Goal: Task Accomplishment & Management: Use online tool/utility

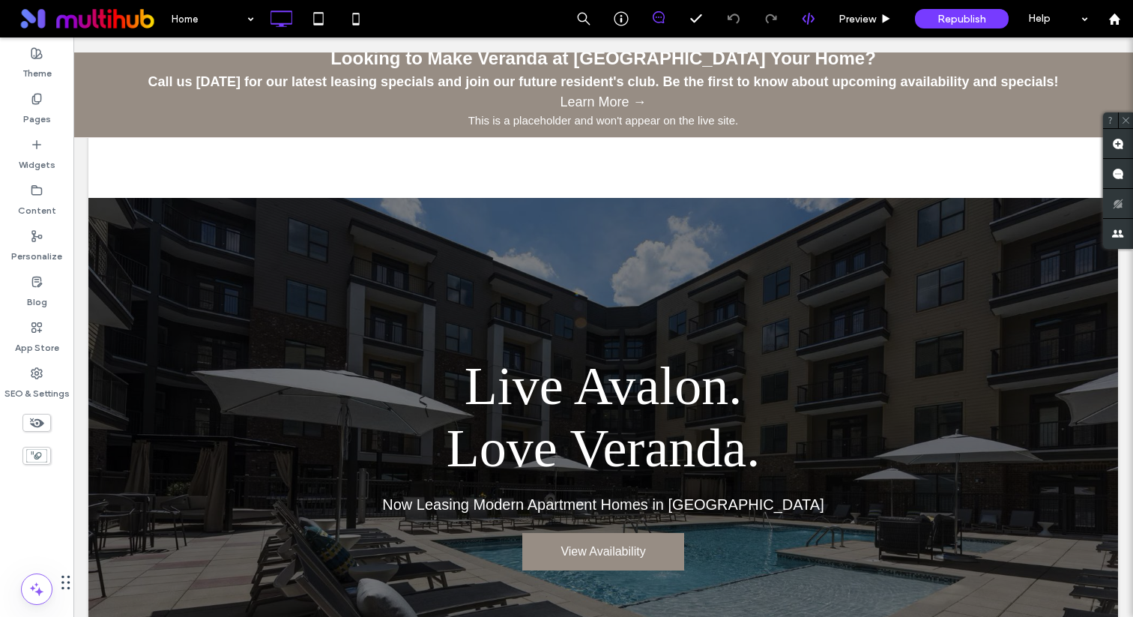
click at [807, 18] on use at bounding box center [808, 19] width 12 height 12
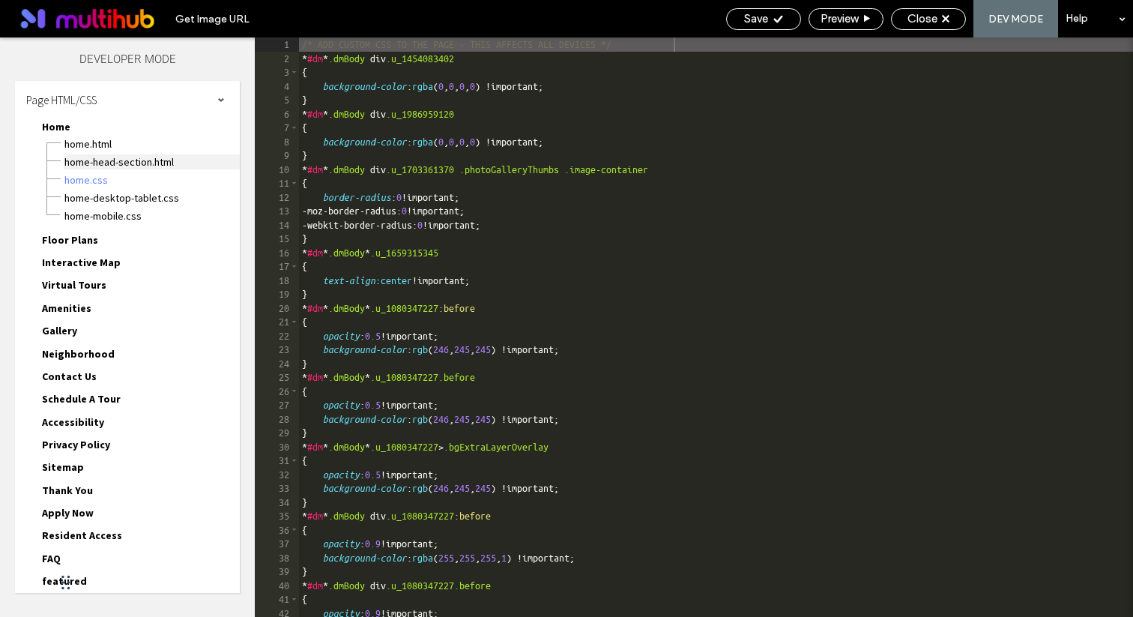
click at [131, 163] on span "Home-head-section.html" at bounding box center [152, 161] width 176 height 15
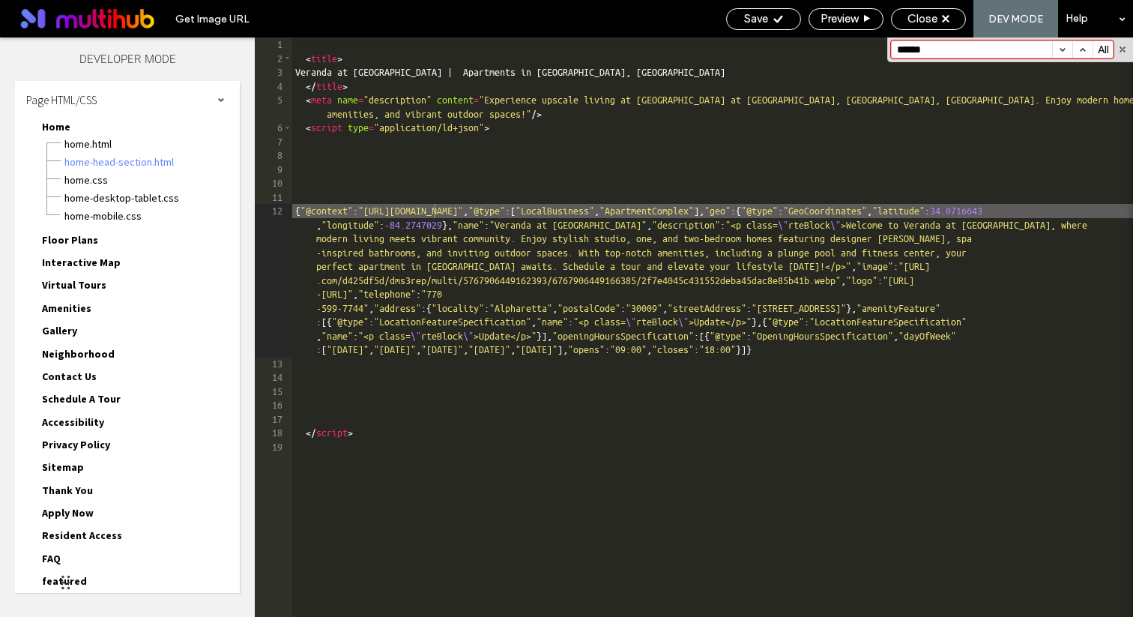
click at [118, 151] on div "Home-head-section.html" at bounding box center [152, 160] width 176 height 18
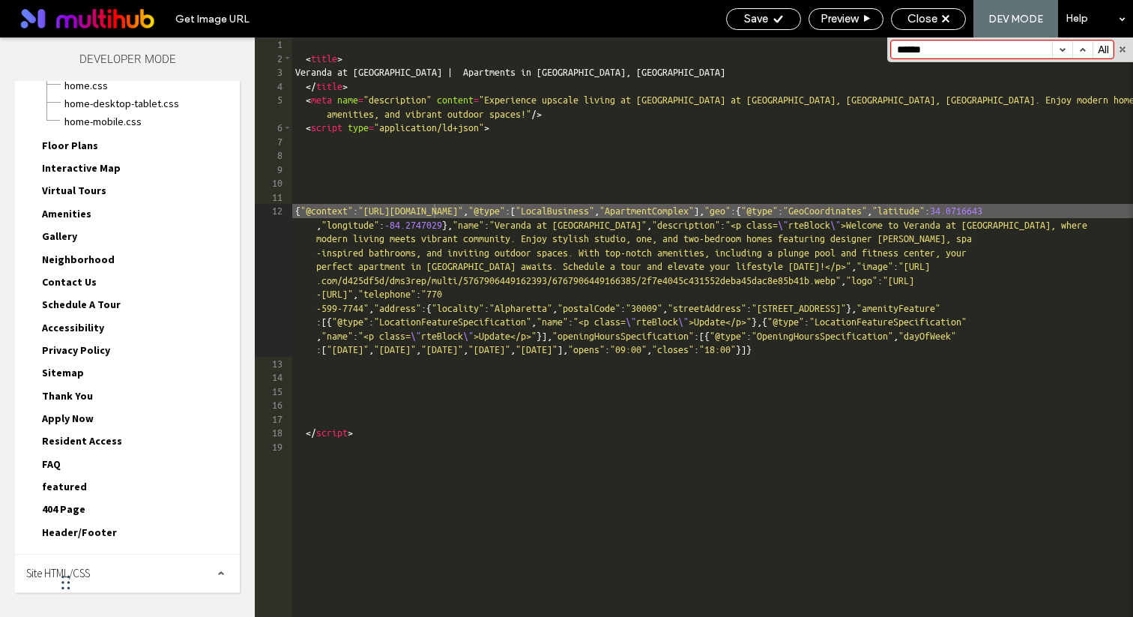
click at [109, 566] on div "Site HTML/CSS" at bounding box center [127, 572] width 225 height 37
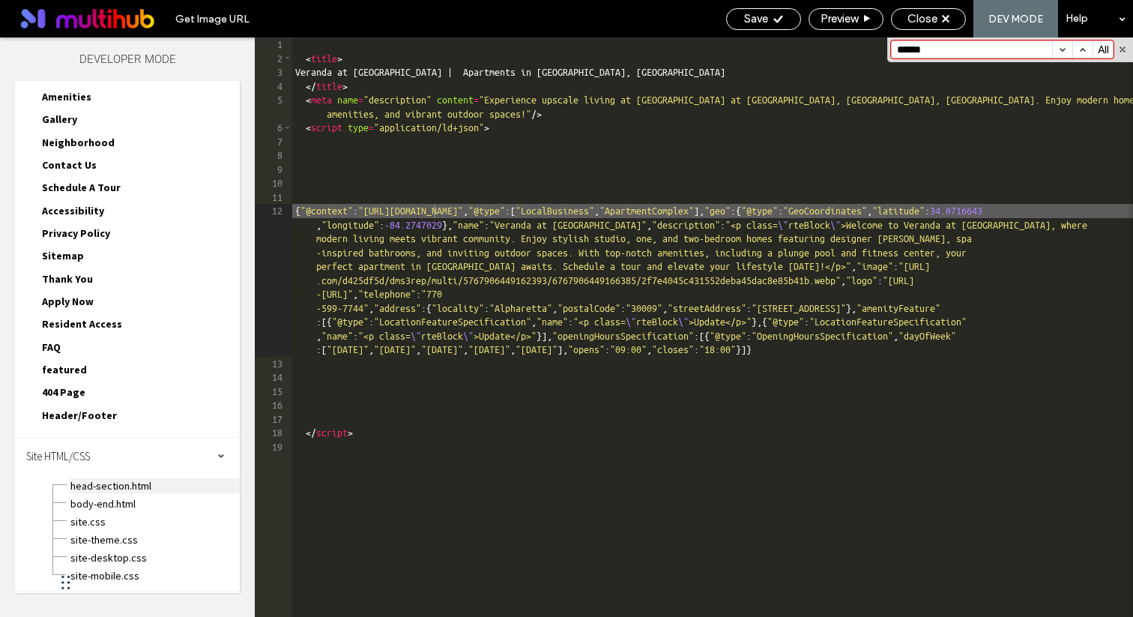
click at [110, 485] on span "head-section.html" at bounding box center [155, 485] width 170 height 15
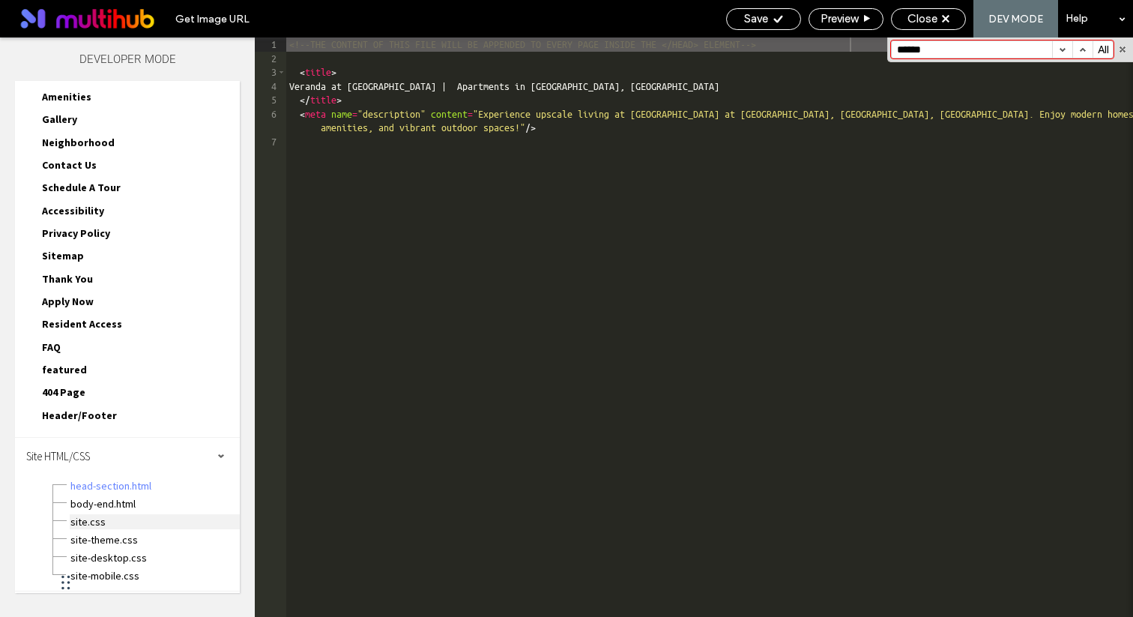
click at [91, 521] on span "site.css" at bounding box center [155, 521] width 170 height 15
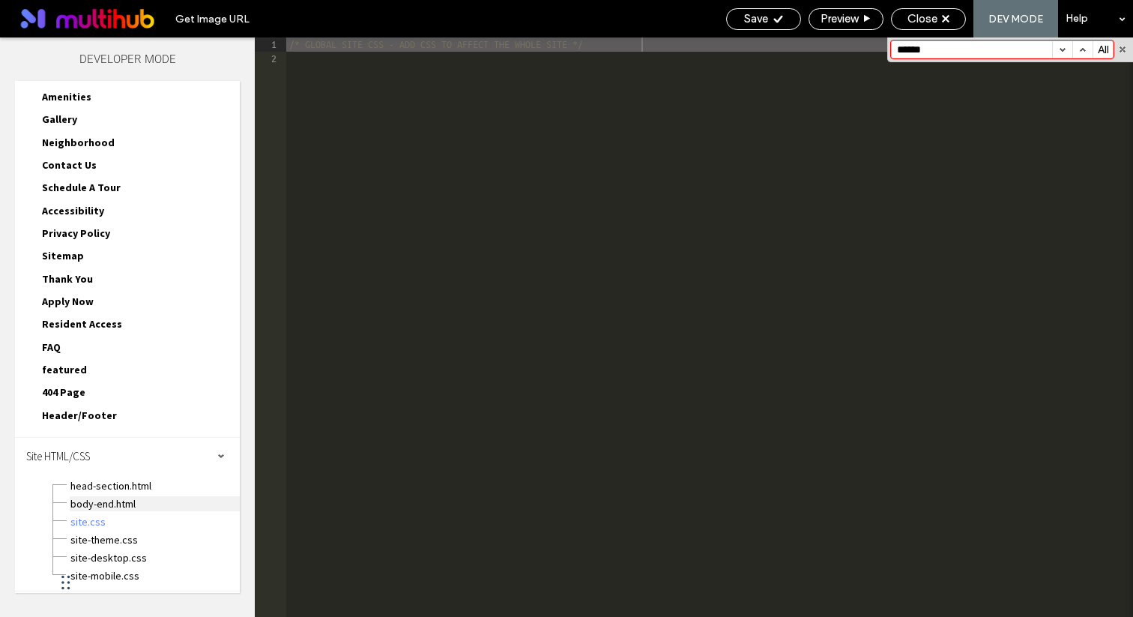
click at [100, 509] on span "body-end.html" at bounding box center [155, 503] width 170 height 15
click at [113, 493] on div "body-end.html" at bounding box center [155, 502] width 170 height 18
click at [115, 486] on span "head-section.html" at bounding box center [155, 485] width 170 height 15
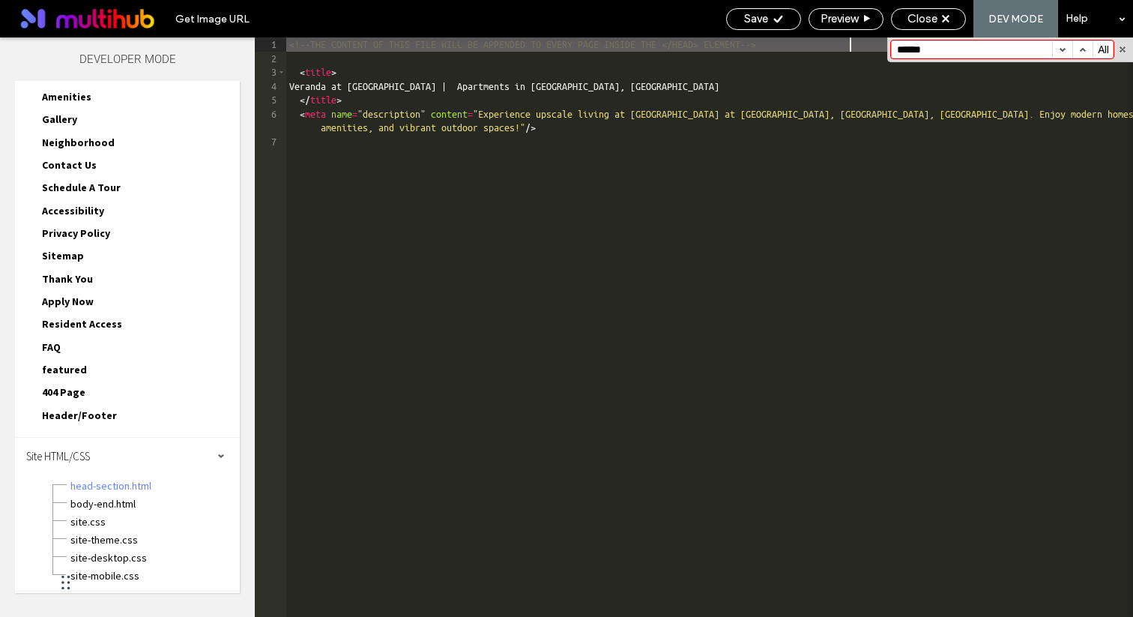
click at [950, 52] on input "******" at bounding box center [971, 49] width 160 height 16
click at [89, 404] on div "404 Page 404 Page.html 404 Page.css 404 Page-desktop-tablet.css 404 Page-mobile…" at bounding box center [135, 395] width 210 height 22
click at [89, 425] on div "Header/Footer header.html footer.html header-footer.css header-footer-desktop-t…" at bounding box center [135, 417] width 210 height 22
click at [90, 415] on span "Header/Footer" at bounding box center [79, 414] width 75 height 13
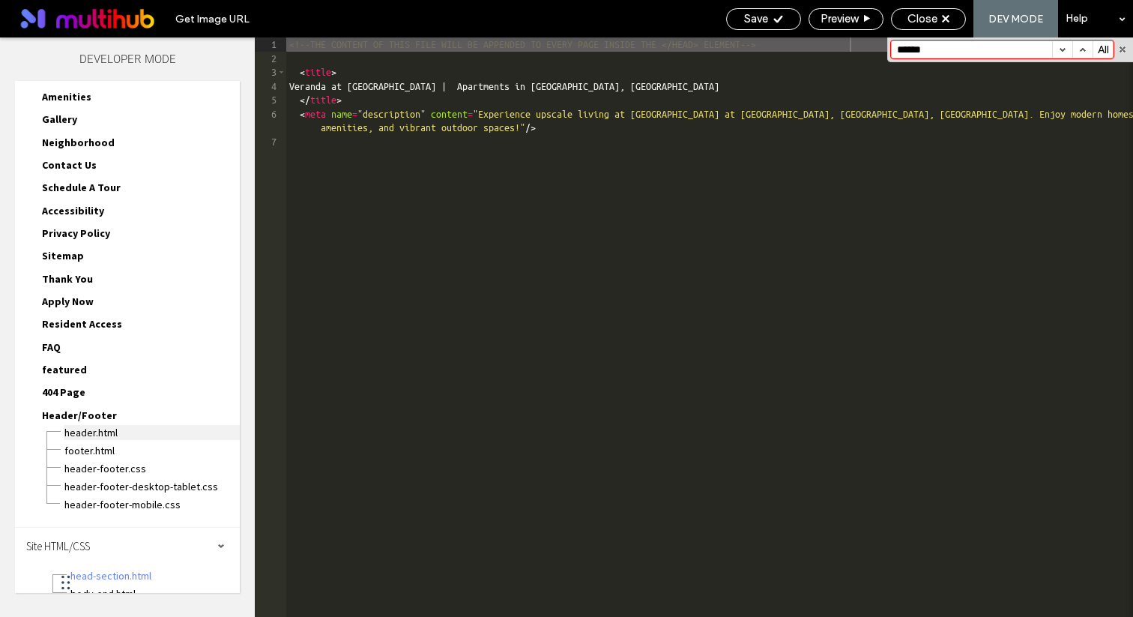
click at [91, 434] on span "header.html" at bounding box center [152, 432] width 176 height 15
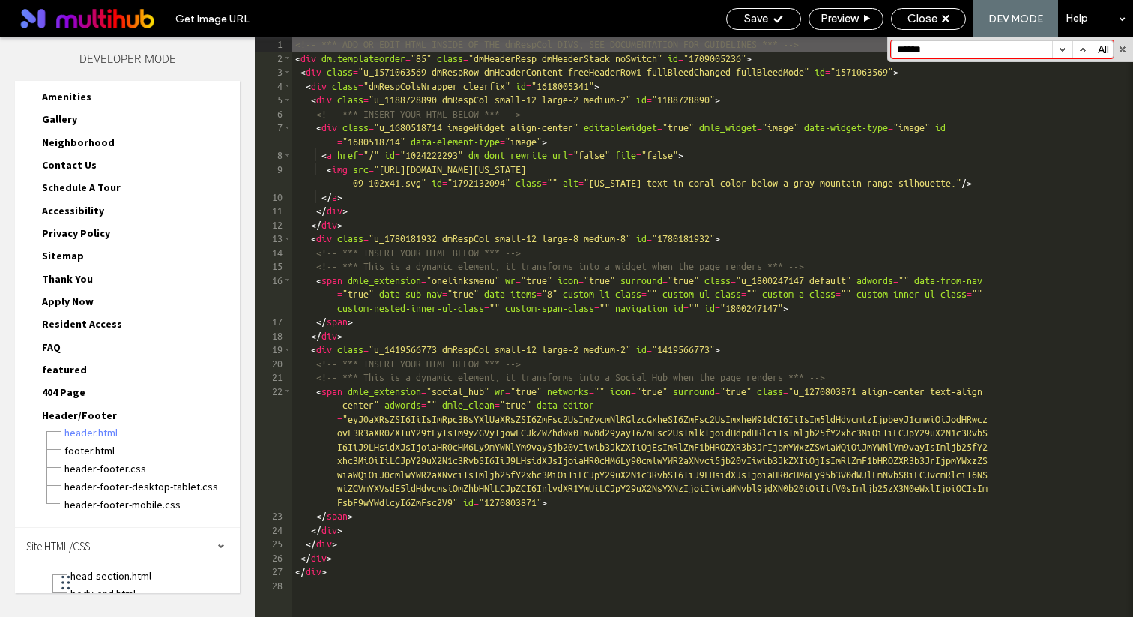
click at [991, 45] on input "******" at bounding box center [971, 49] width 160 height 16
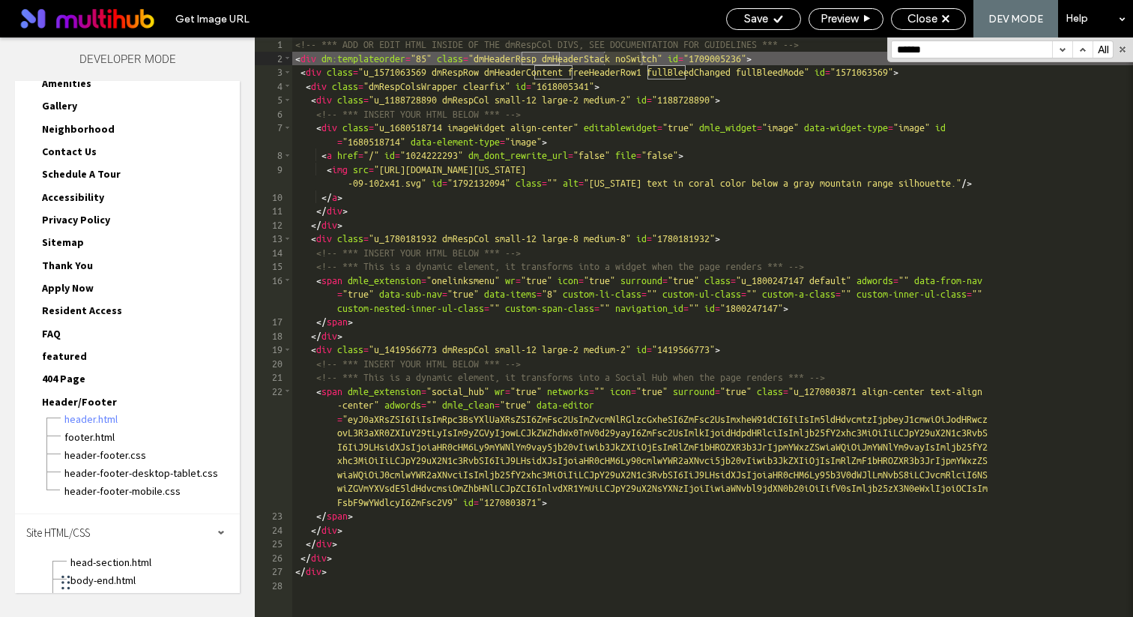
scroll to position [301, 0]
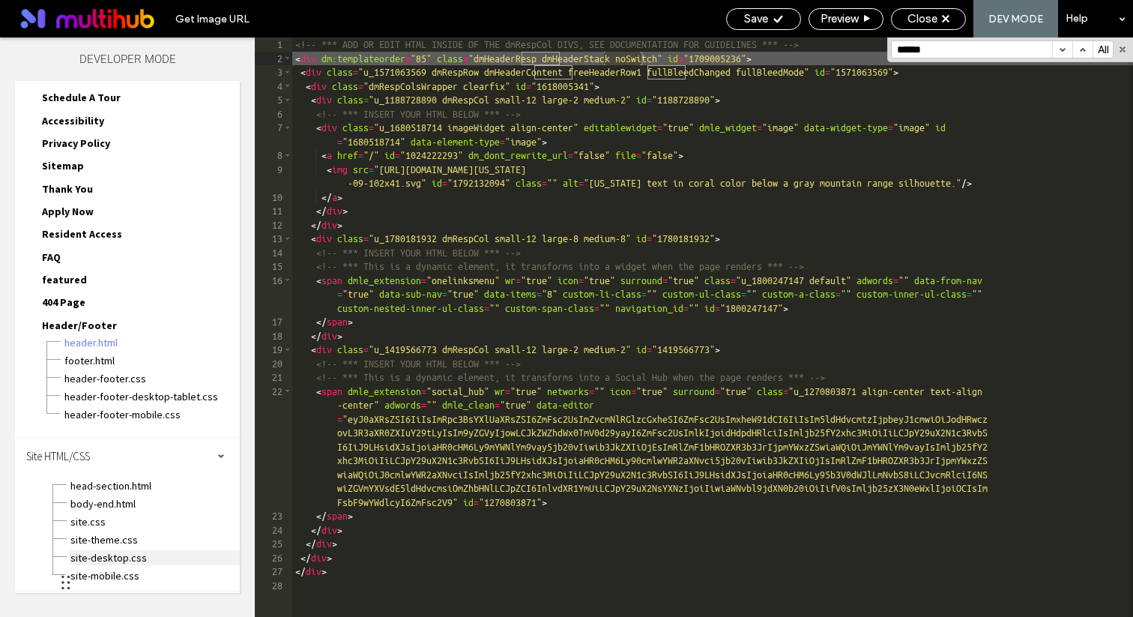
click at [111, 554] on span "site-desktop.css" at bounding box center [155, 557] width 170 height 15
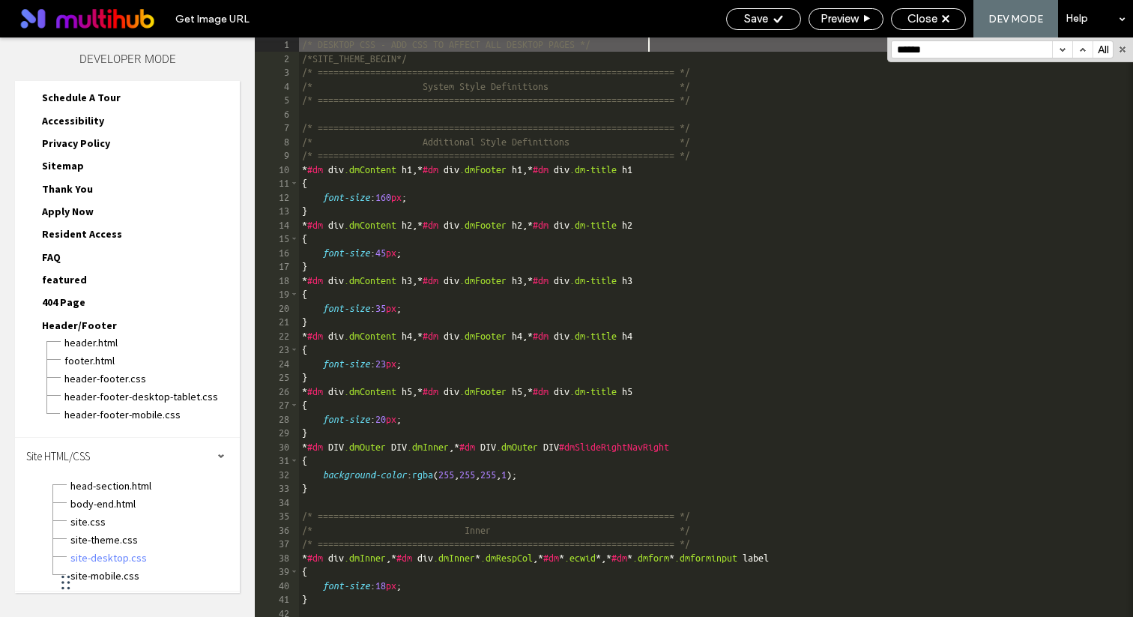
click at [969, 50] on input "******" at bounding box center [971, 49] width 160 height 16
click at [919, 52] on input "******" at bounding box center [971, 49] width 160 height 16
paste input "*"
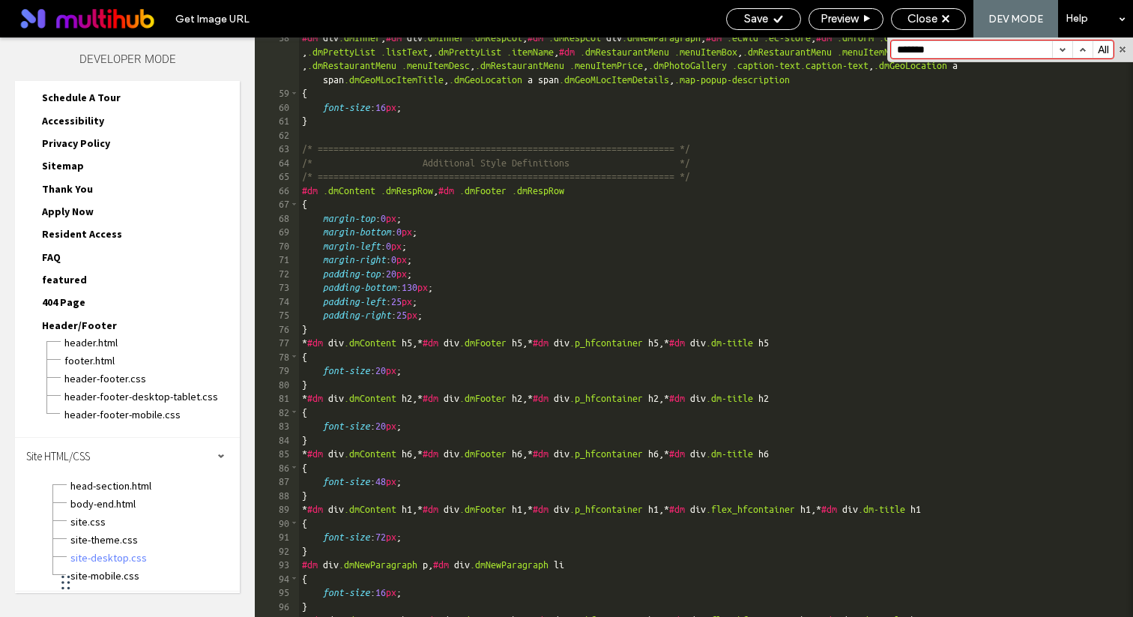
scroll to position [0, 0]
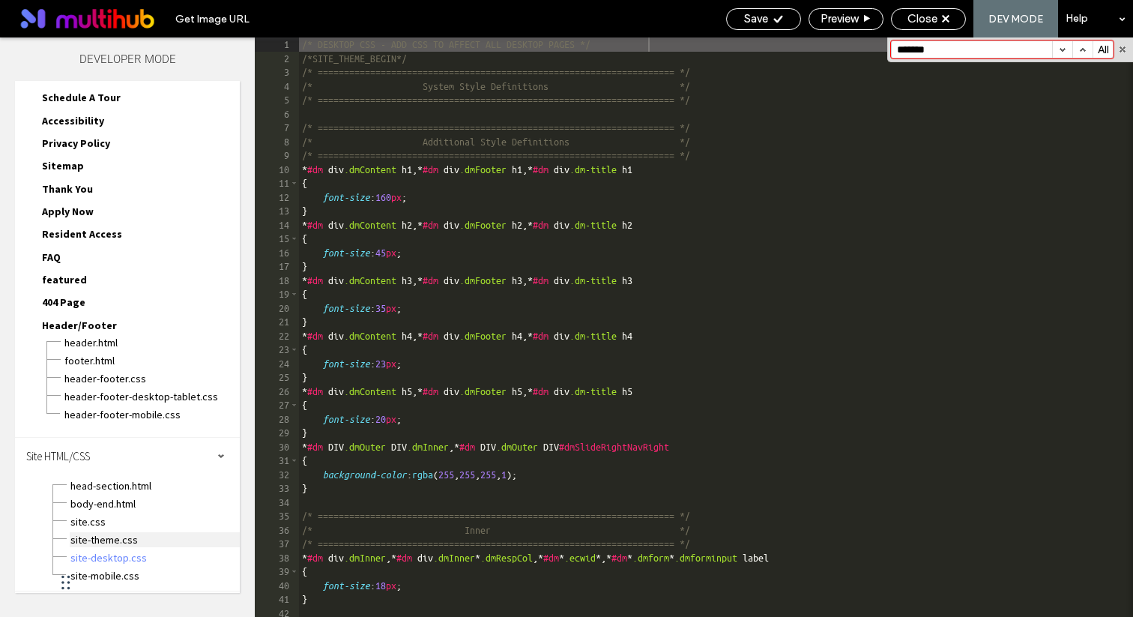
click at [118, 538] on span "site-theme.css" at bounding box center [155, 539] width 170 height 15
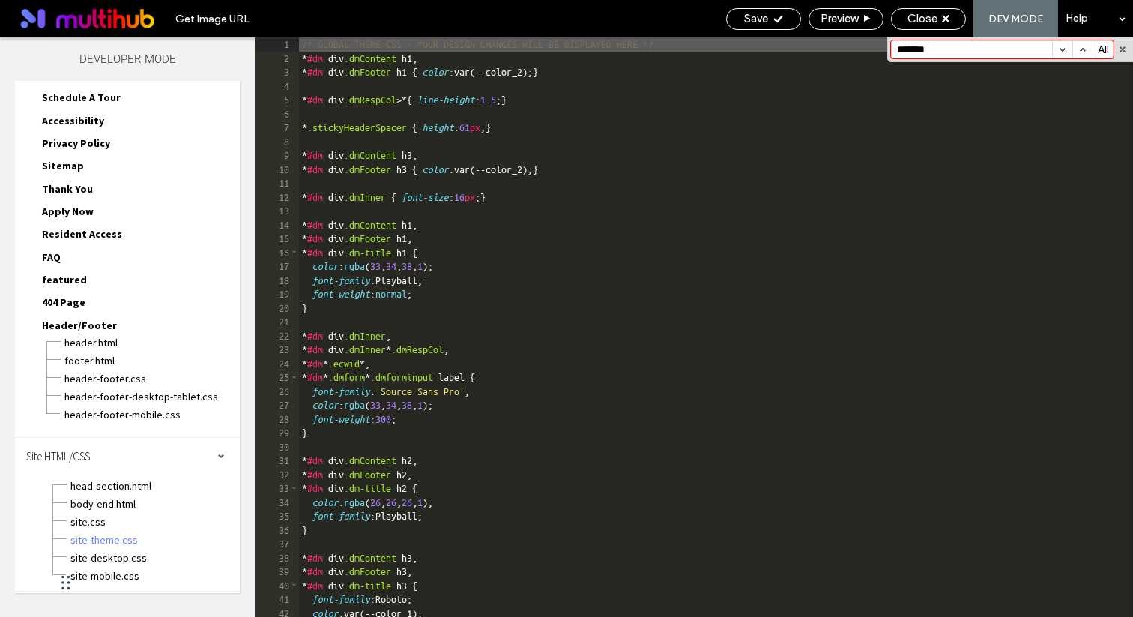
click at [957, 46] on input "*******" at bounding box center [971, 49] width 160 height 16
click at [1082, 43] on button "button" at bounding box center [1082, 49] width 20 height 16
click at [1082, 46] on button "button" at bounding box center [1082, 49] width 20 height 16
type input "*"
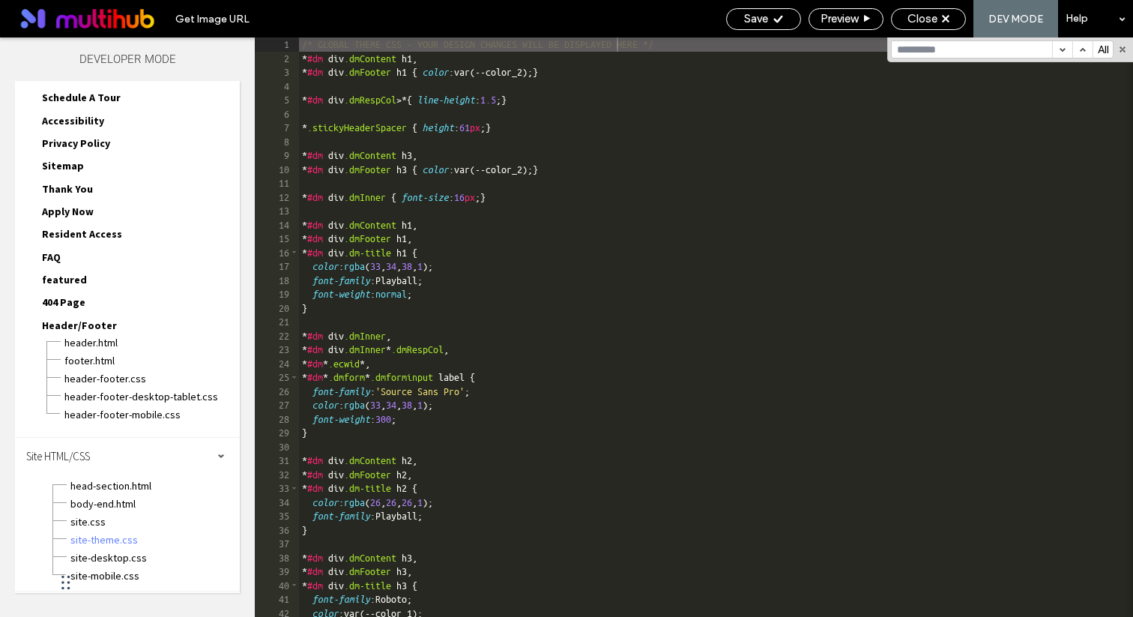
click at [115, 475] on div "head-section.html" at bounding box center [155, 484] width 170 height 18
click at [114, 481] on span "head-section.html" at bounding box center [155, 485] width 170 height 15
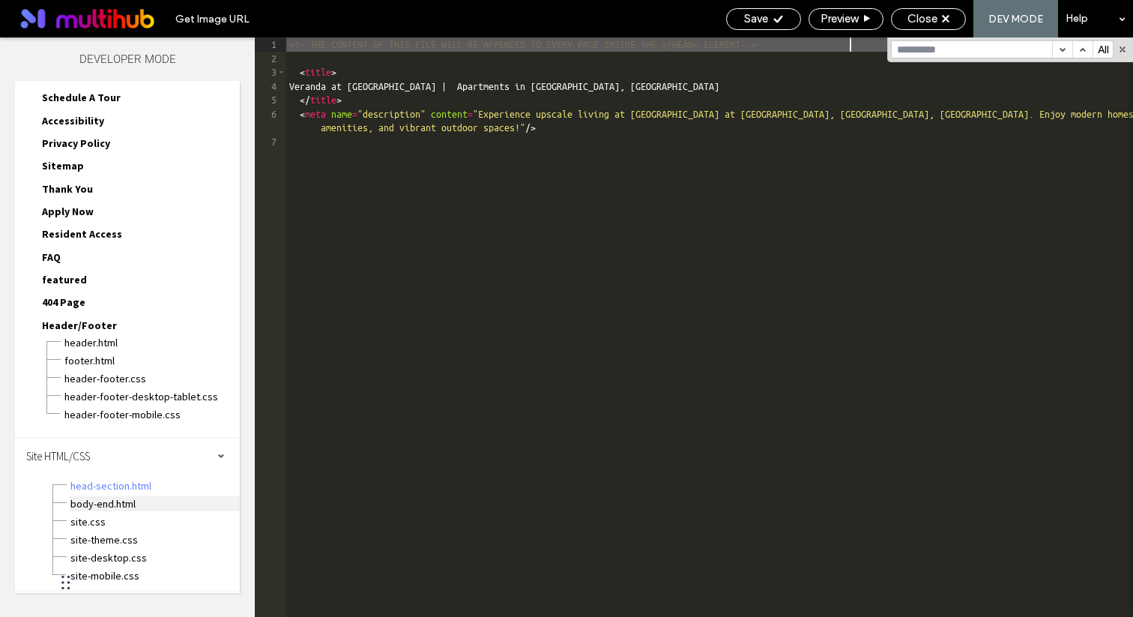
click at [102, 499] on span "body-end.html" at bounding box center [155, 503] width 170 height 15
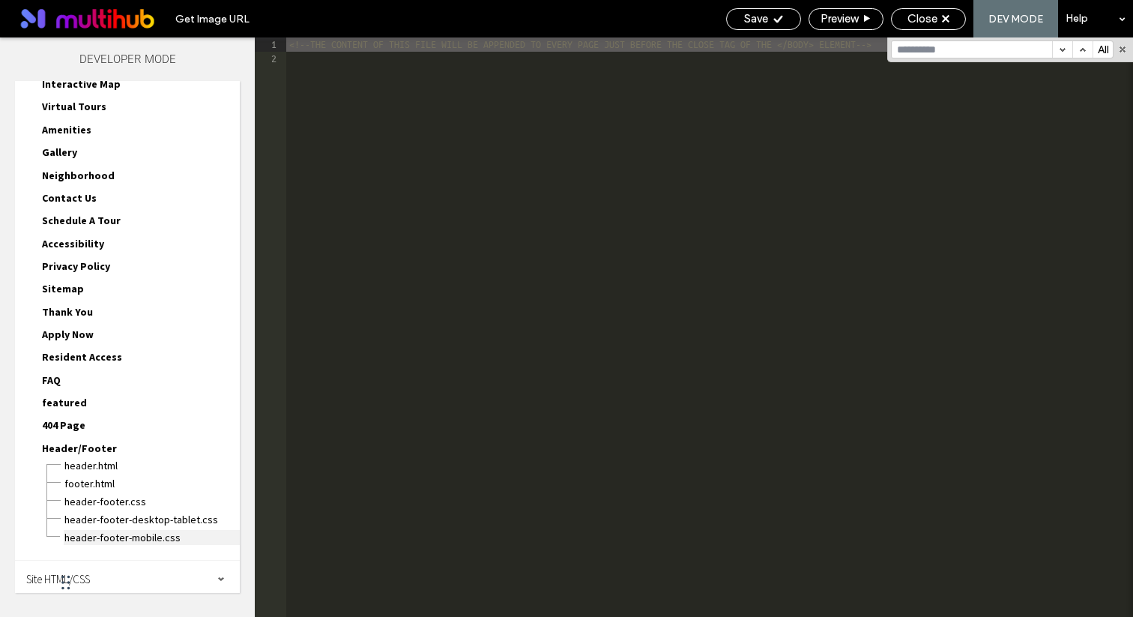
scroll to position [301, 0]
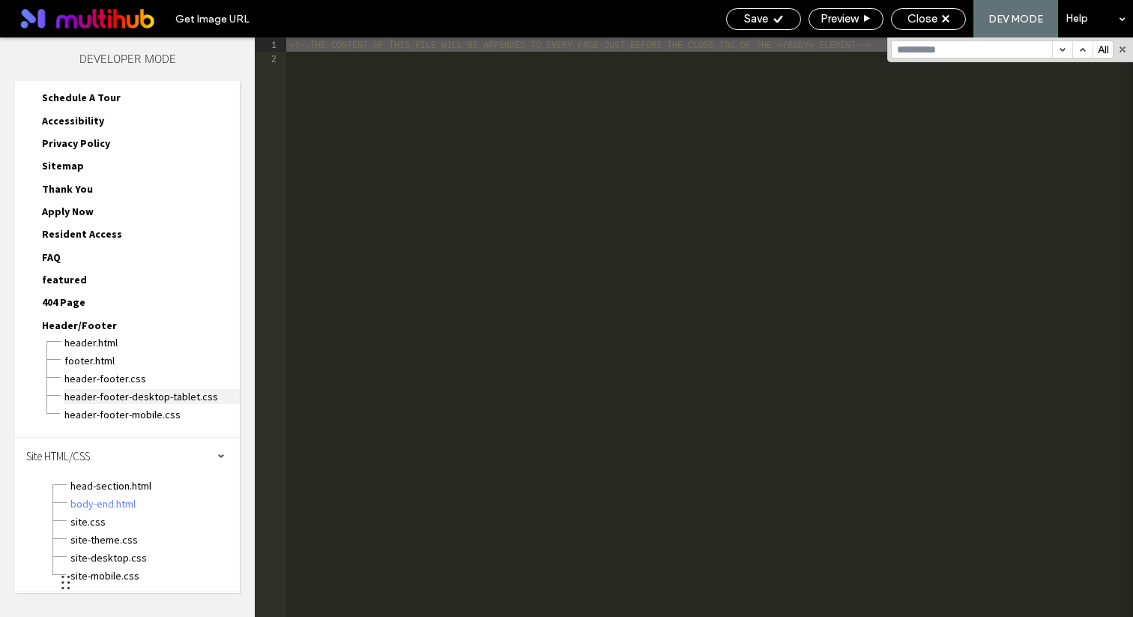
click at [118, 395] on span "header-footer-desktop-tablet.css" at bounding box center [152, 396] width 176 height 15
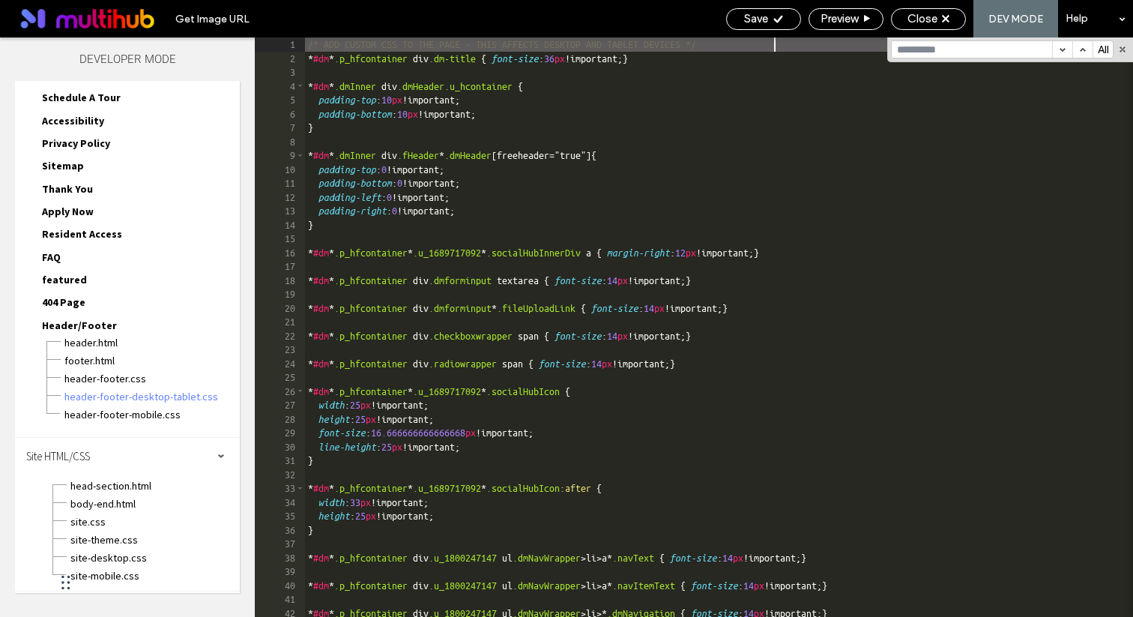
click at [954, 45] on input at bounding box center [971, 49] width 160 height 16
type input "*"
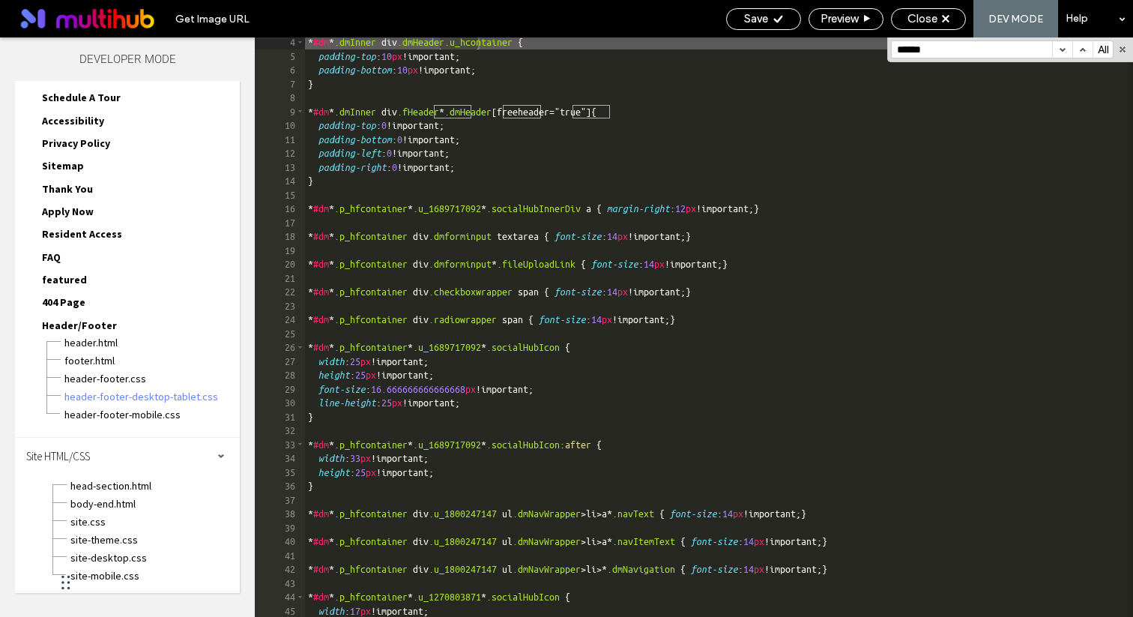
scroll to position [40, 0]
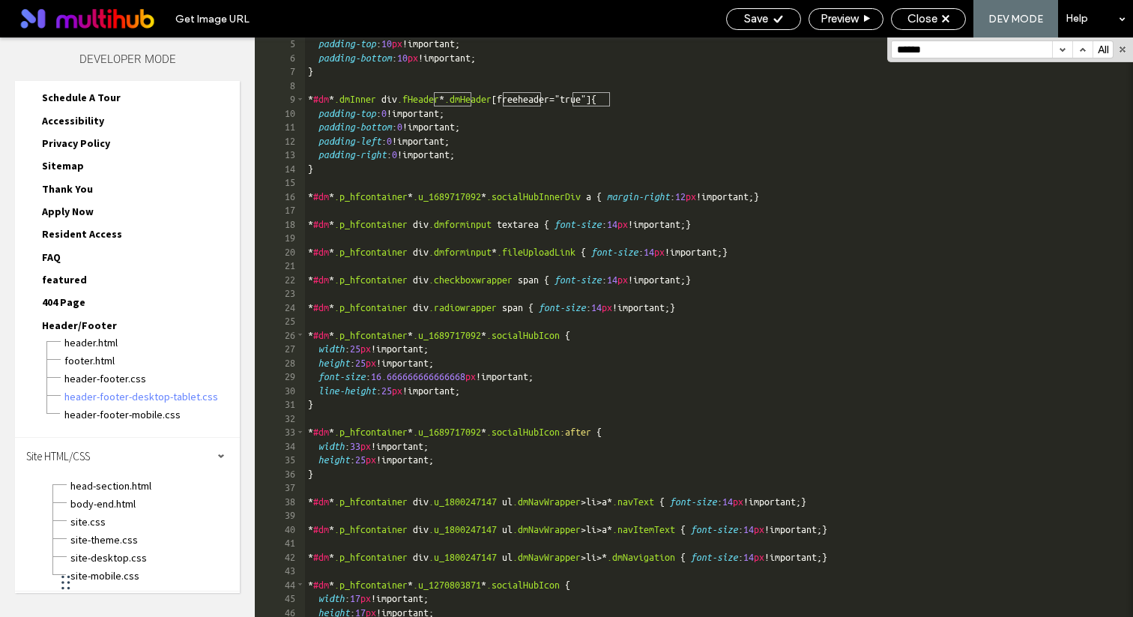
click at [915, 41] on input "******" at bounding box center [971, 49] width 160 height 16
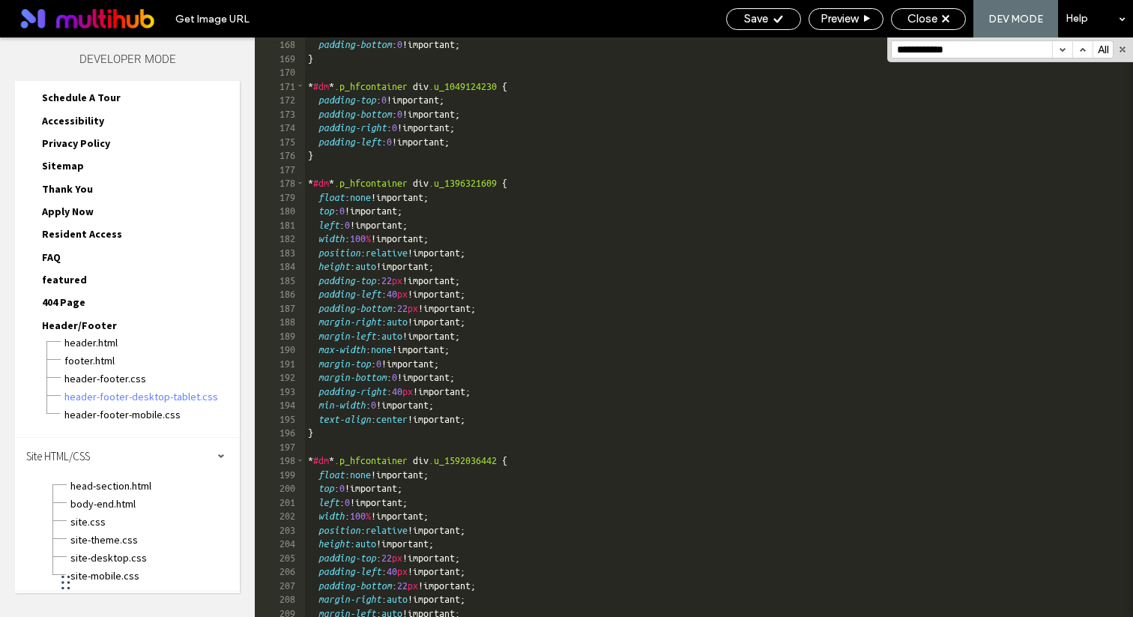
scroll to position [1655, 0]
type input "**********"
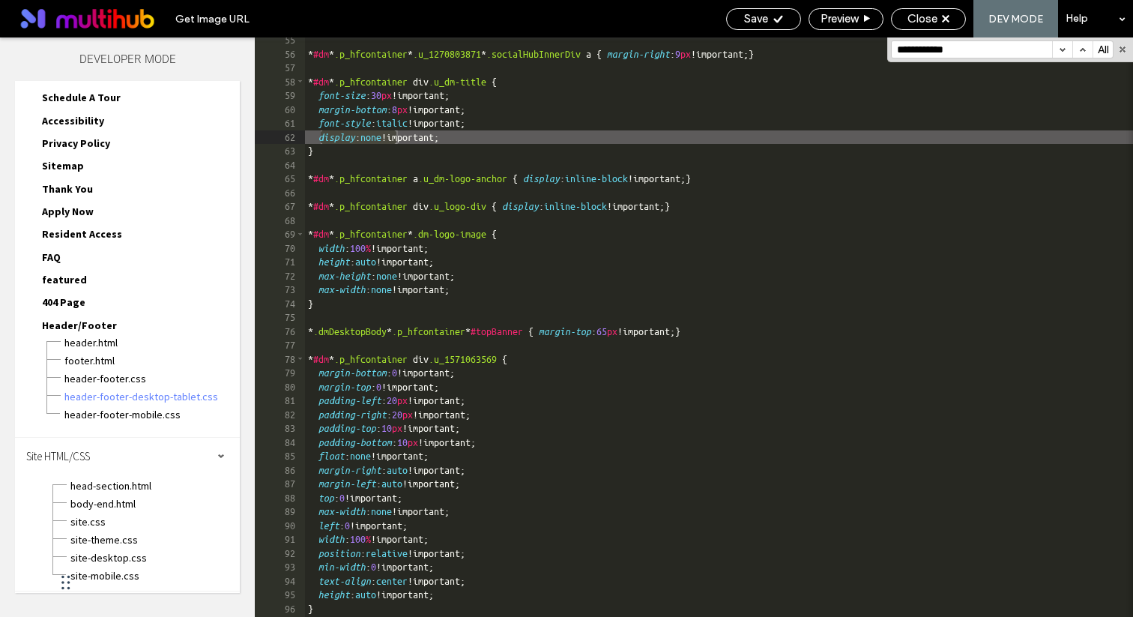
scroll to position [445, 0]
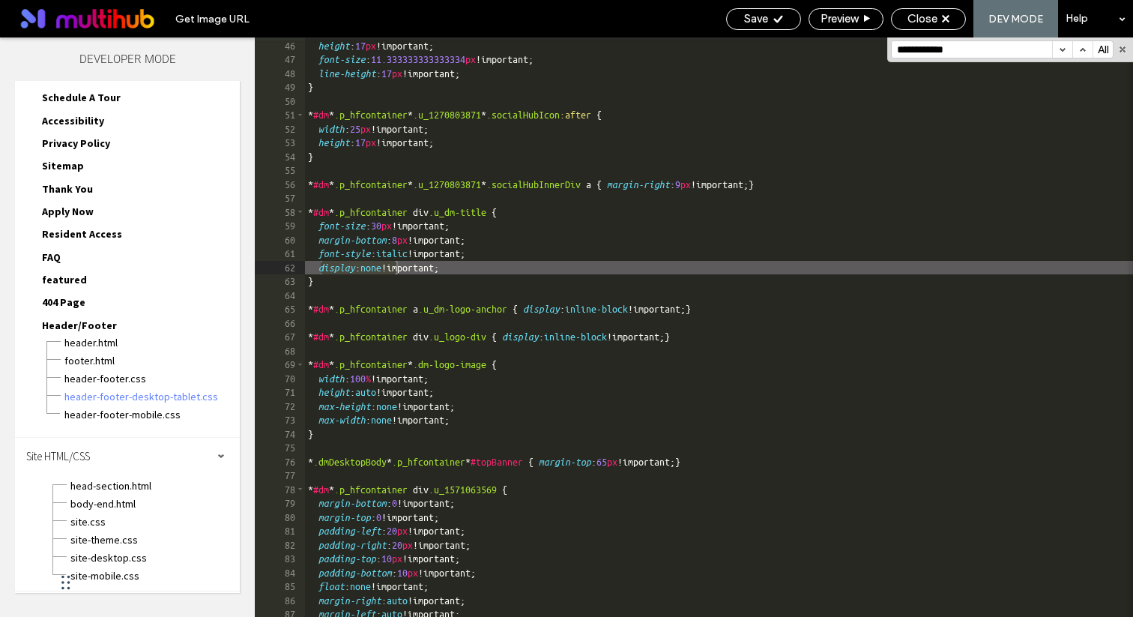
click at [467, 269] on div "width : 17 px !important; height : 17 px !important; font-size : 11.33333333333…" at bounding box center [719, 328] width 828 height 607
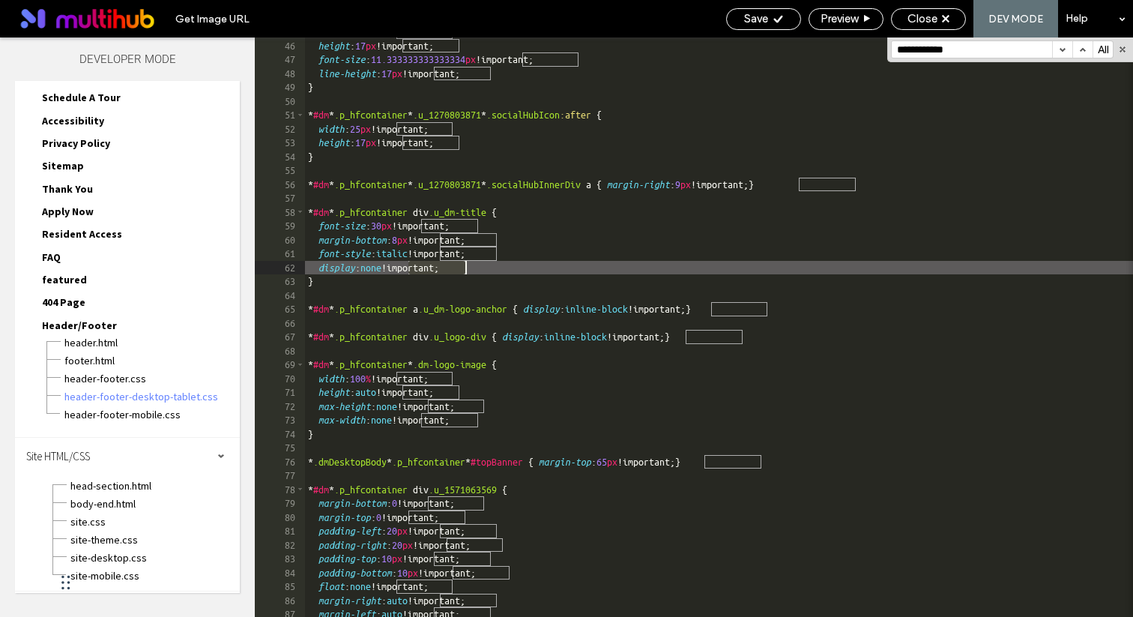
click at [467, 269] on div "width : 17 px !important; height : 17 px !important; font-size : 11.33333333333…" at bounding box center [719, 328] width 828 height 607
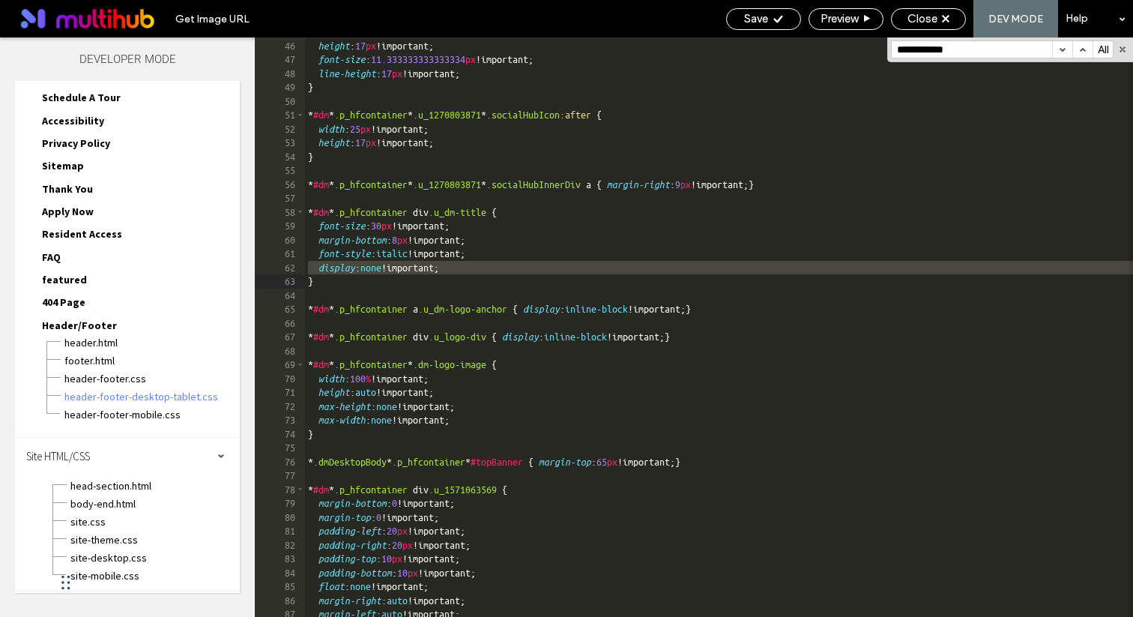
click at [340, 264] on div "width : 17 px !important; height : 17 px !important; font-size : 11.33333333333…" at bounding box center [719, 328] width 828 height 607
drag, startPoint x: 316, startPoint y: 268, endPoint x: 464, endPoint y: 265, distance: 147.6
click at [464, 267] on div "width : 17 px !important; height : 17 px !important; font-size : 11.33333333333…" at bounding box center [719, 328] width 828 height 607
drag, startPoint x: 481, startPoint y: 266, endPoint x: 318, endPoint y: 265, distance: 162.6
click at [318, 265] on div "width : 17 px !important; height : 17 px !important; font-size : 11.33333333333…" at bounding box center [719, 328] width 828 height 607
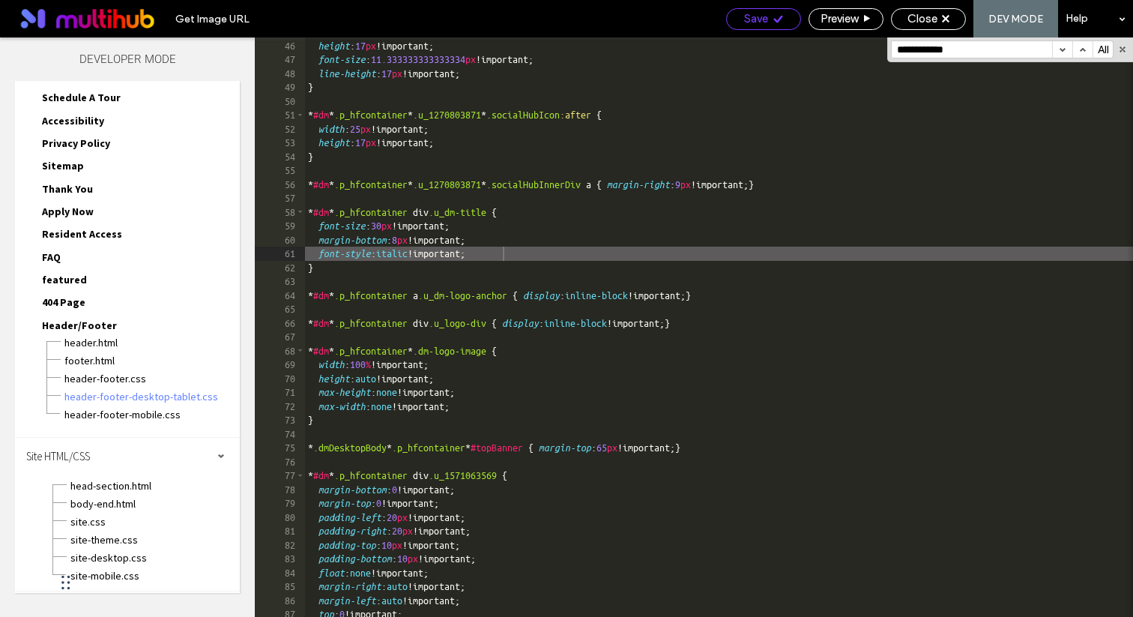
click at [760, 12] on span "Save" at bounding box center [756, 18] width 24 height 13
click at [782, 19] on div "Save" at bounding box center [763, 18] width 73 height 13
click at [1119, 51] on button "button" at bounding box center [1122, 49] width 10 height 10
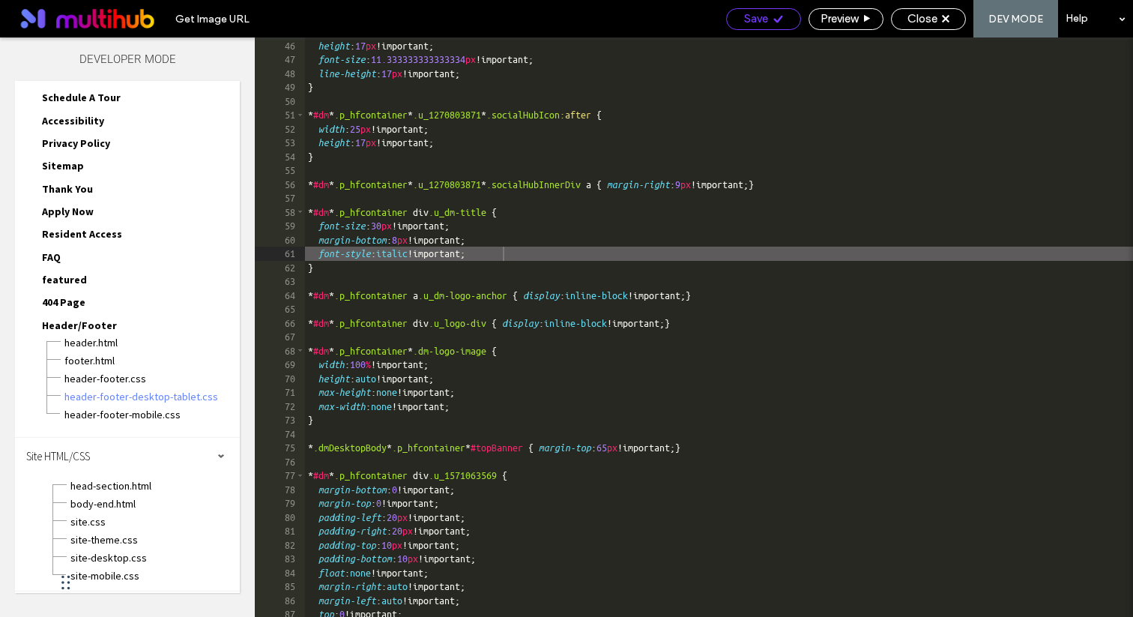
click at [760, 16] on span "Save" at bounding box center [756, 18] width 24 height 13
click at [767, 23] on div "Save" at bounding box center [763, 18] width 73 height 13
click at [770, 10] on div "Save" at bounding box center [763, 19] width 75 height 22
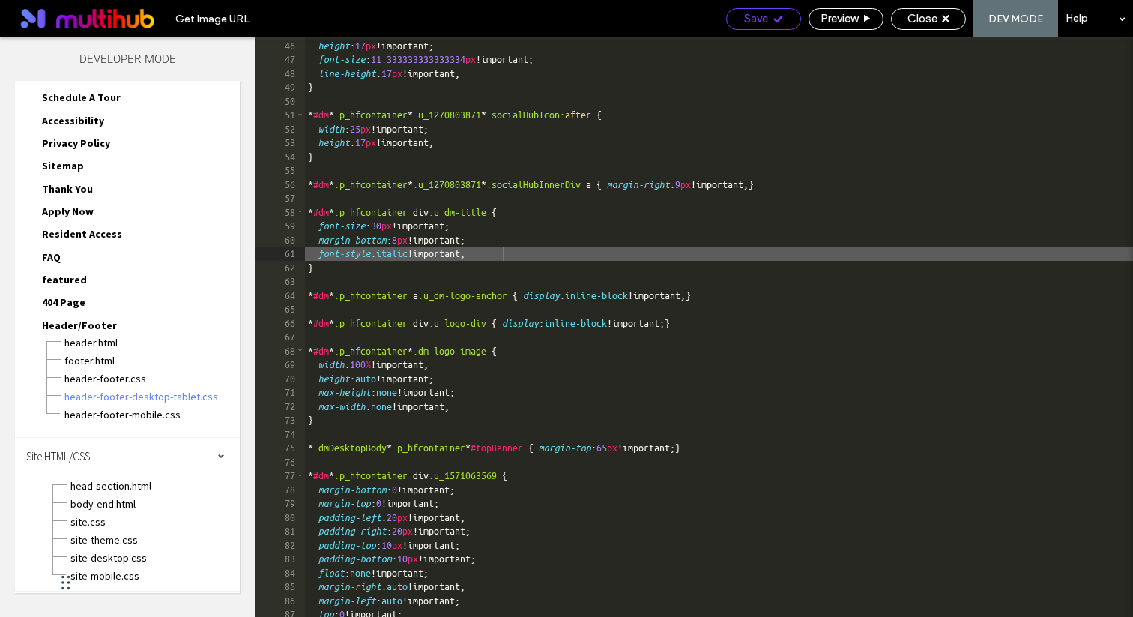
click at [766, 18] on div "Save" at bounding box center [763, 18] width 73 height 13
click at [762, 24] on span "Save" at bounding box center [756, 18] width 24 height 13
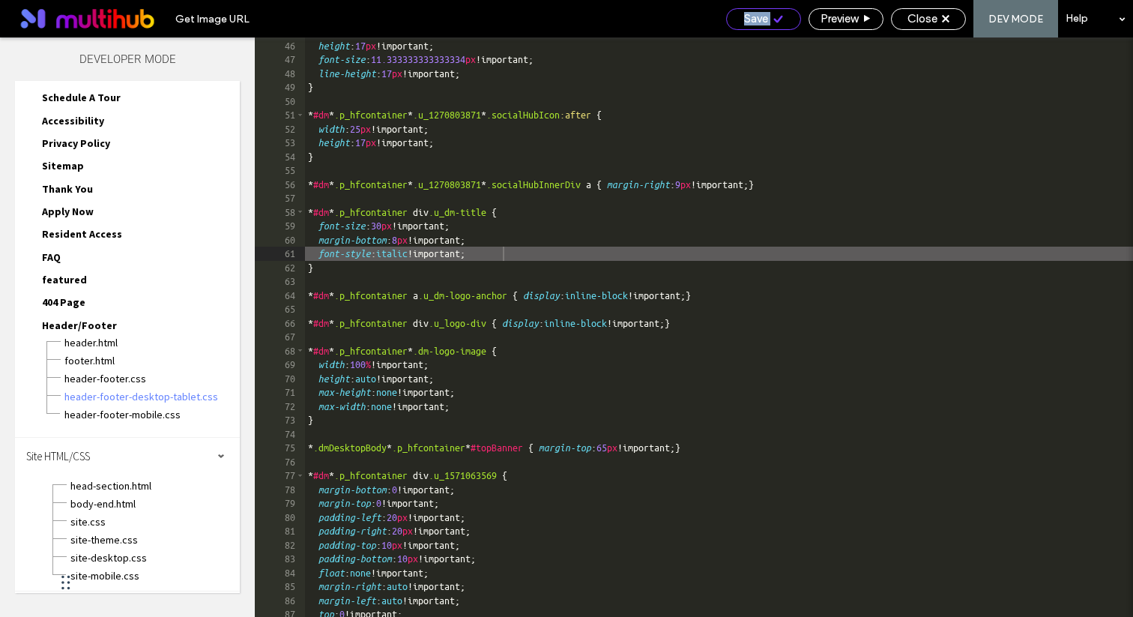
click at [791, 16] on div "Save" at bounding box center [763, 18] width 73 height 13
click at [778, 20] on icon at bounding box center [777, 18] width 11 height 11
click at [784, 19] on div "Save" at bounding box center [763, 18] width 73 height 13
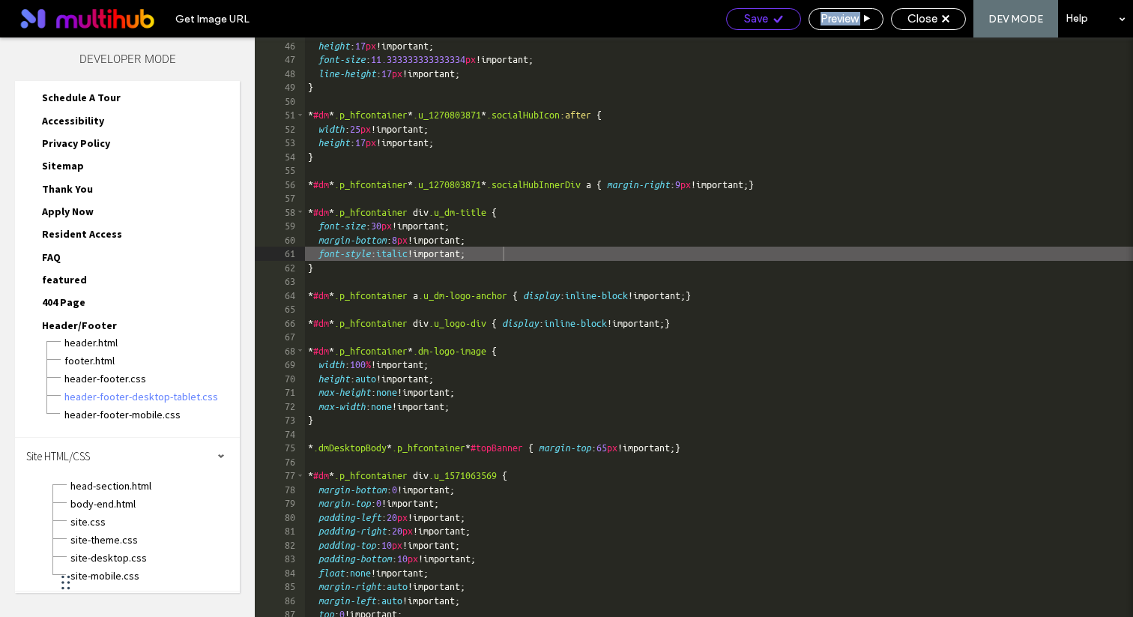
click at [784, 19] on div "Save" at bounding box center [763, 18] width 73 height 13
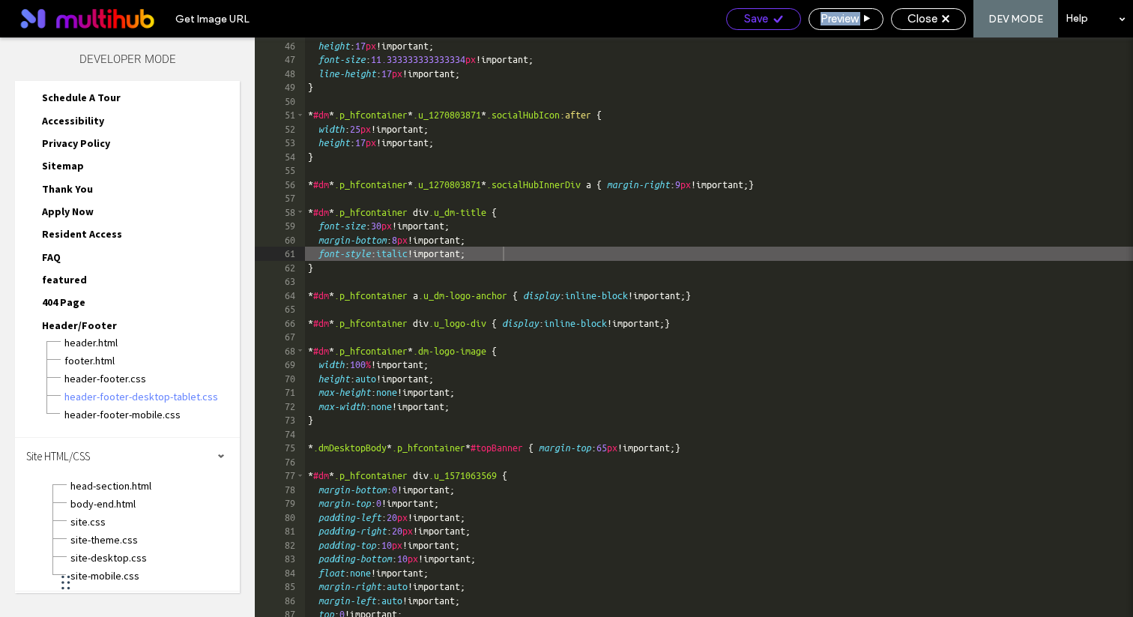
click at [784, 19] on div "Save" at bounding box center [763, 18] width 73 height 13
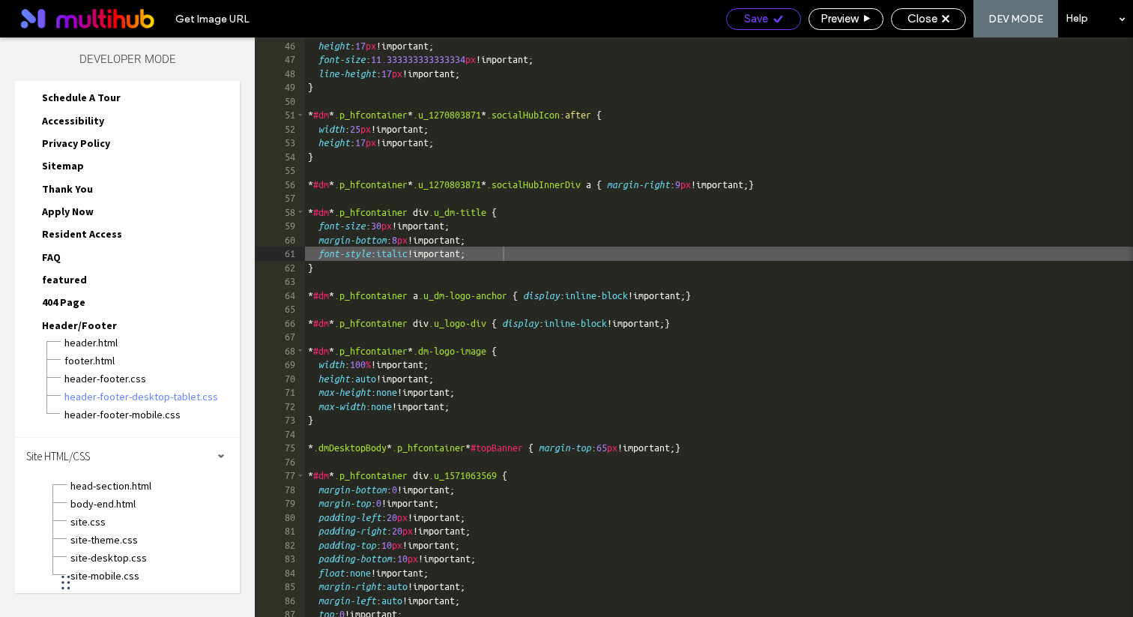
click at [784, 13] on div "Save" at bounding box center [763, 18] width 73 height 13
click at [772, 13] on icon at bounding box center [777, 18] width 11 height 11
click at [760, 18] on span "Save" at bounding box center [756, 18] width 24 height 13
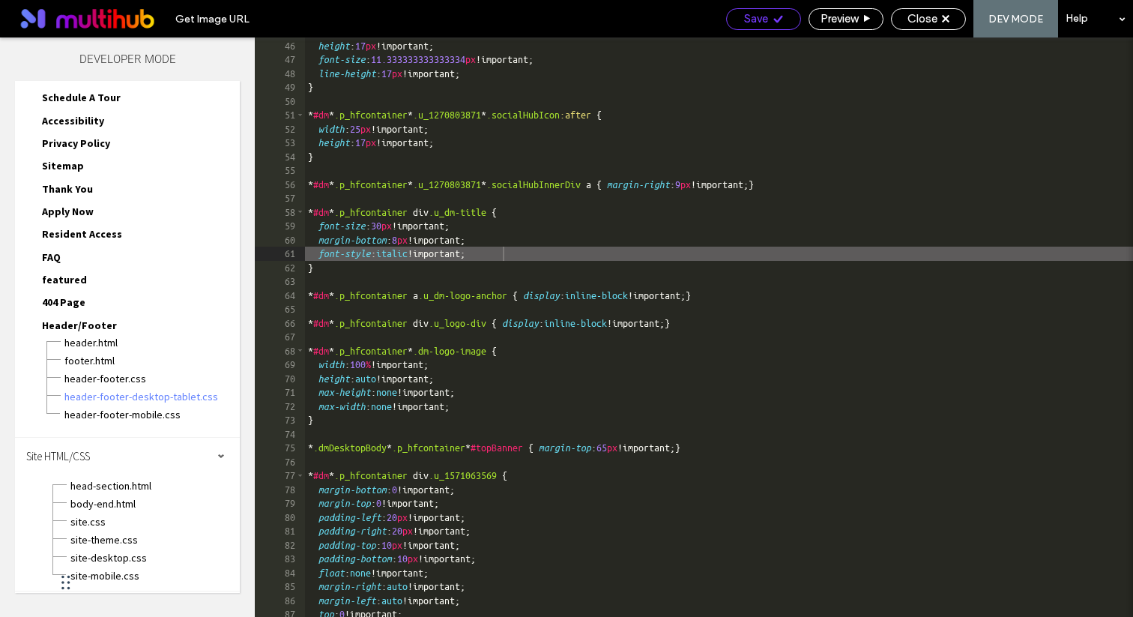
click at [760, 18] on span "Save" at bounding box center [756, 18] width 24 height 13
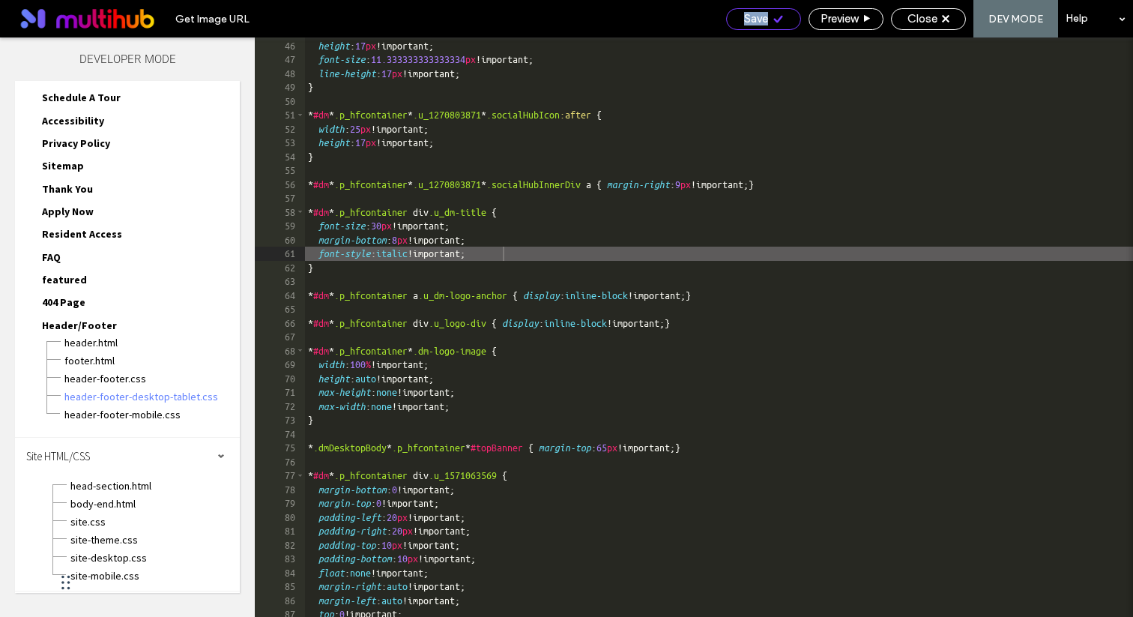
click at [763, 16] on span "Save" at bounding box center [756, 18] width 24 height 13
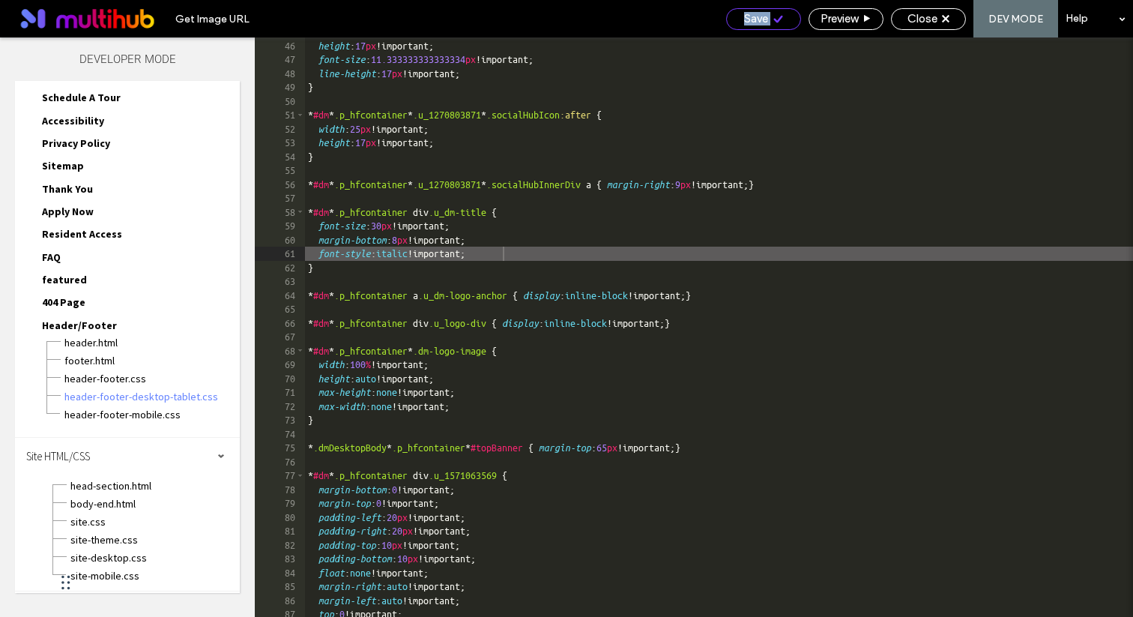
click at [763, 16] on span "Save" at bounding box center [756, 18] width 24 height 13
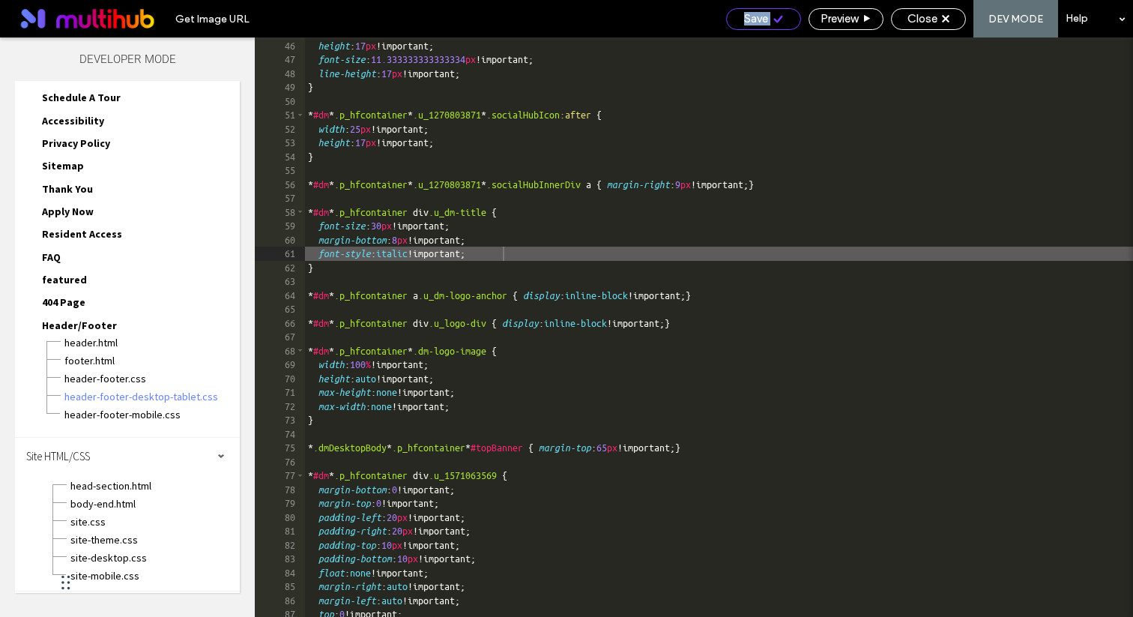
click at [763, 16] on span "Save" at bounding box center [756, 18] width 24 height 13
click at [779, 16] on use at bounding box center [777, 18] width 9 height 7
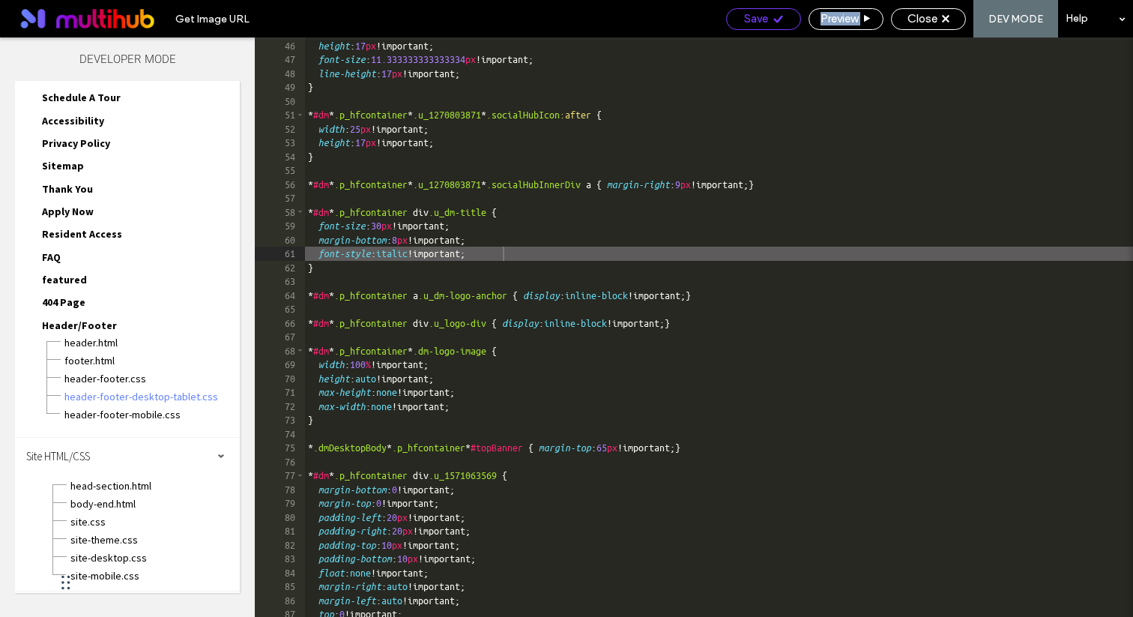
click at [779, 16] on use at bounding box center [777, 18] width 9 height 7
click at [738, 28] on div "Save" at bounding box center [763, 19] width 75 height 22
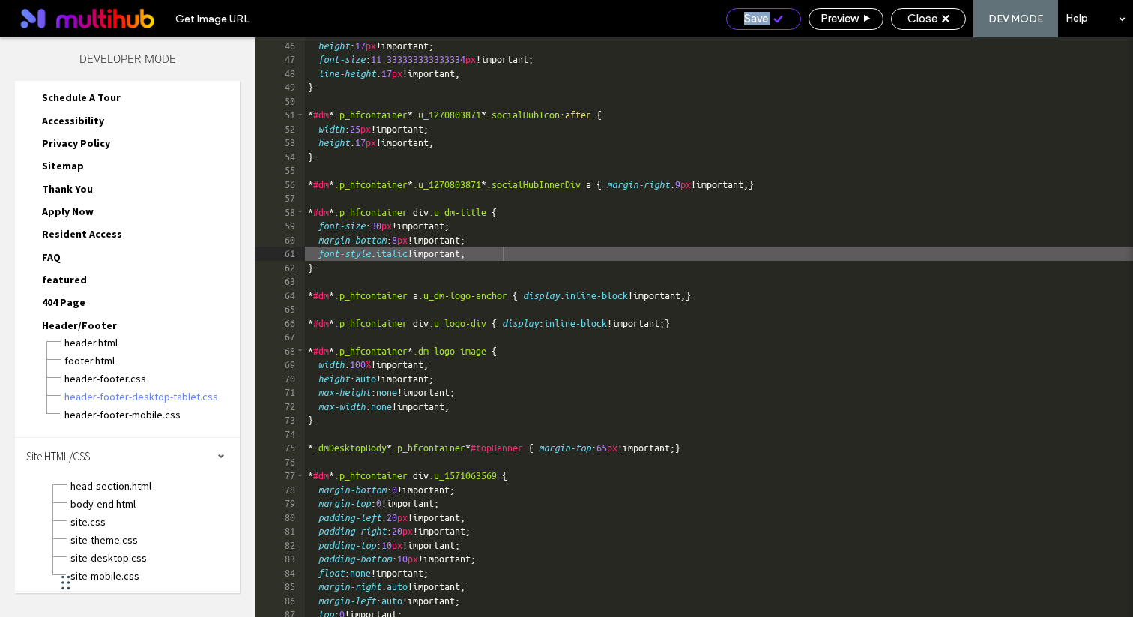
click at [738, 28] on div "Save" at bounding box center [763, 19] width 75 height 22
click at [738, 24] on div "Save" at bounding box center [763, 18] width 73 height 13
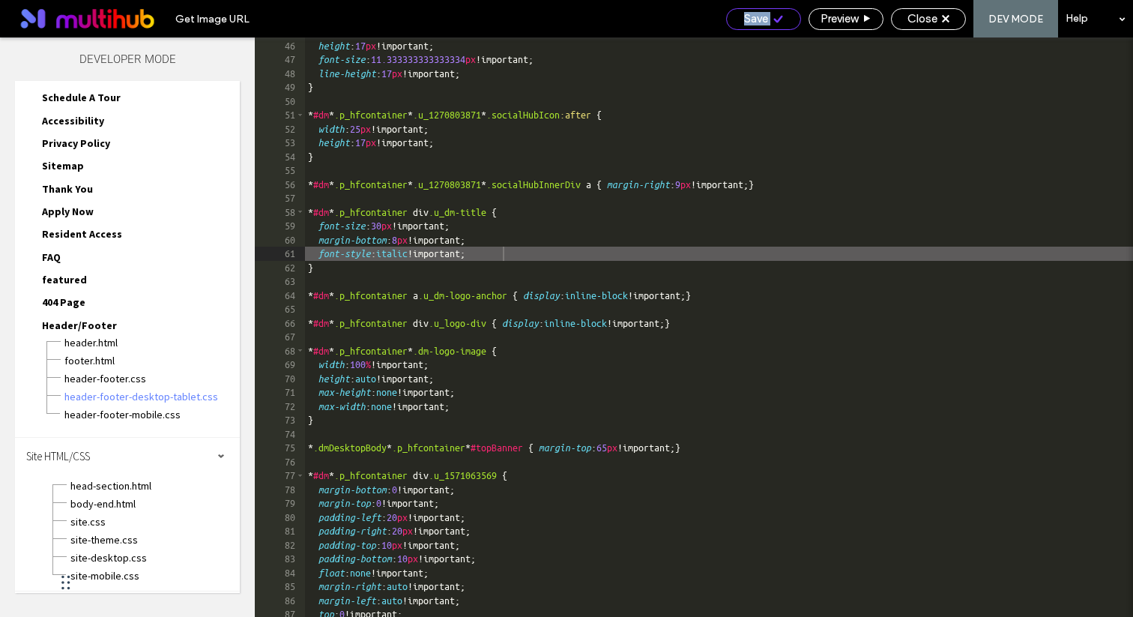
click at [738, 24] on div "Save" at bounding box center [763, 18] width 73 height 13
click at [774, 17] on icon at bounding box center [777, 18] width 11 height 11
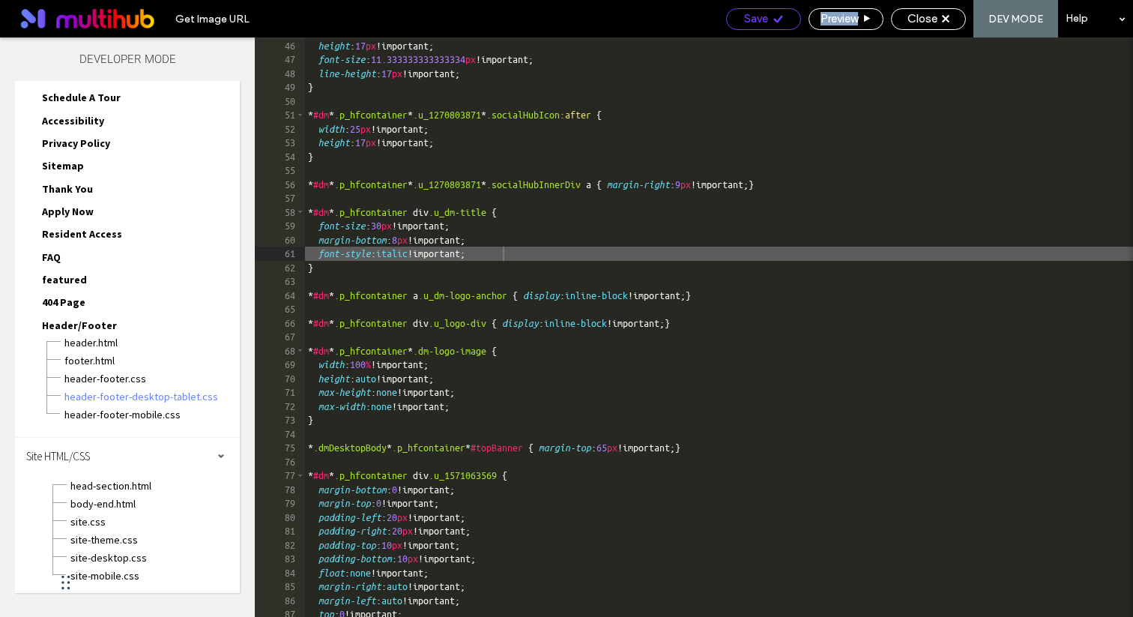
click at [774, 17] on icon at bounding box center [777, 18] width 11 height 11
click at [925, 21] on span "Close" at bounding box center [922, 18] width 30 height 13
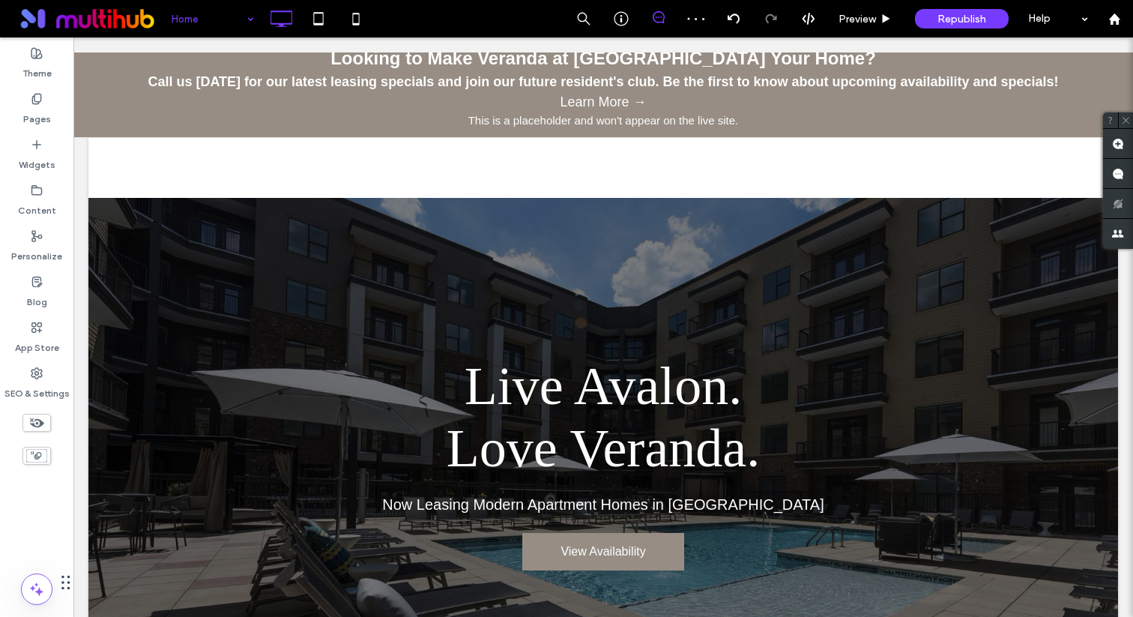
click at [36, 419] on use at bounding box center [37, 423] width 14 height 10
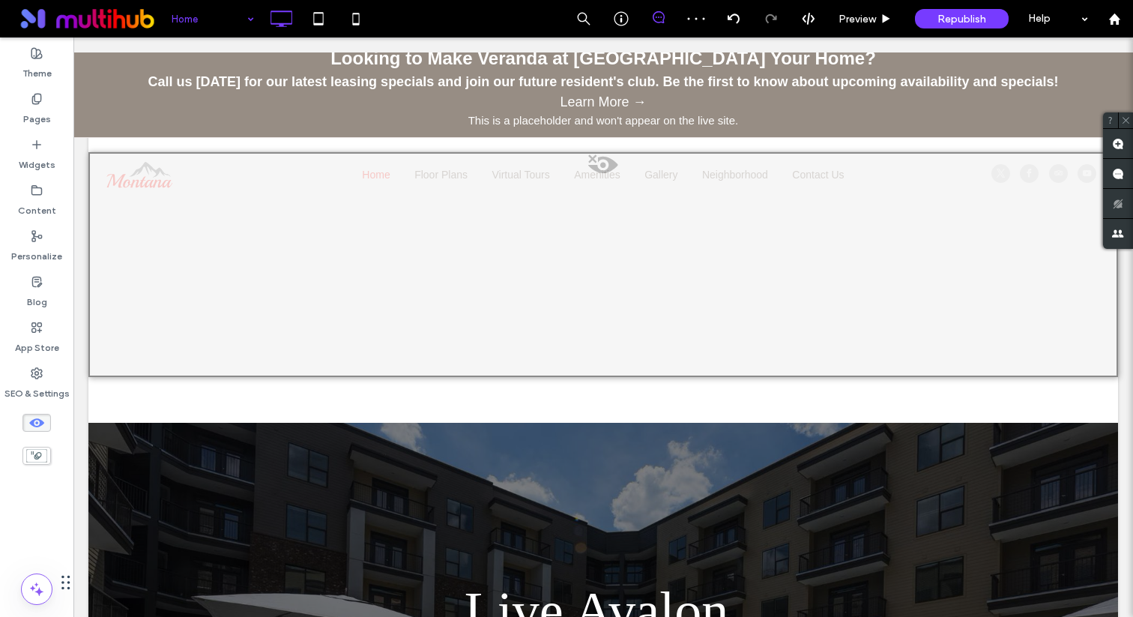
click at [303, 187] on div at bounding box center [602, 264] width 1029 height 225
click at [321, 205] on button "Yes" at bounding box center [324, 206] width 46 height 19
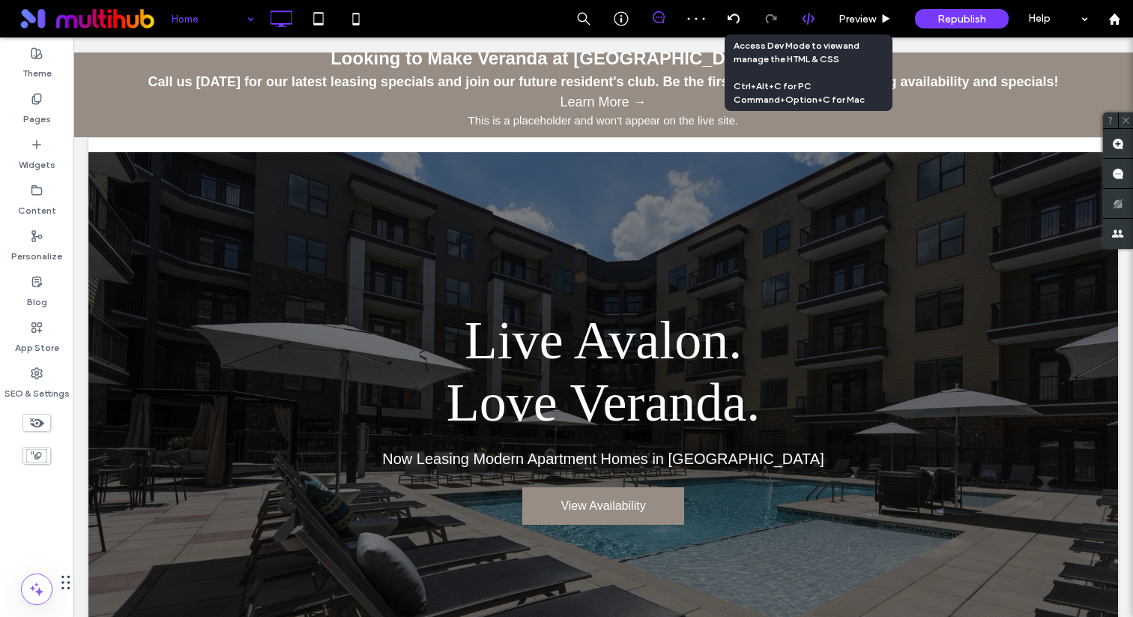
click at [812, 20] on use at bounding box center [808, 19] width 12 height 12
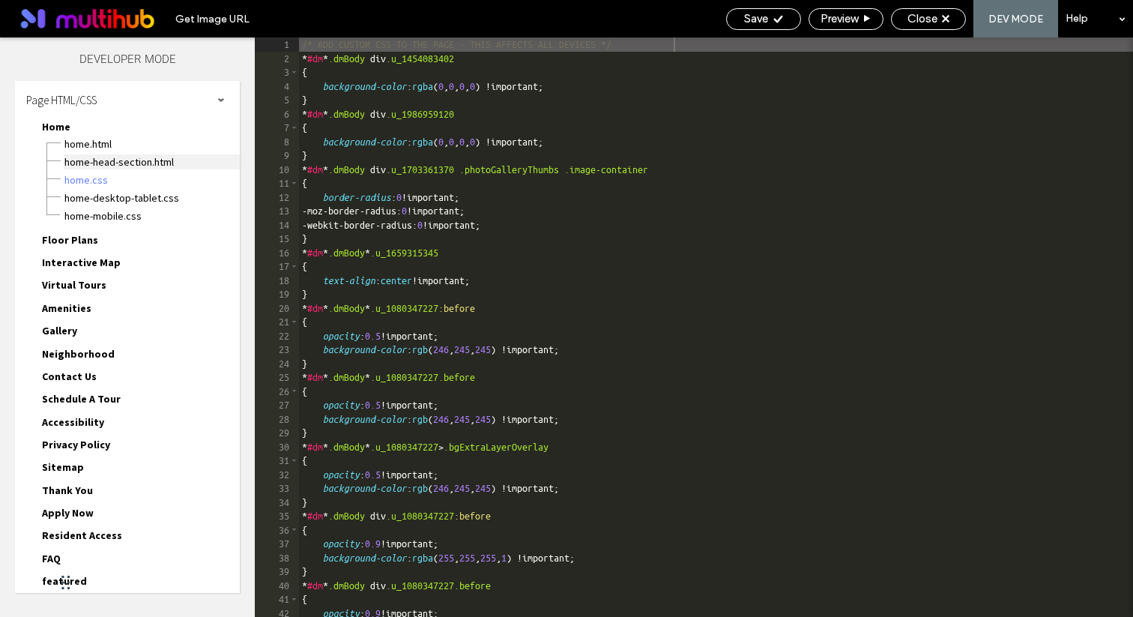
click at [139, 161] on span "Home-head-section.html" at bounding box center [152, 161] width 176 height 15
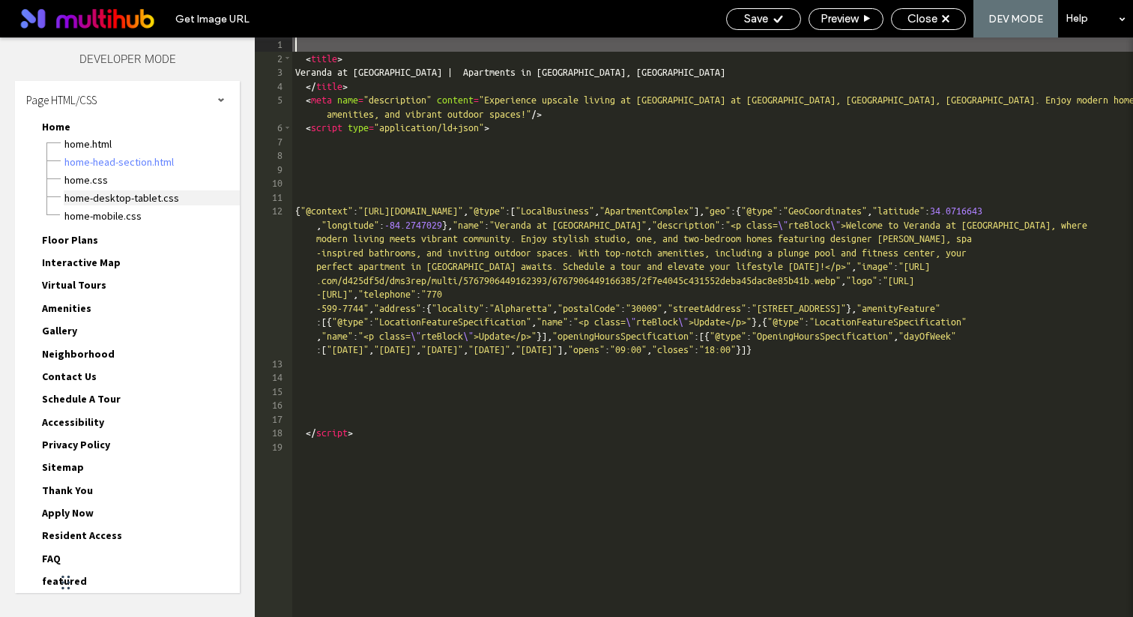
click at [140, 201] on span "Home-desktop-tablet.css" at bounding box center [152, 197] width 176 height 15
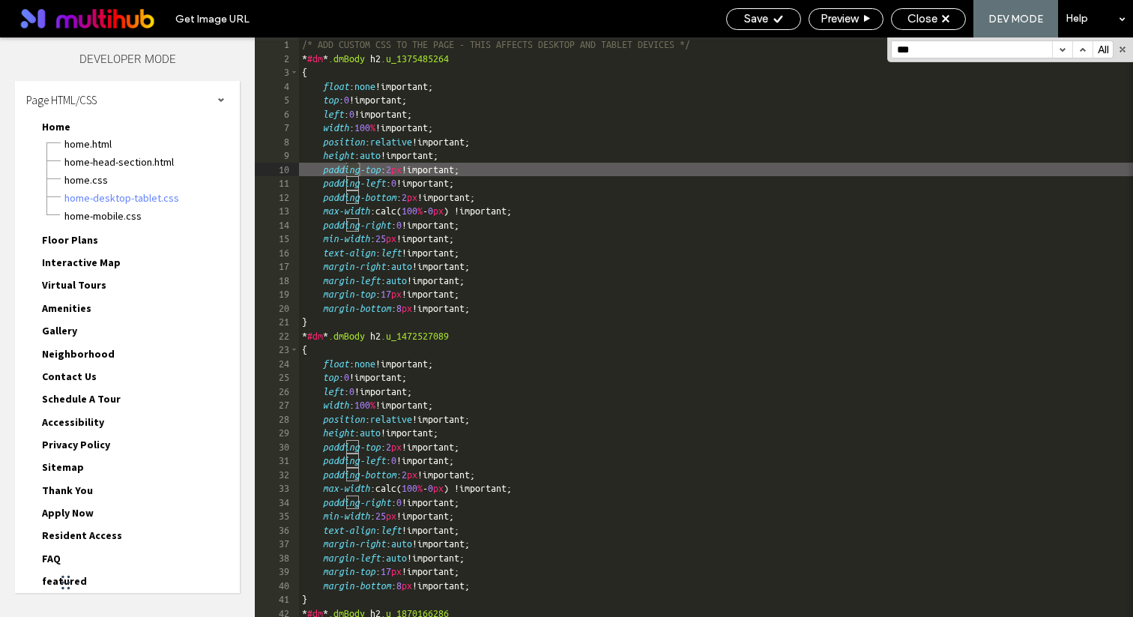
scroll to position [819, 0]
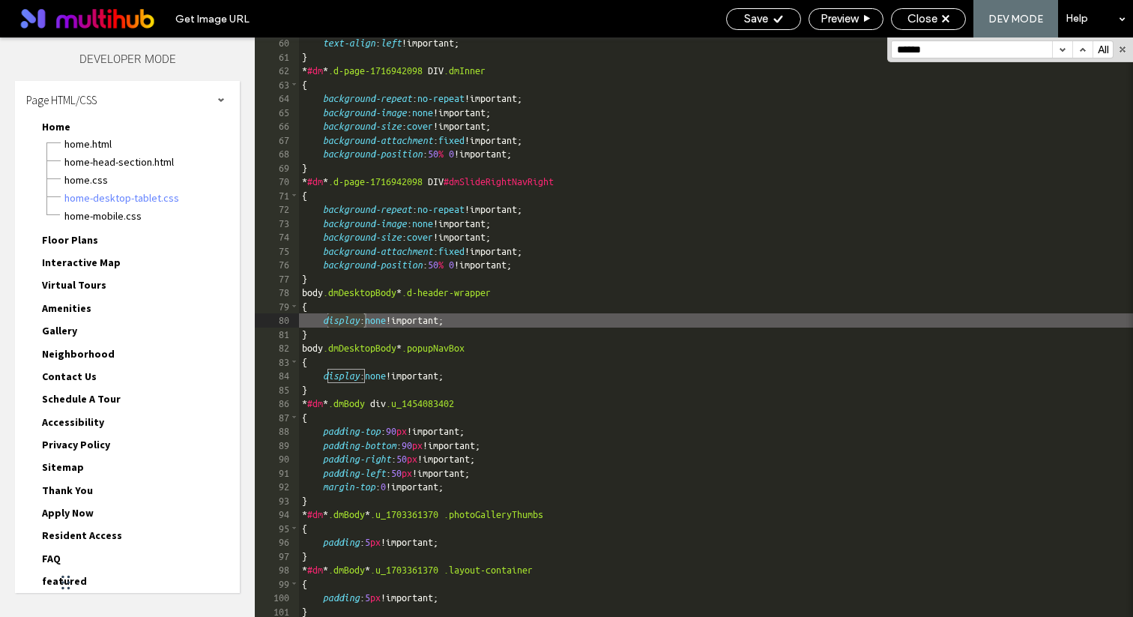
type input "******"
click at [466, 320] on div "text-align : left !important; } * #dm * .d-page-1716942098 DIV .dmInner { backg…" at bounding box center [716, 339] width 834 height 607
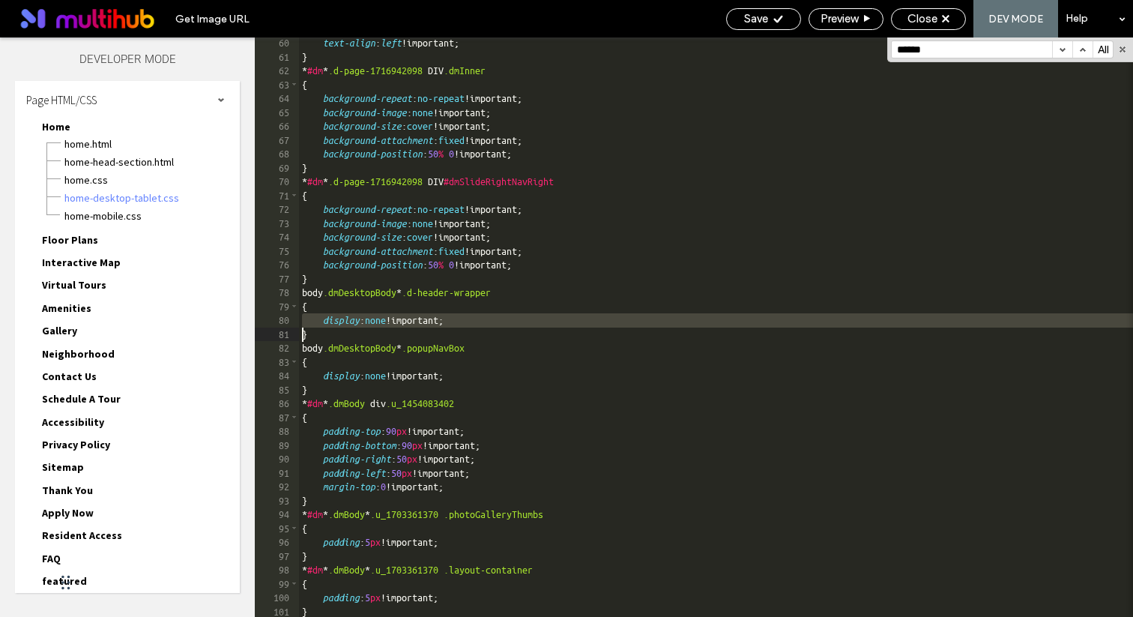
click at [466, 320] on div "text-align : left !important; } * #dm * .d-page-1716942098 DIV .dmInner { backg…" at bounding box center [716, 339] width 834 height 607
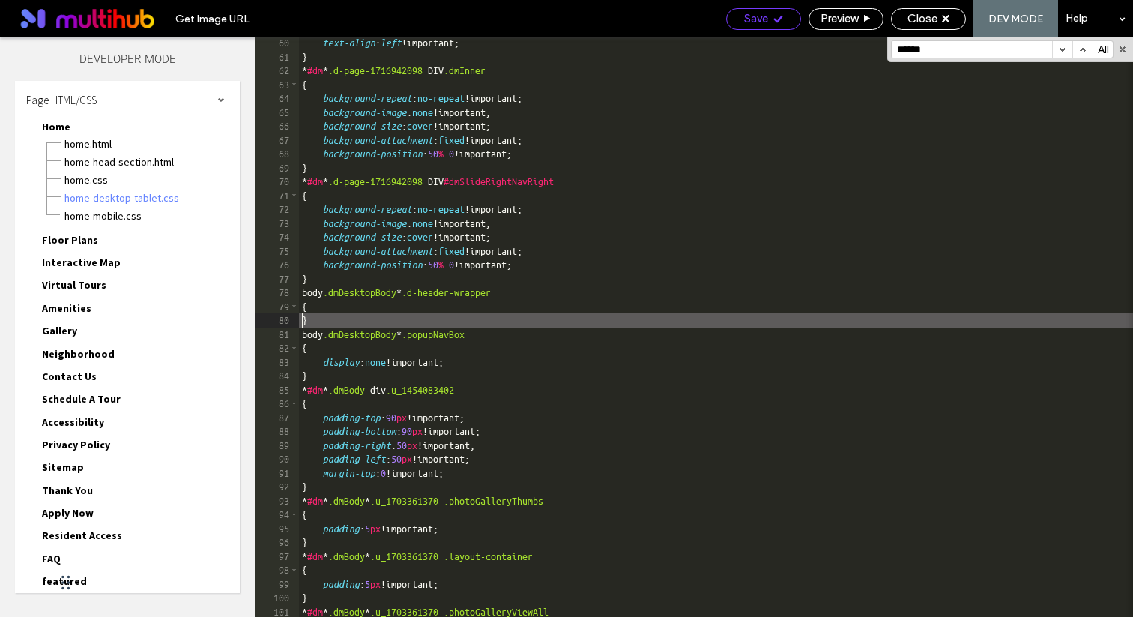
click at [766, 13] on div "Save" at bounding box center [763, 18] width 73 height 13
click at [746, 16] on span "Save" at bounding box center [756, 18] width 24 height 13
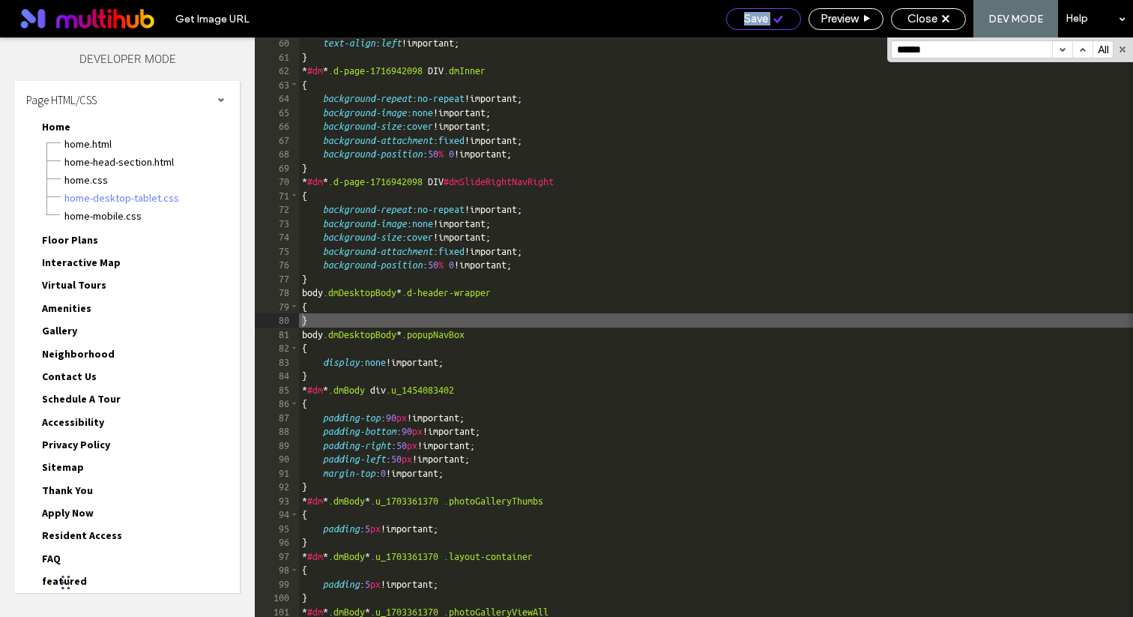
click at [746, 16] on span "Save" at bounding box center [756, 18] width 24 height 13
click at [758, 19] on span "Save" at bounding box center [756, 18] width 24 height 13
click at [933, 23] on span "Close" at bounding box center [922, 18] width 30 height 13
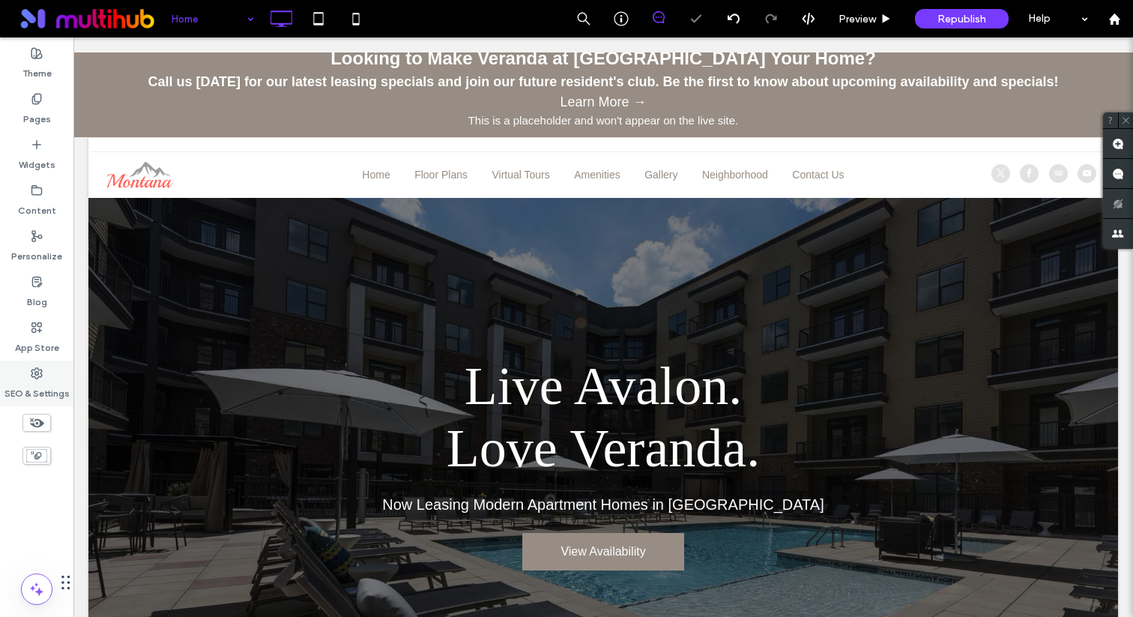
click at [39, 380] on label "SEO & Settings" at bounding box center [36, 389] width 65 height 21
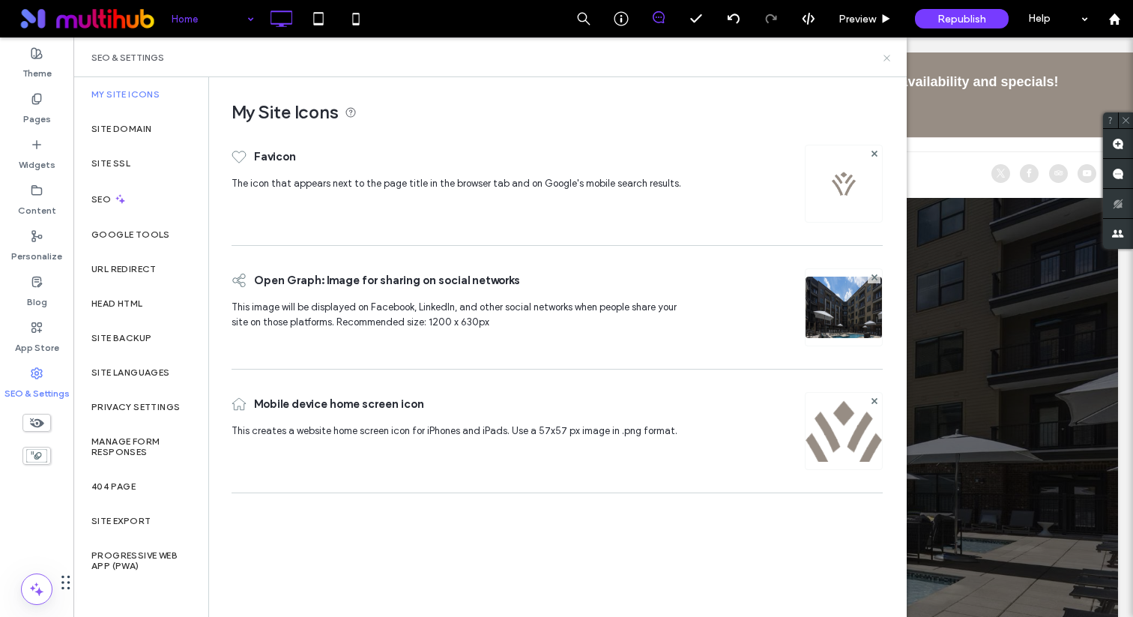
click at [885, 54] on icon at bounding box center [886, 57] width 11 height 11
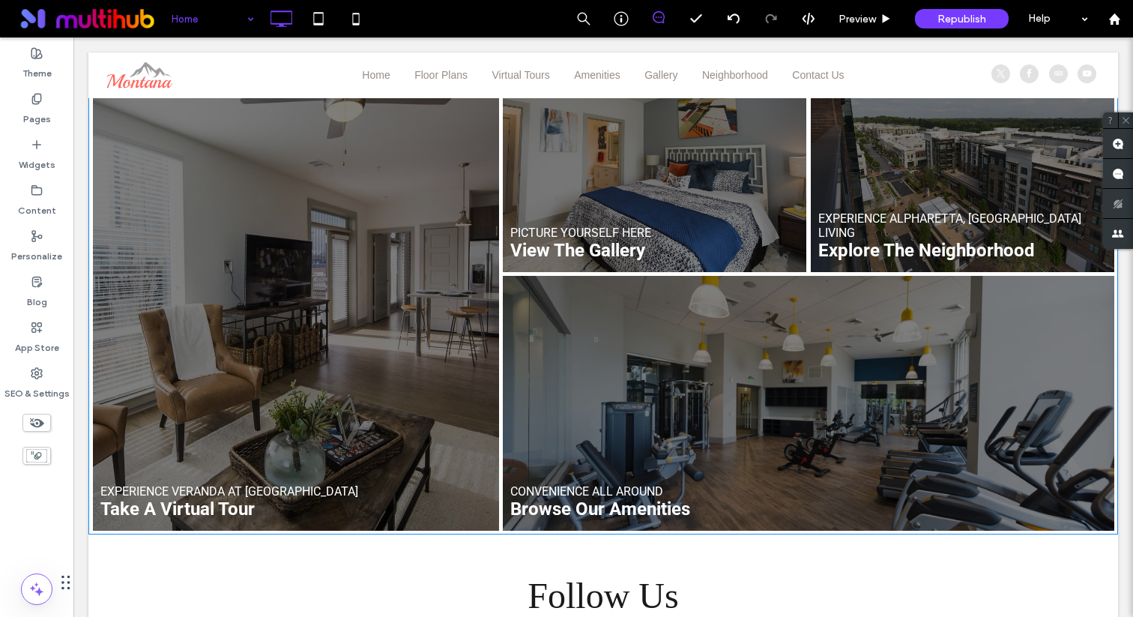
scroll to position [1834, 0]
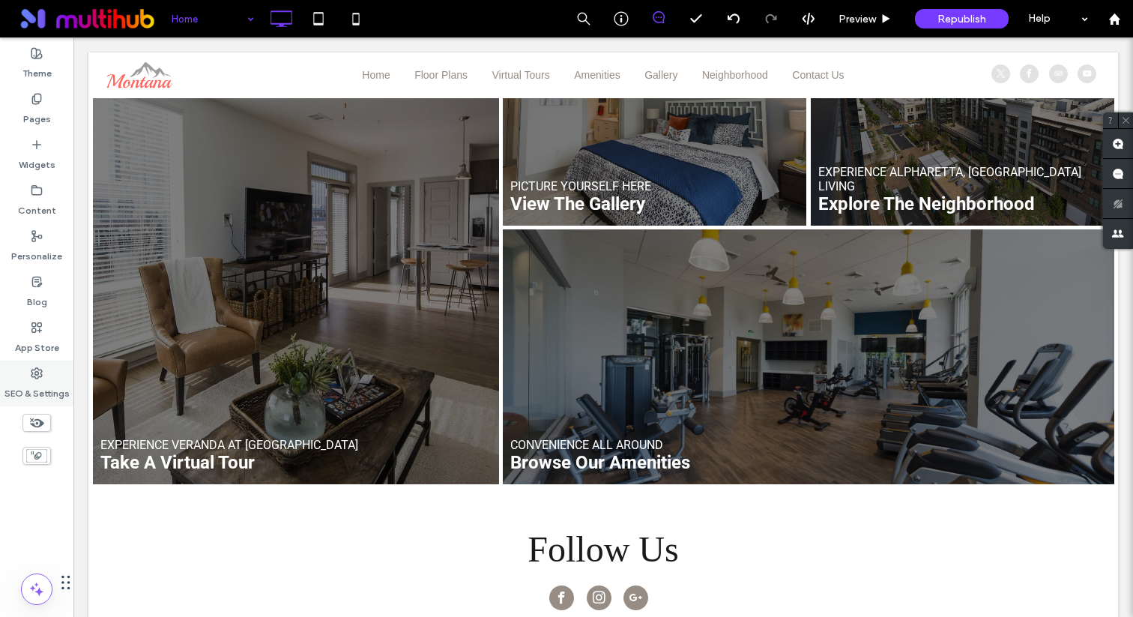
click at [40, 381] on label "SEO & Settings" at bounding box center [36, 389] width 65 height 21
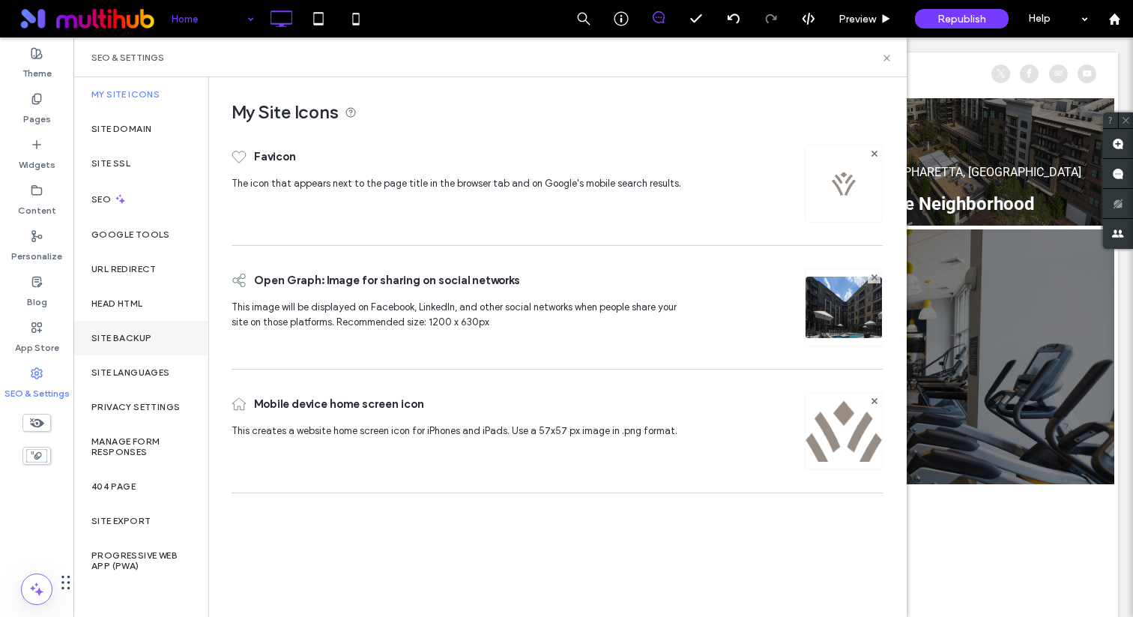
click at [130, 333] on label "Site Backup" at bounding box center [121, 338] width 60 height 10
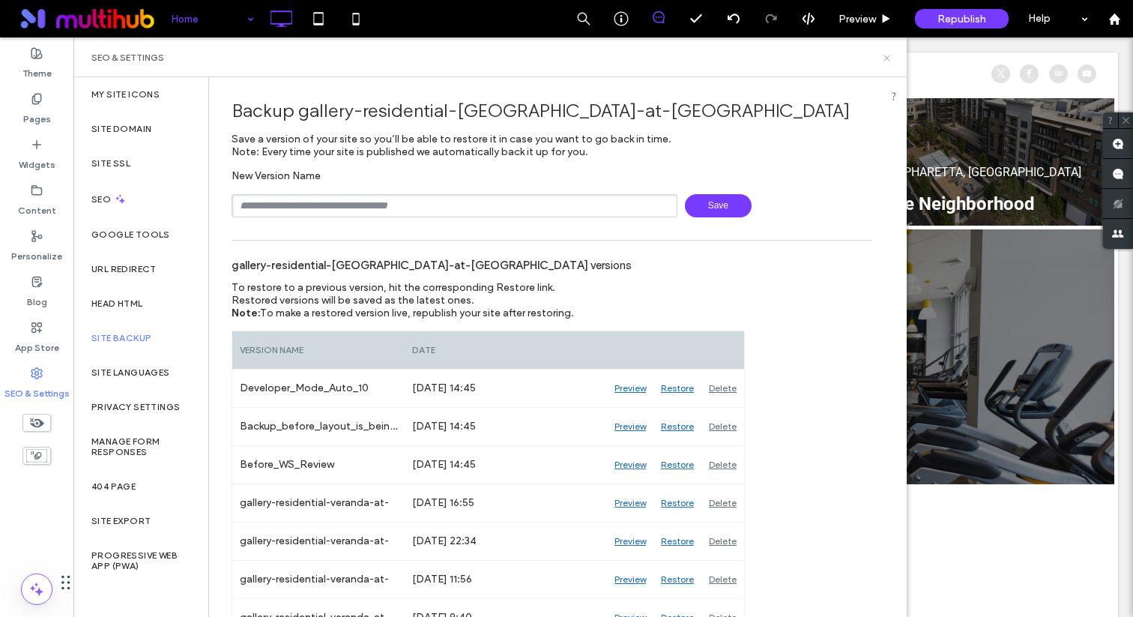
click at [891, 61] on icon at bounding box center [886, 57] width 11 height 11
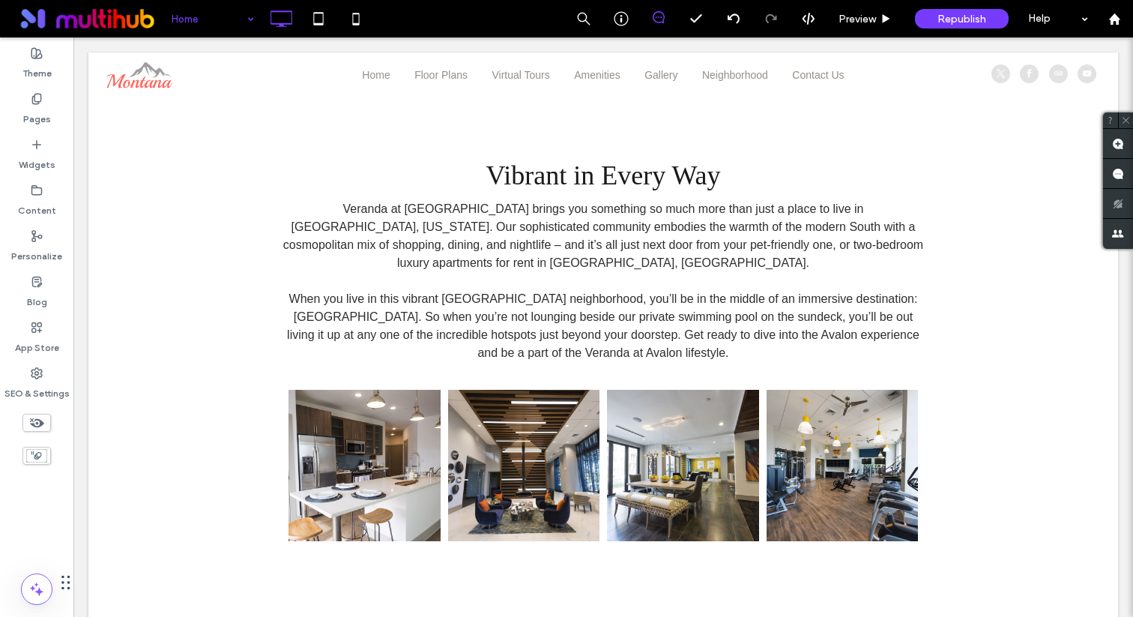
scroll to position [0, 0]
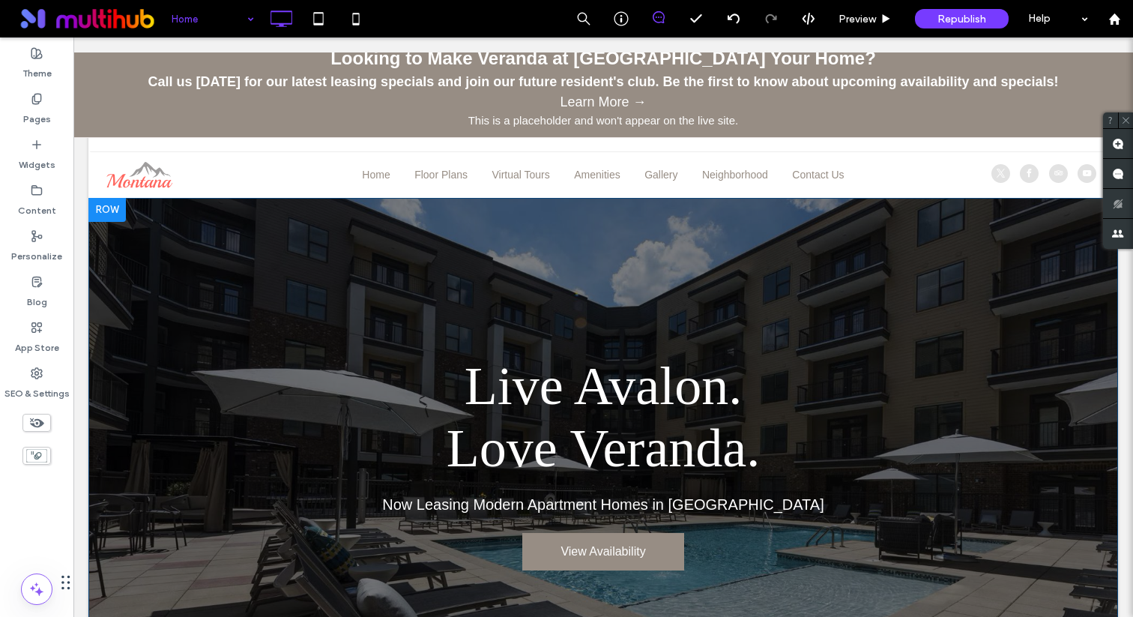
click at [109, 214] on div at bounding box center [106, 210] width 37 height 24
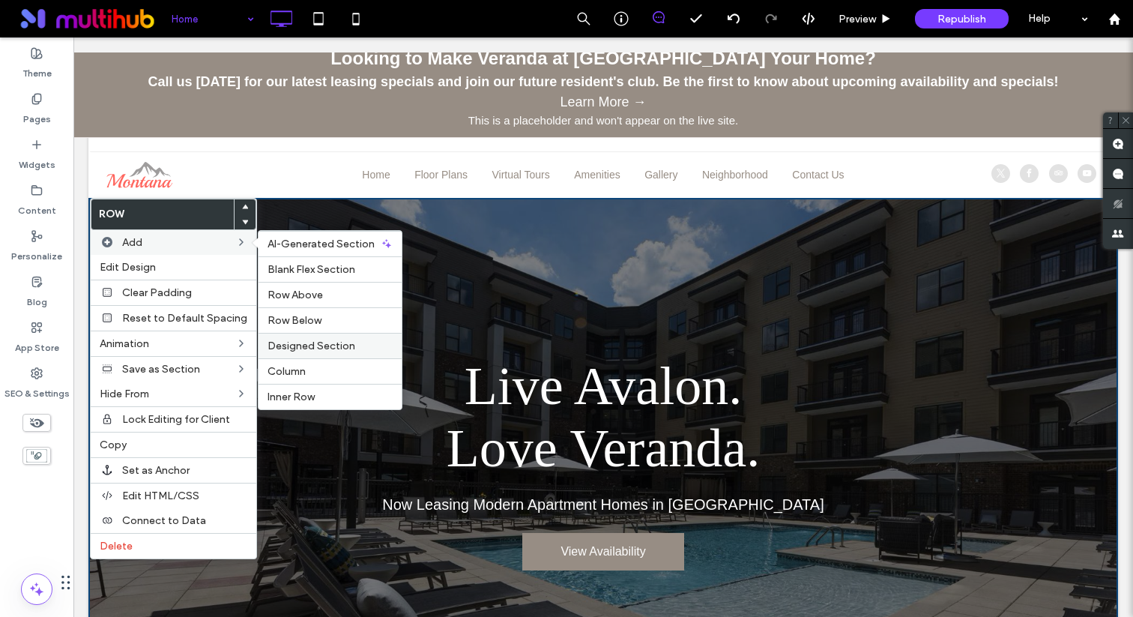
click at [318, 348] on span "Designed Section" at bounding box center [311, 345] width 88 height 13
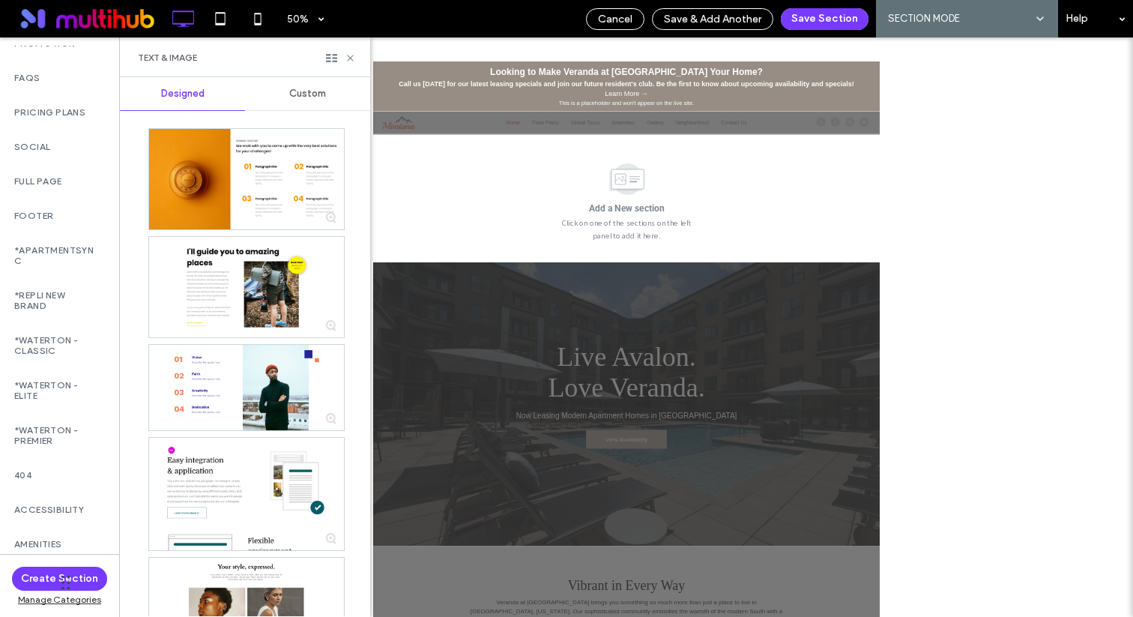
scroll to position [619, 4]
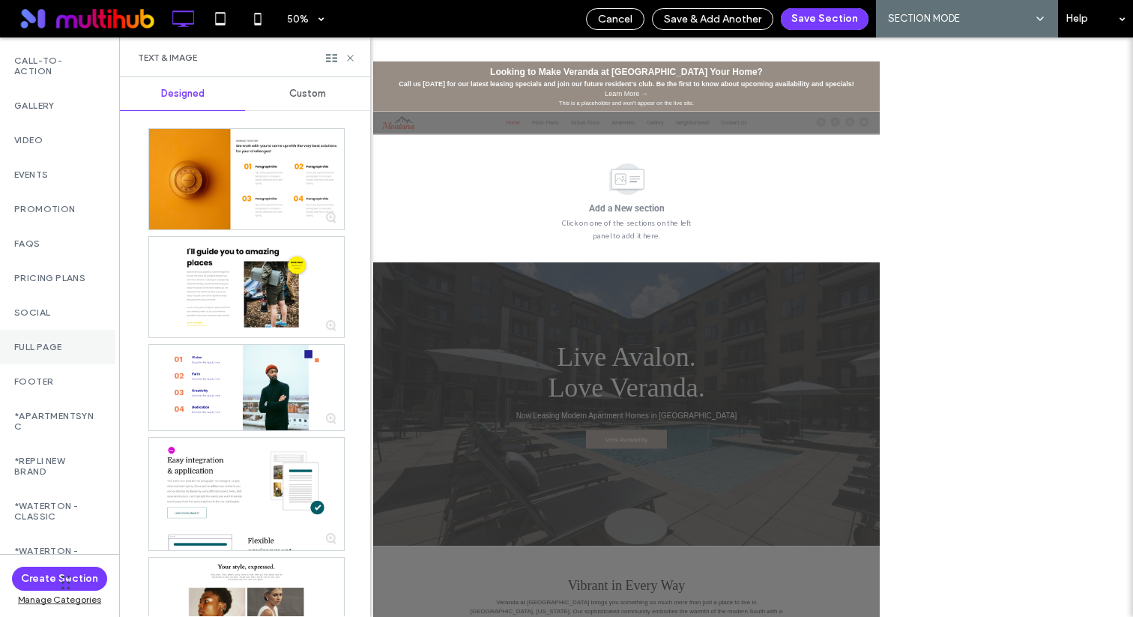
click at [49, 332] on div "Full Page" at bounding box center [55, 347] width 119 height 34
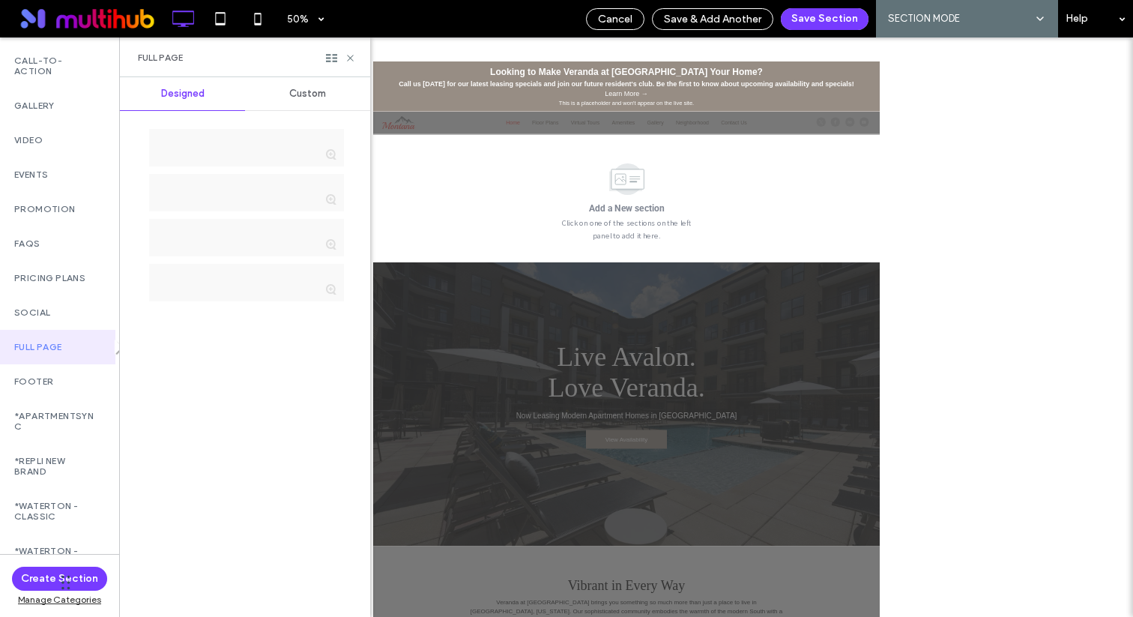
click at [299, 98] on span "Custom" at bounding box center [307, 94] width 37 height 12
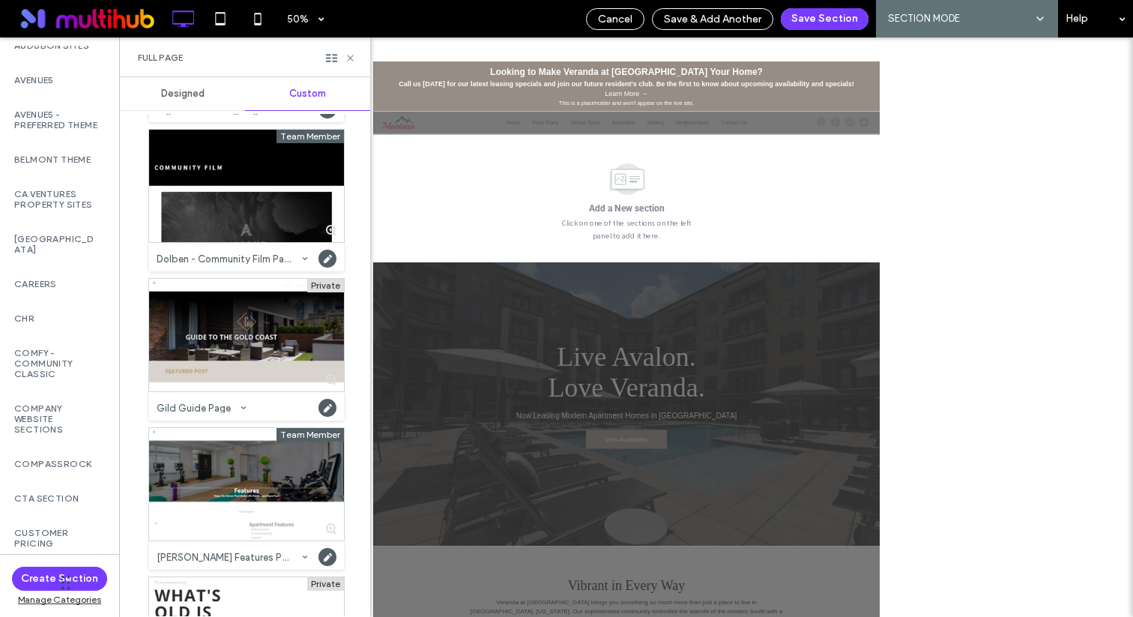
scroll to position [1468, 4]
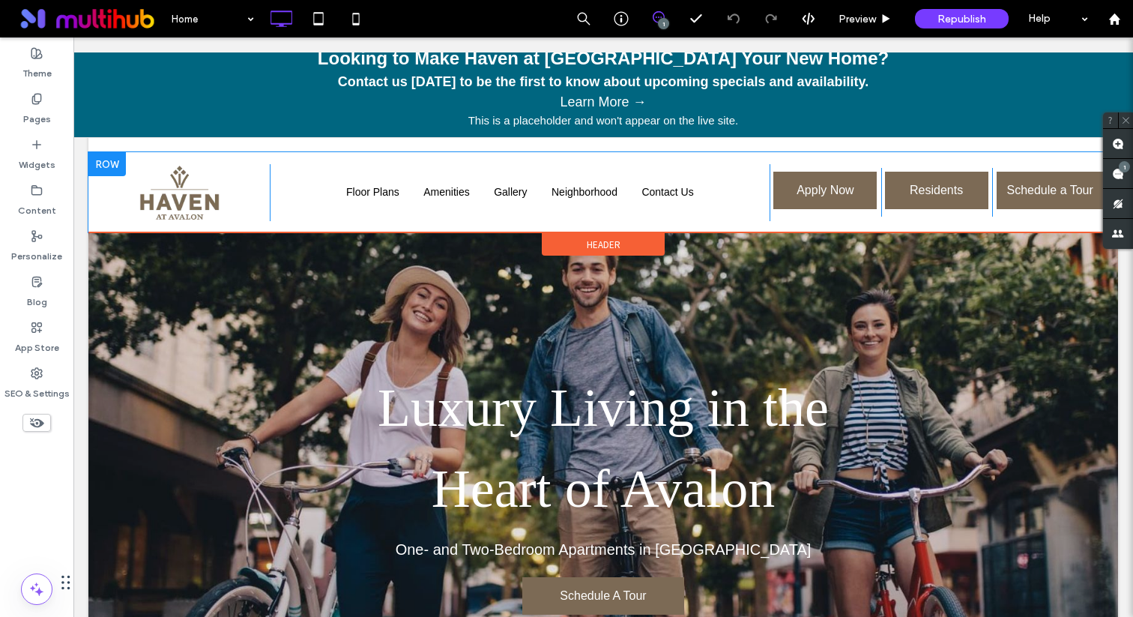
click at [118, 160] on div at bounding box center [106, 164] width 37 height 24
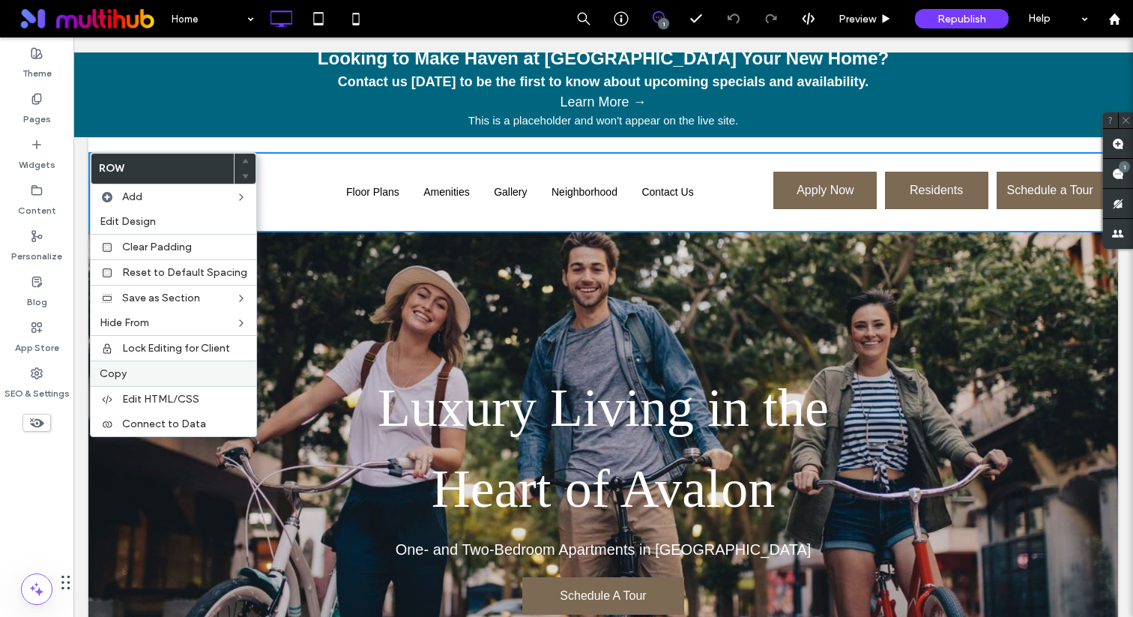
click at [133, 372] on label "Copy" at bounding box center [174, 373] width 148 height 13
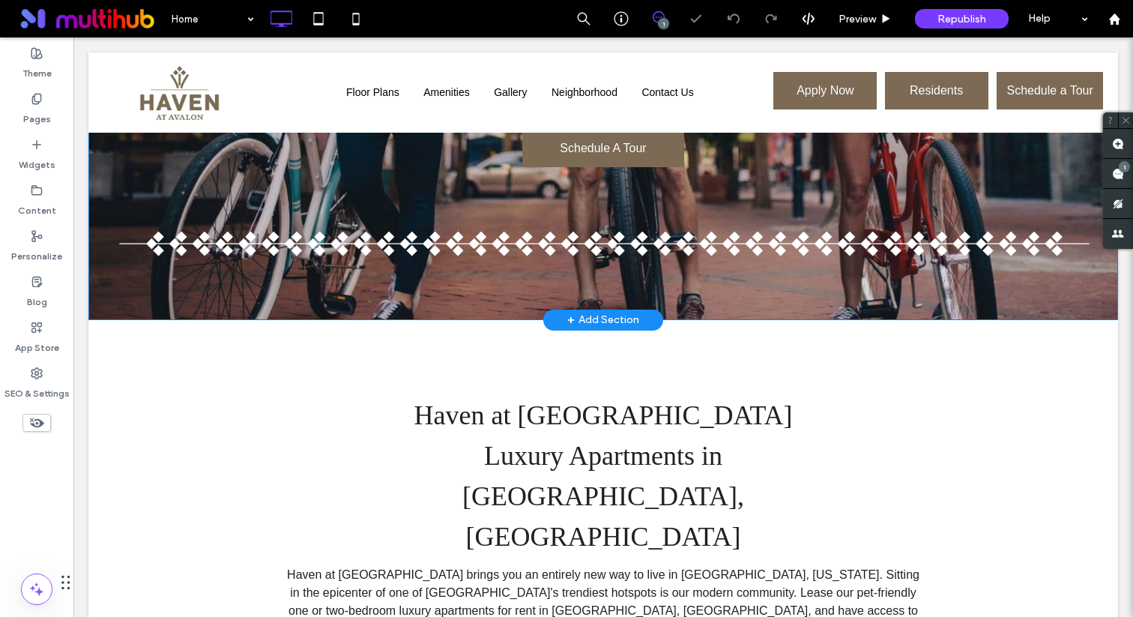
scroll to position [402, 0]
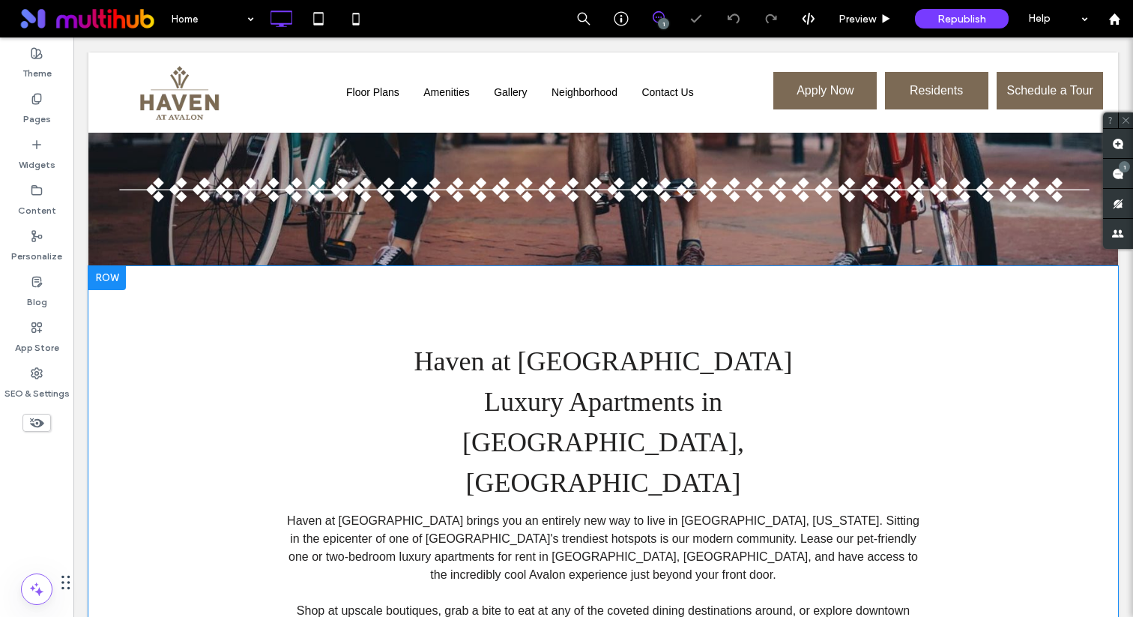
click at [106, 281] on div at bounding box center [106, 278] width 37 height 24
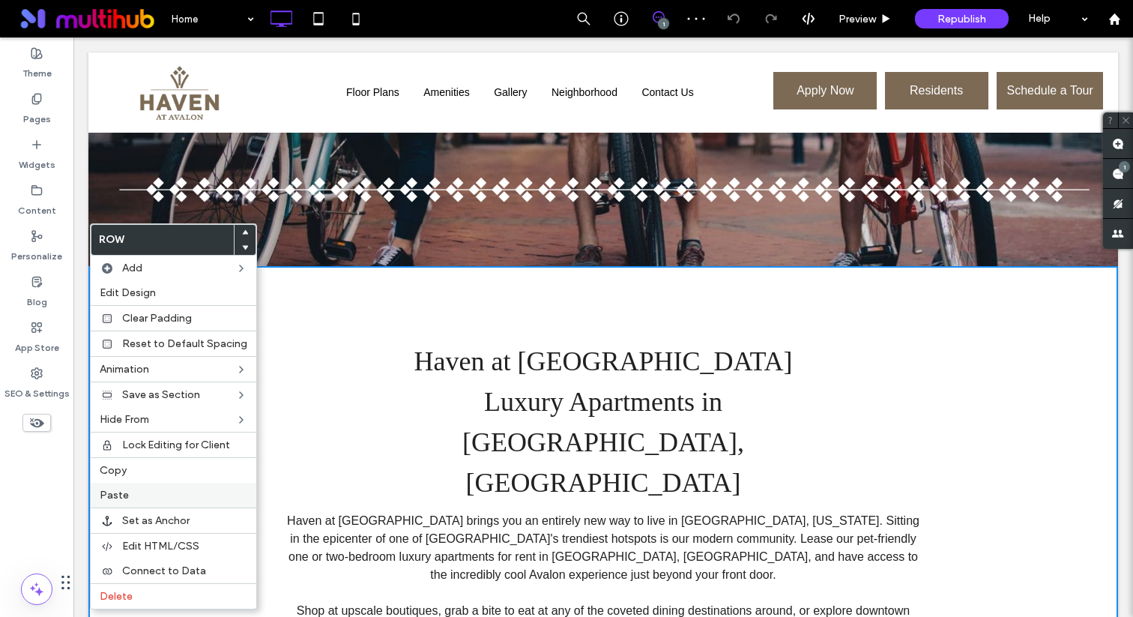
click at [130, 496] on label "Paste" at bounding box center [174, 494] width 148 height 13
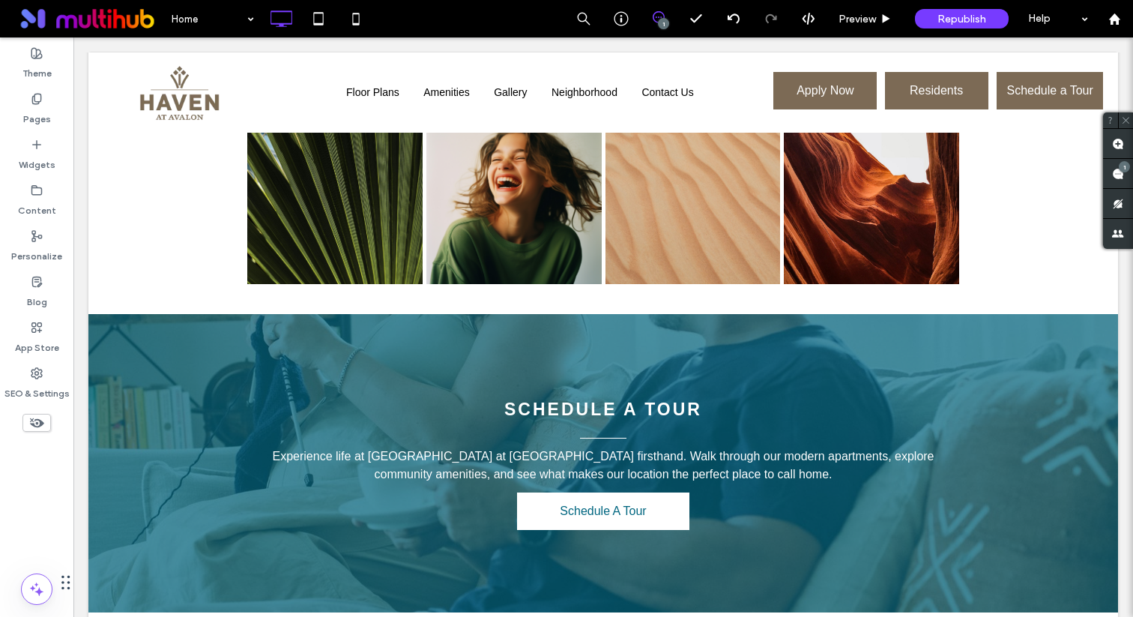
scroll to position [2346, 0]
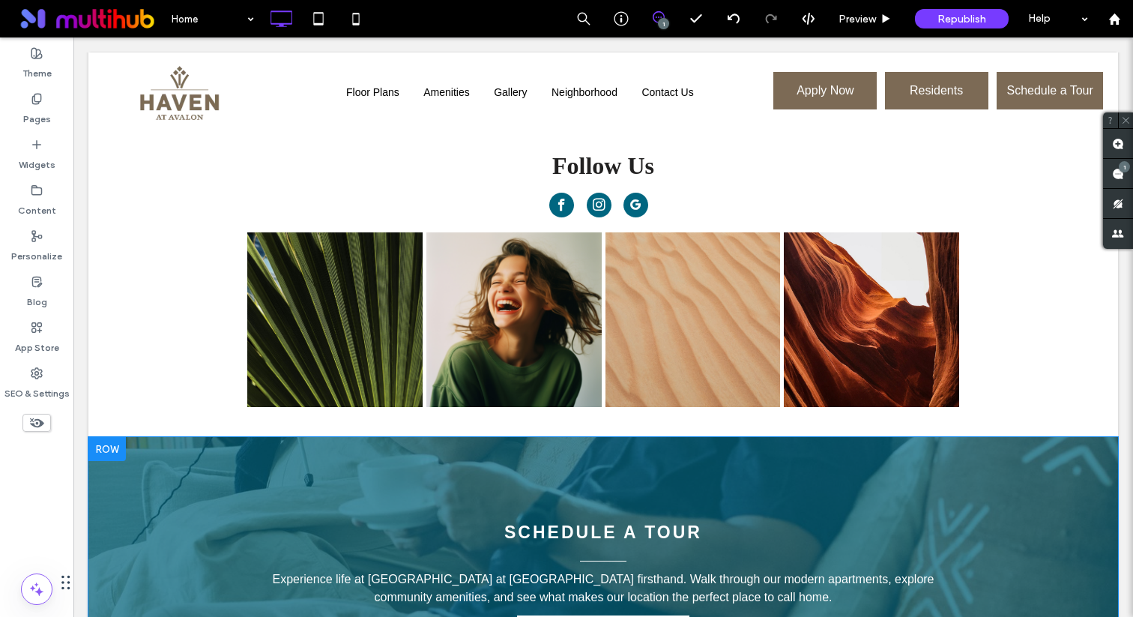
click at [113, 437] on div at bounding box center [106, 449] width 37 height 24
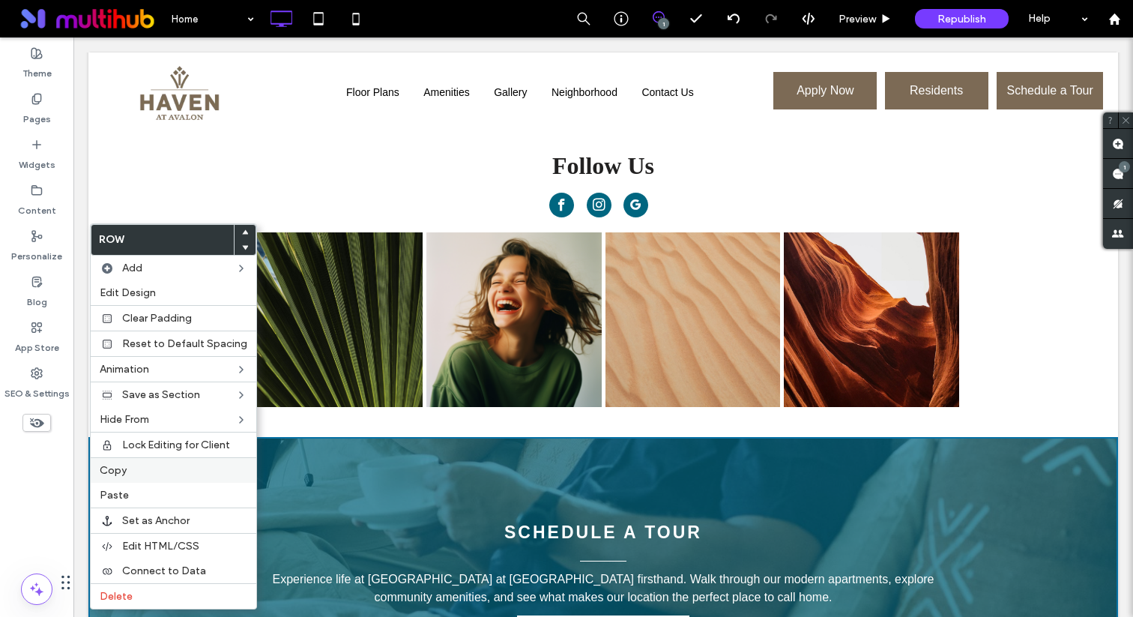
click at [119, 473] on span "Copy" at bounding box center [113, 470] width 27 height 13
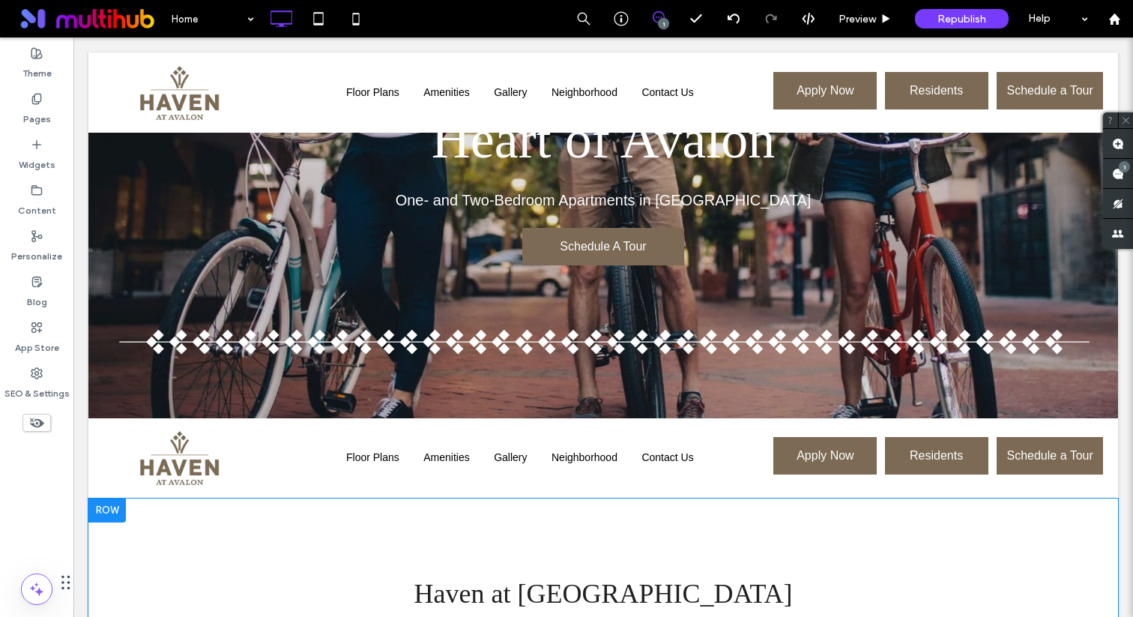
scroll to position [284, 0]
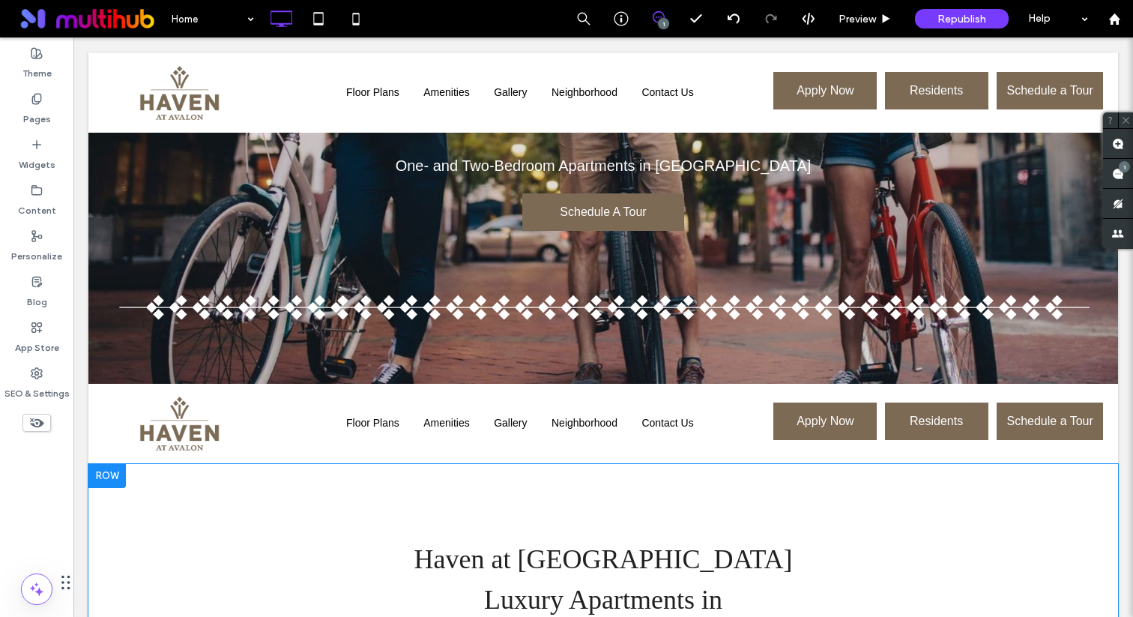
click at [112, 477] on div at bounding box center [106, 476] width 37 height 24
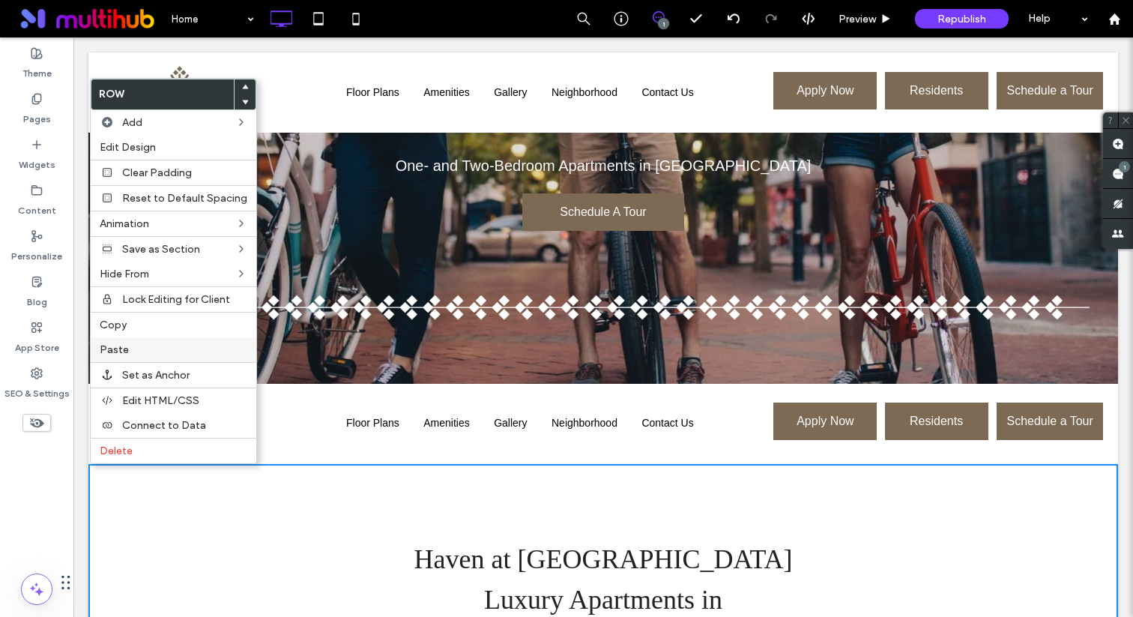
click at [115, 345] on span "Paste" at bounding box center [114, 349] width 29 height 13
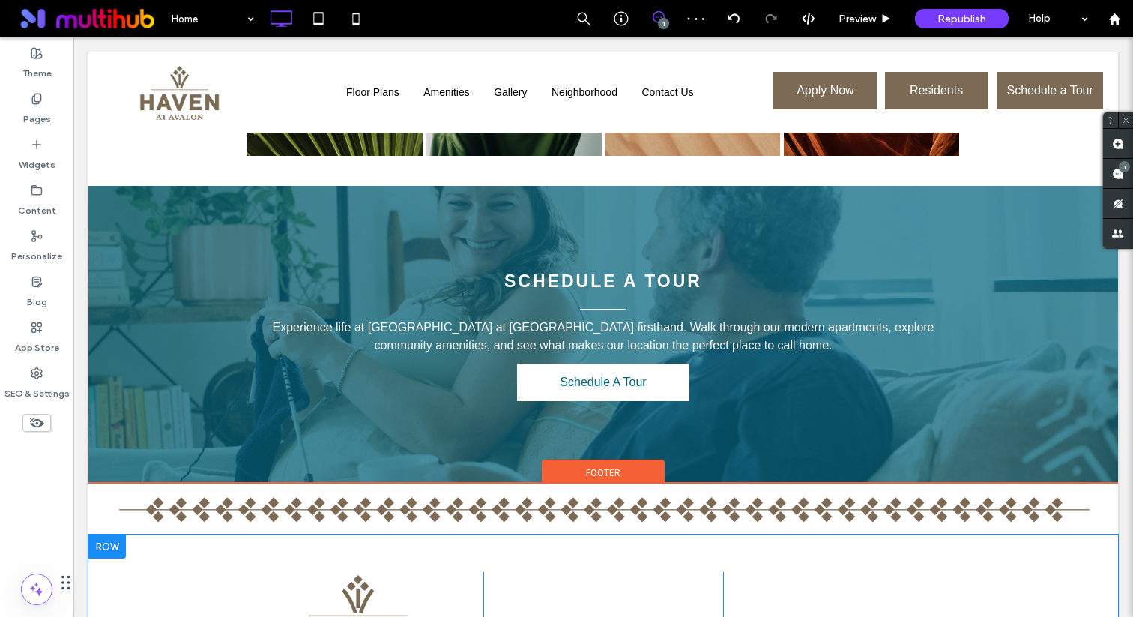
scroll to position [2908, 0]
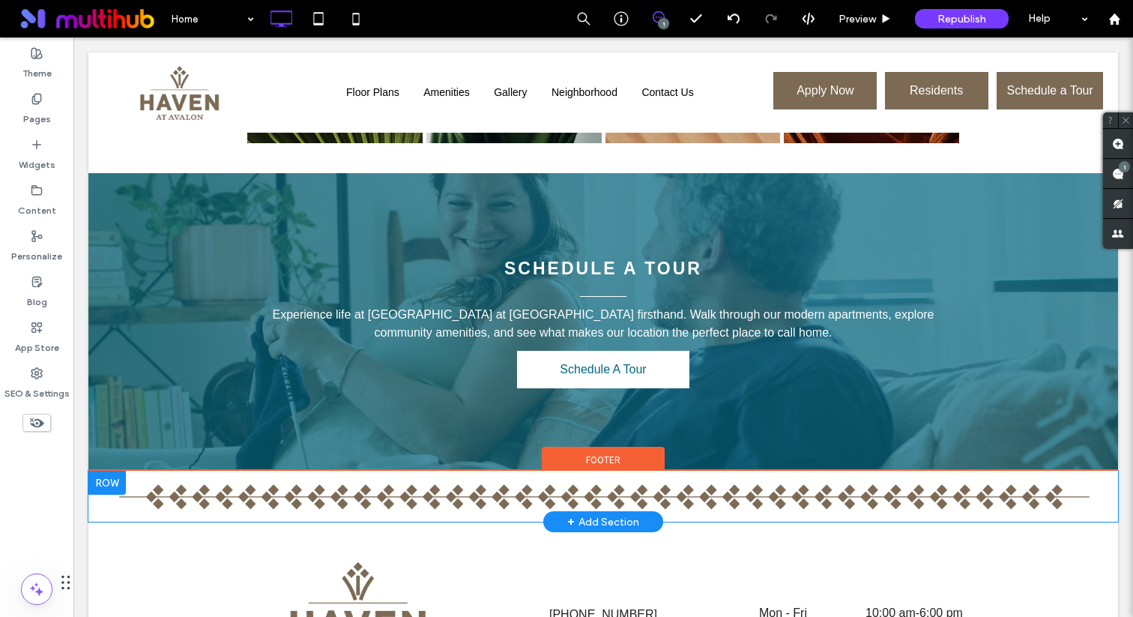
click at [100, 470] on div at bounding box center [106, 482] width 37 height 24
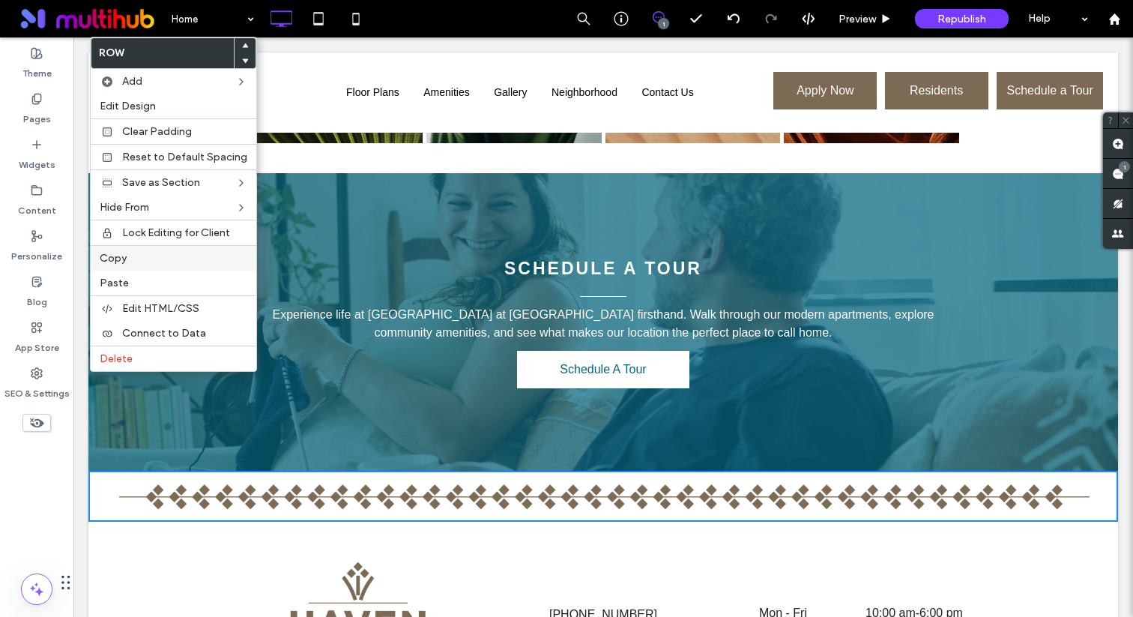
click at [123, 259] on span "Copy" at bounding box center [113, 258] width 27 height 13
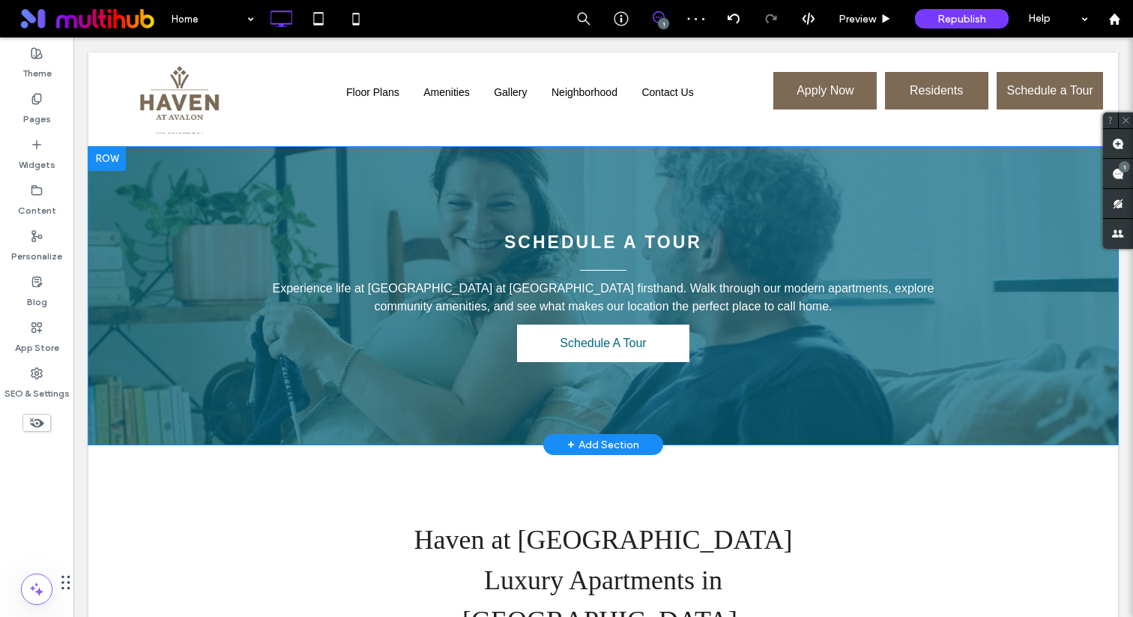
scroll to position [678, 0]
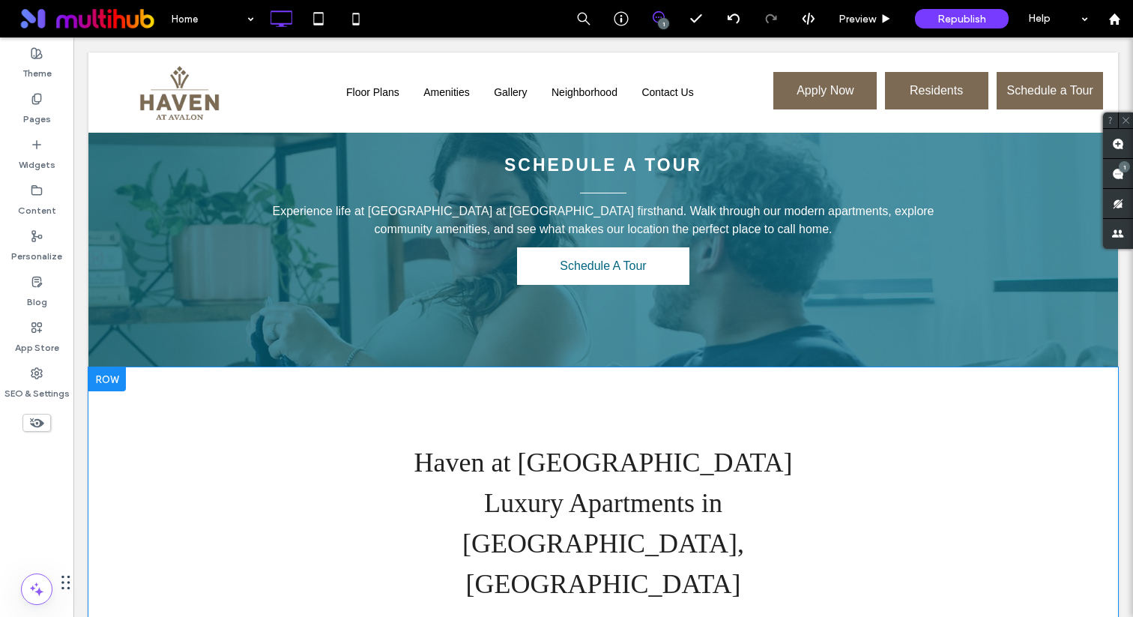
click at [112, 381] on div at bounding box center [106, 379] width 37 height 24
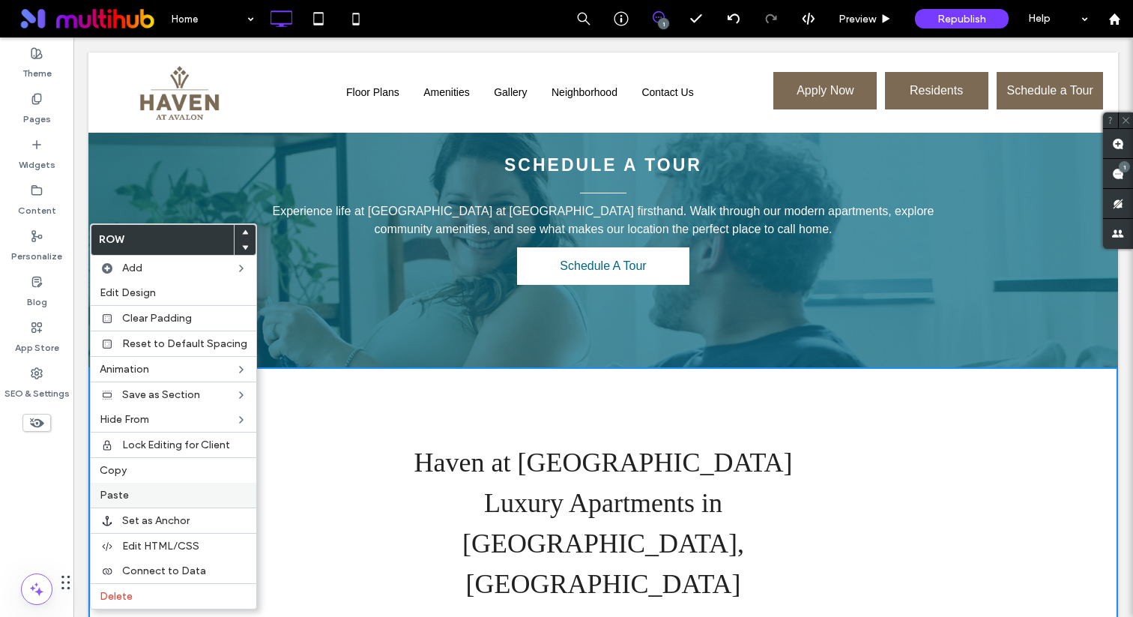
click at [122, 497] on span "Paste" at bounding box center [114, 494] width 29 height 13
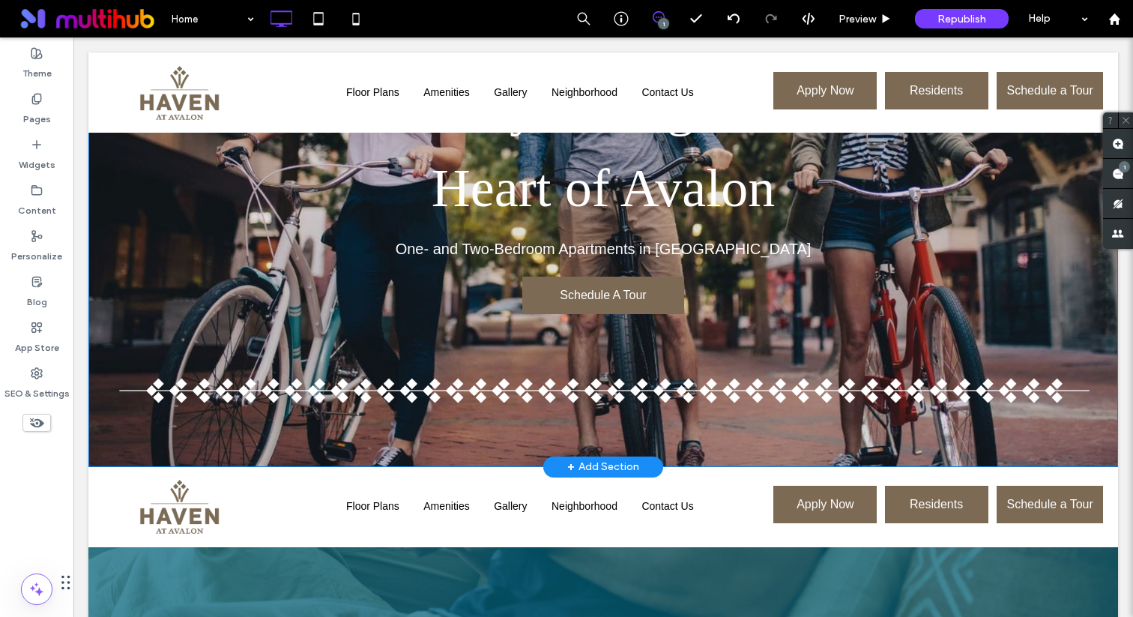
scroll to position [298, 0]
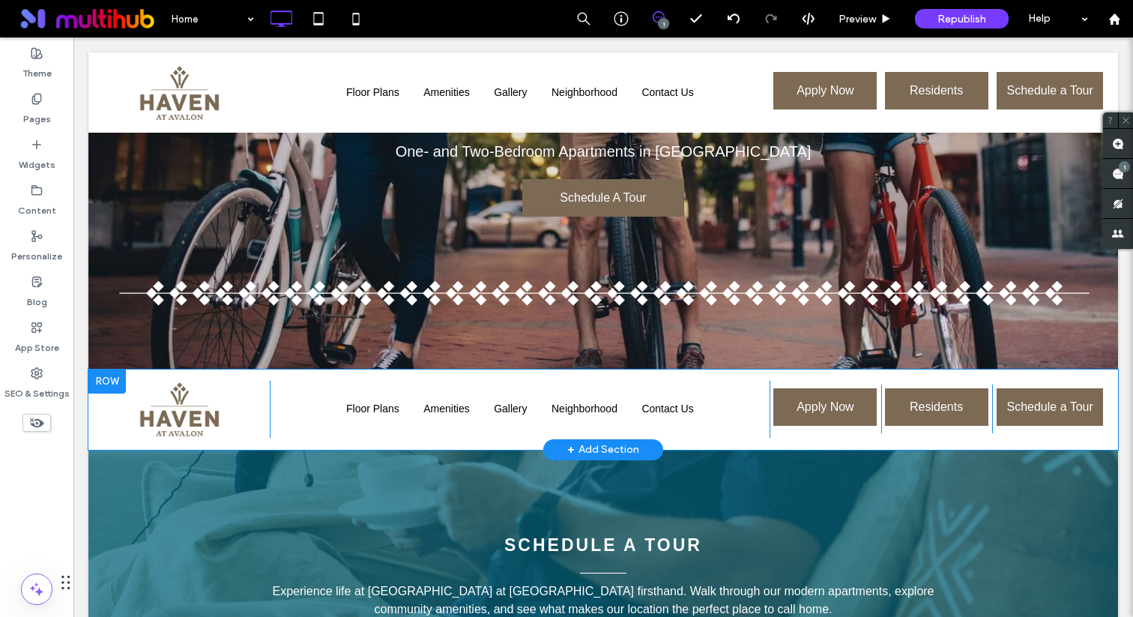
click at [102, 380] on div at bounding box center [106, 381] width 37 height 24
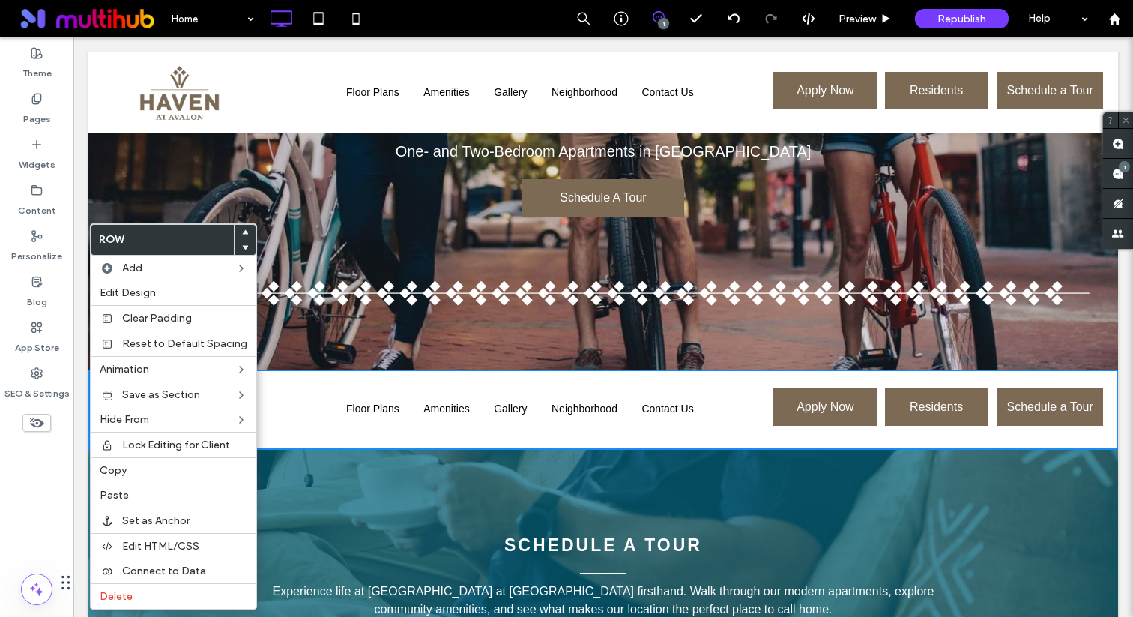
click at [243, 231] on icon at bounding box center [245, 232] width 6 height 6
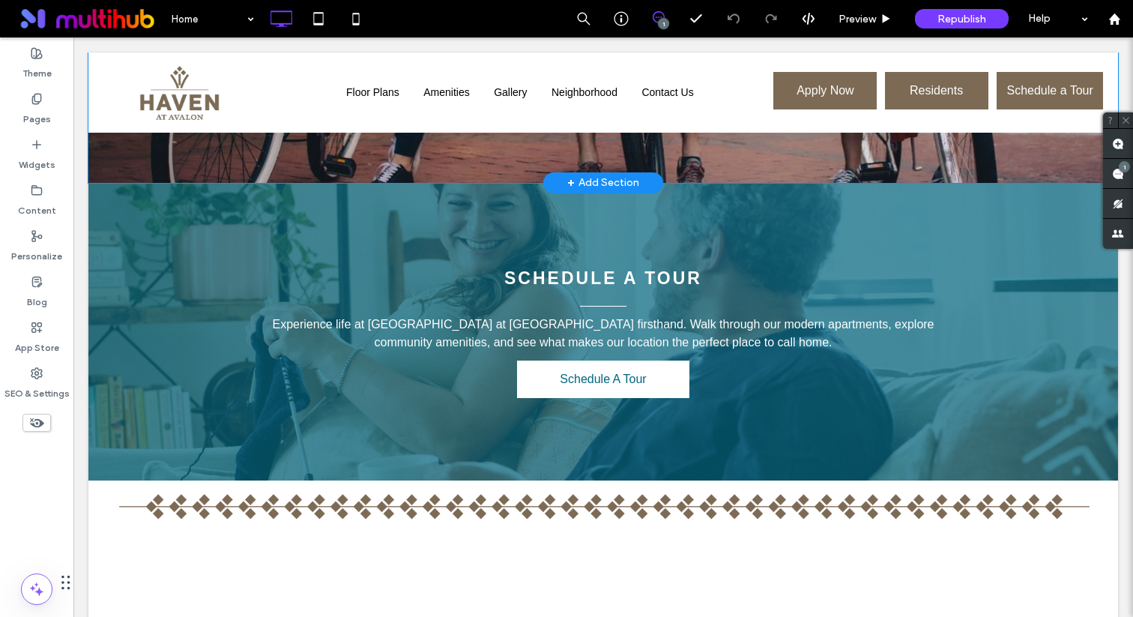
scroll to position [548, 0]
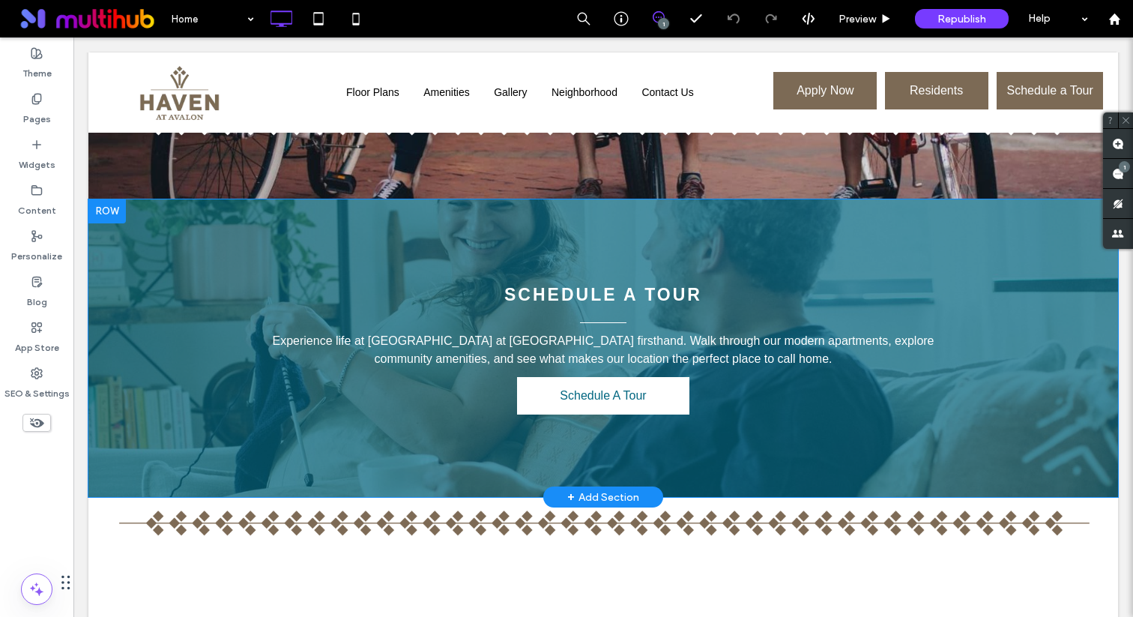
click at [106, 206] on div at bounding box center [106, 211] width 37 height 24
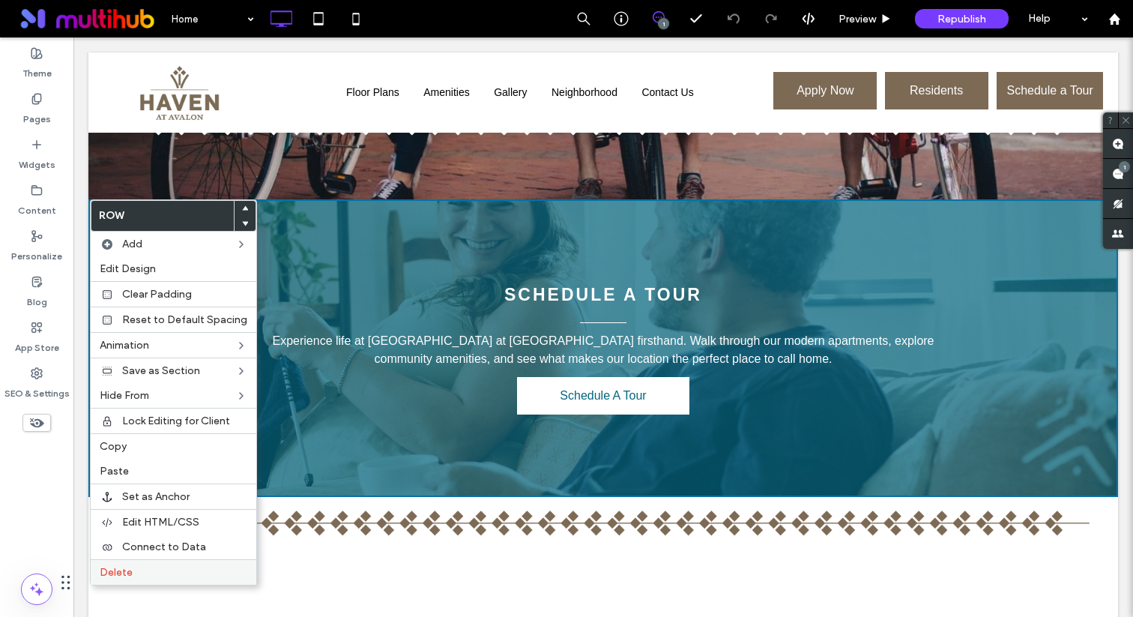
click at [123, 577] on span "Delete" at bounding box center [116, 572] width 33 height 13
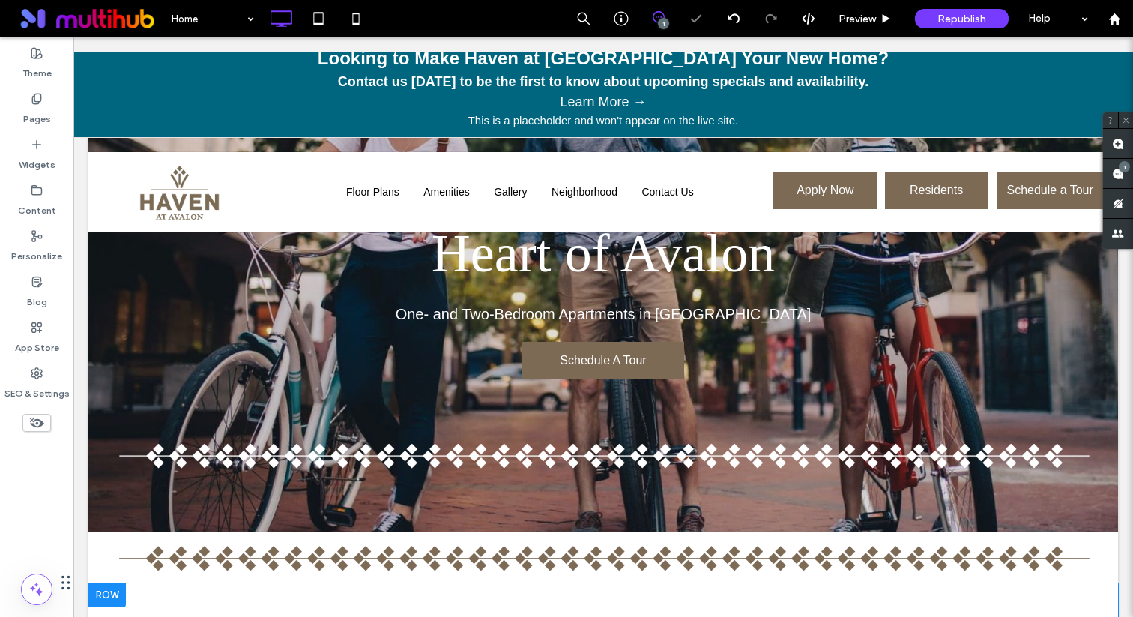
scroll to position [0, 0]
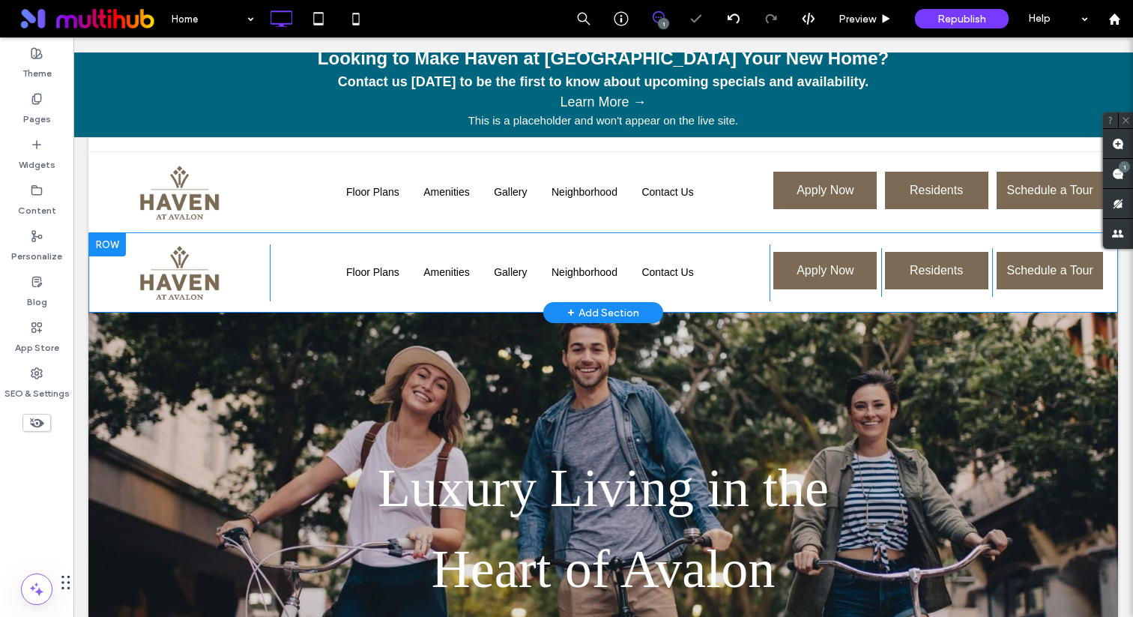
click at [125, 242] on div at bounding box center [106, 244] width 37 height 24
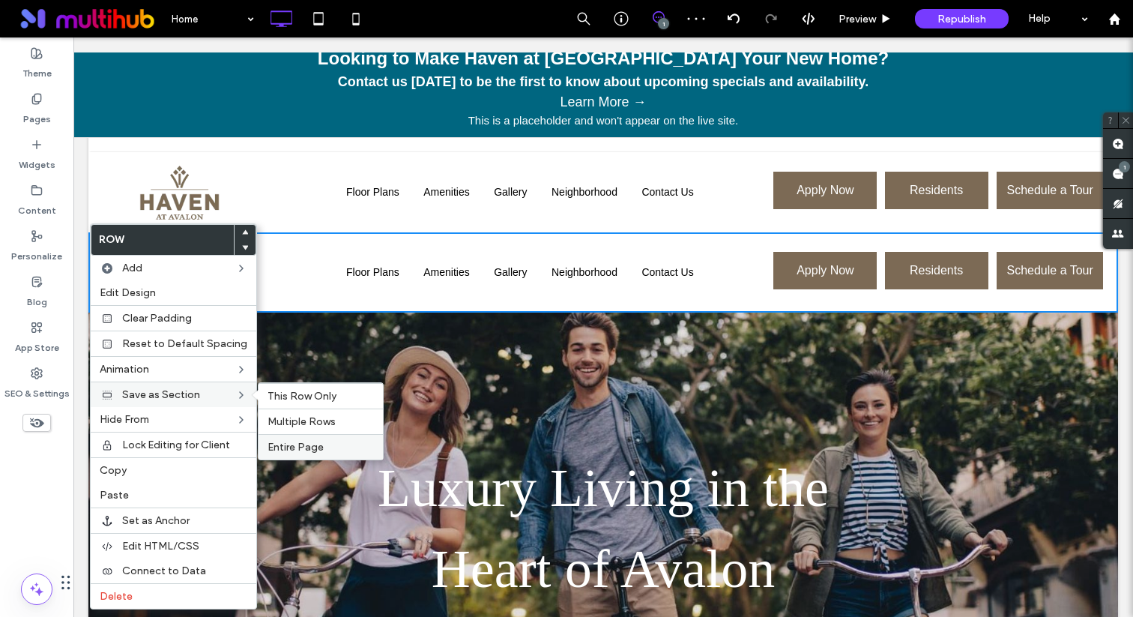
click at [291, 441] on span "Entire Page" at bounding box center [295, 446] width 56 height 13
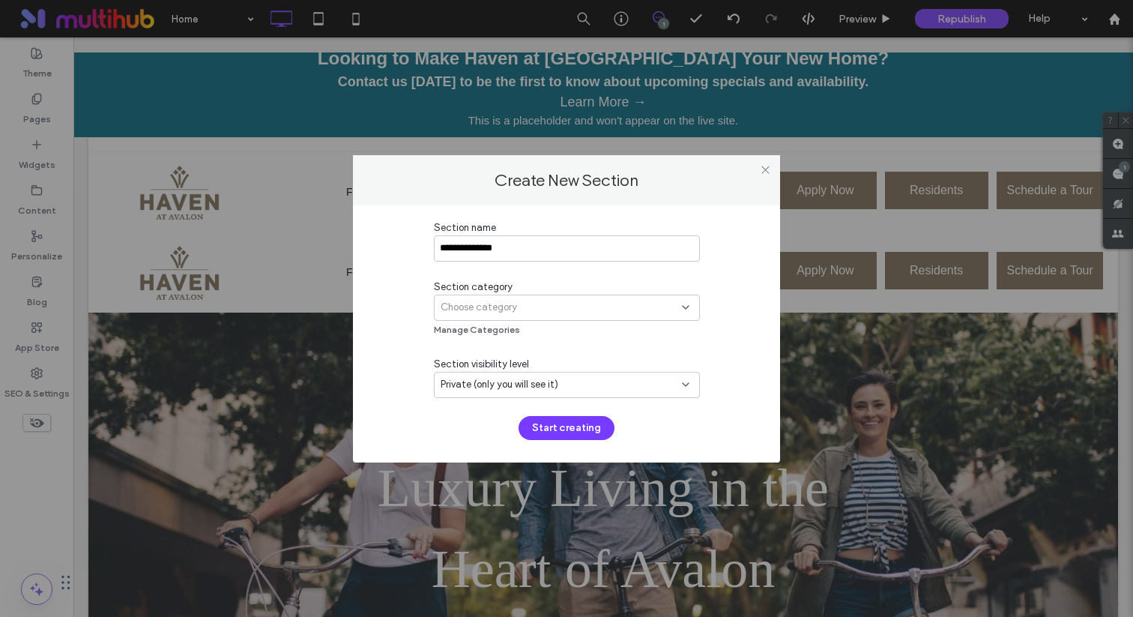
type input "**********"
click at [486, 306] on span "Choose category" at bounding box center [478, 307] width 76 height 15
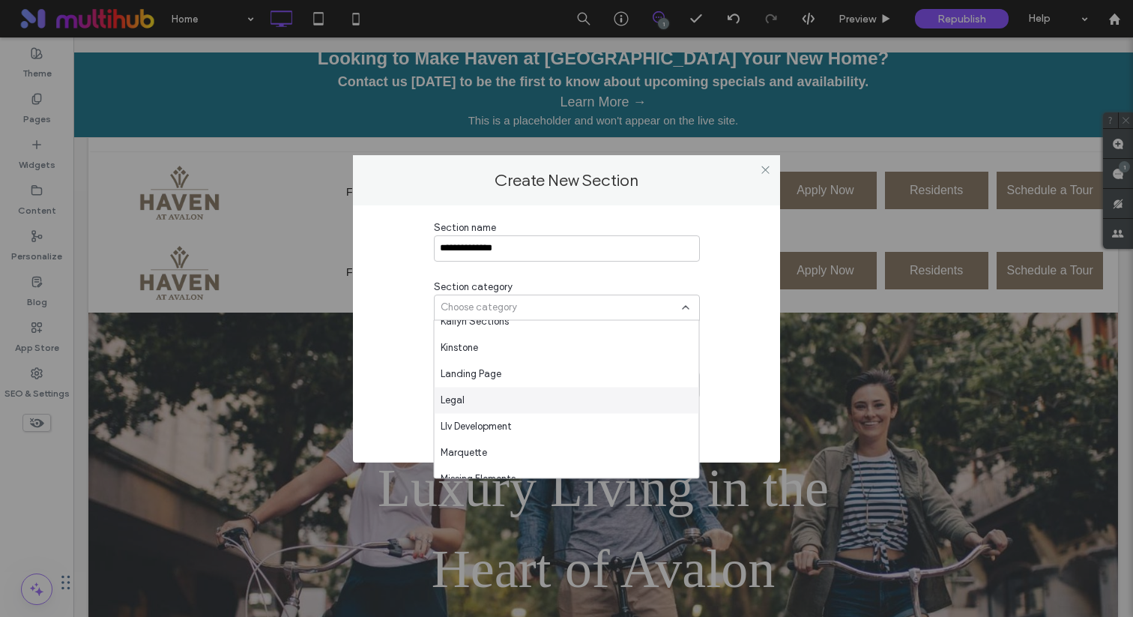
scroll to position [2000, 0]
click at [488, 390] on div "Landing Page" at bounding box center [566, 379] width 264 height 26
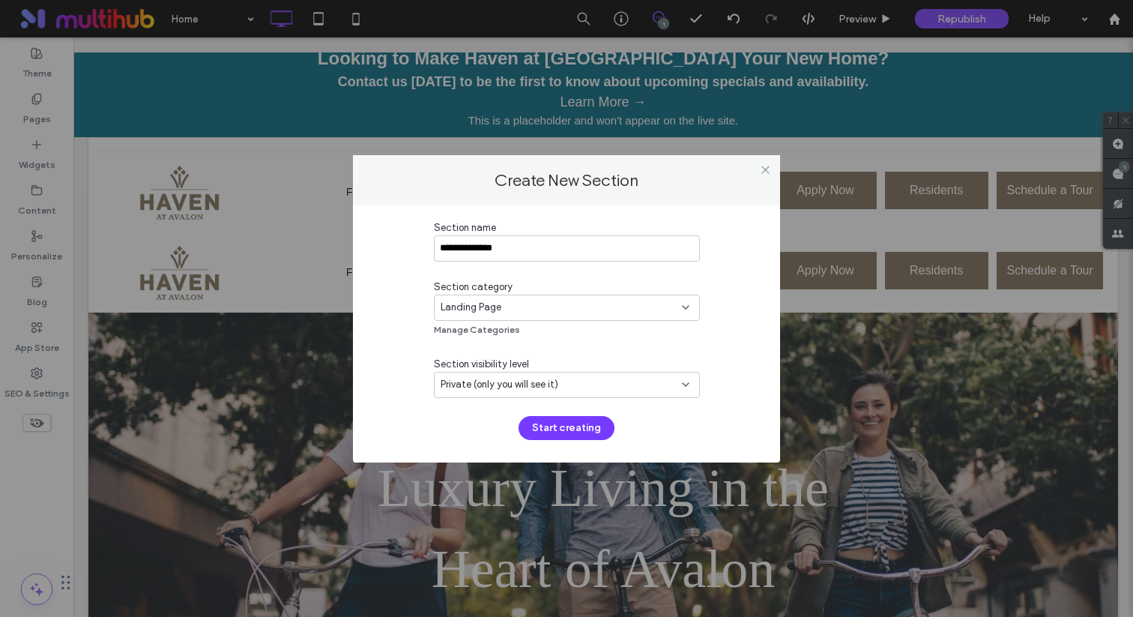
click at [488, 390] on span "Private (only you will see it)" at bounding box center [499, 384] width 118 height 15
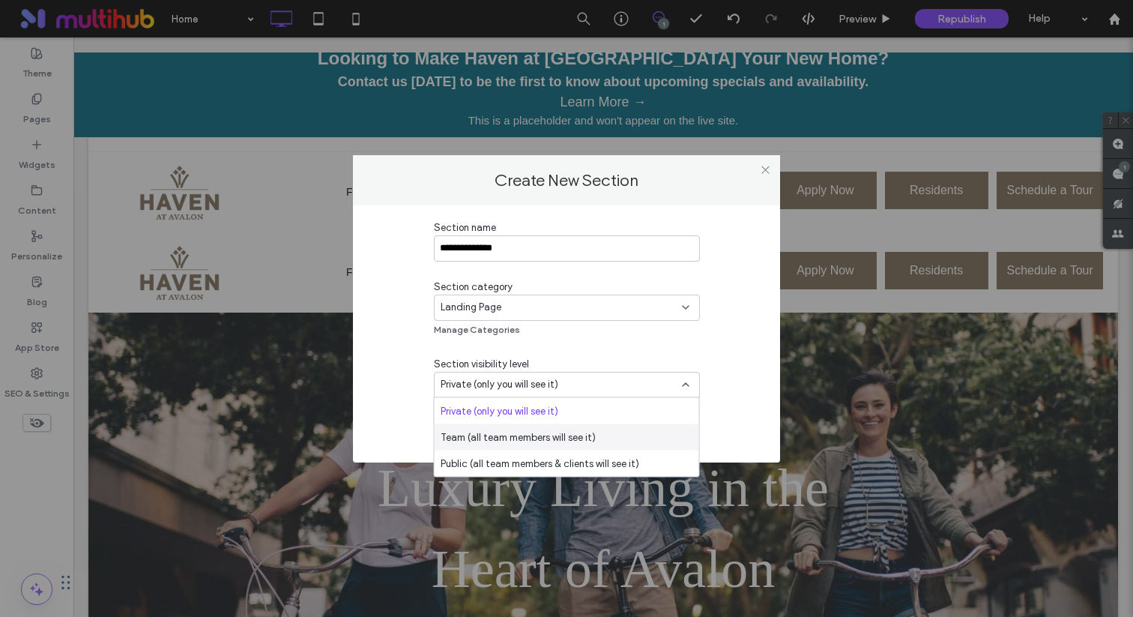
click at [491, 441] on span "Team (all team members will see it)" at bounding box center [517, 436] width 155 height 15
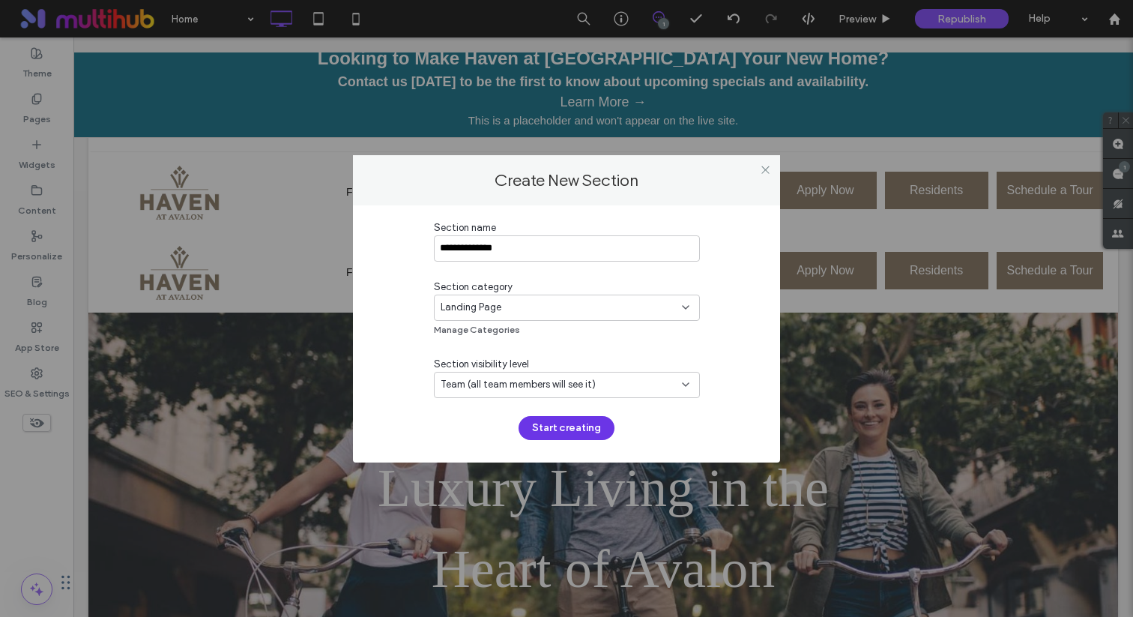
click at [566, 426] on button "Start creating" at bounding box center [566, 428] width 96 height 24
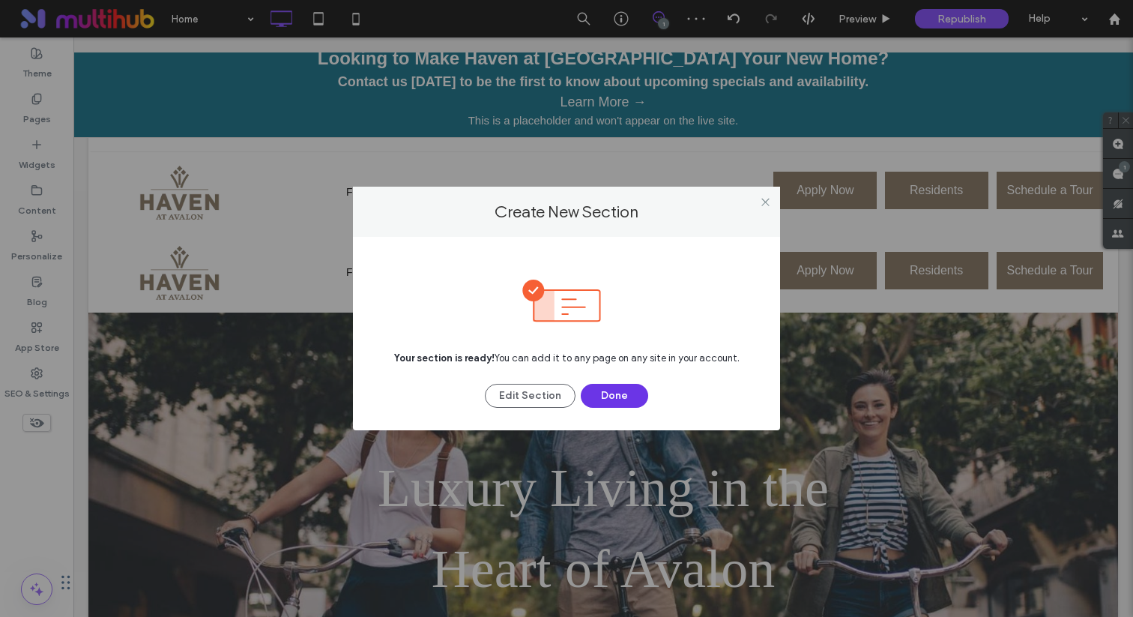
click at [618, 401] on button "Done" at bounding box center [614, 396] width 67 height 24
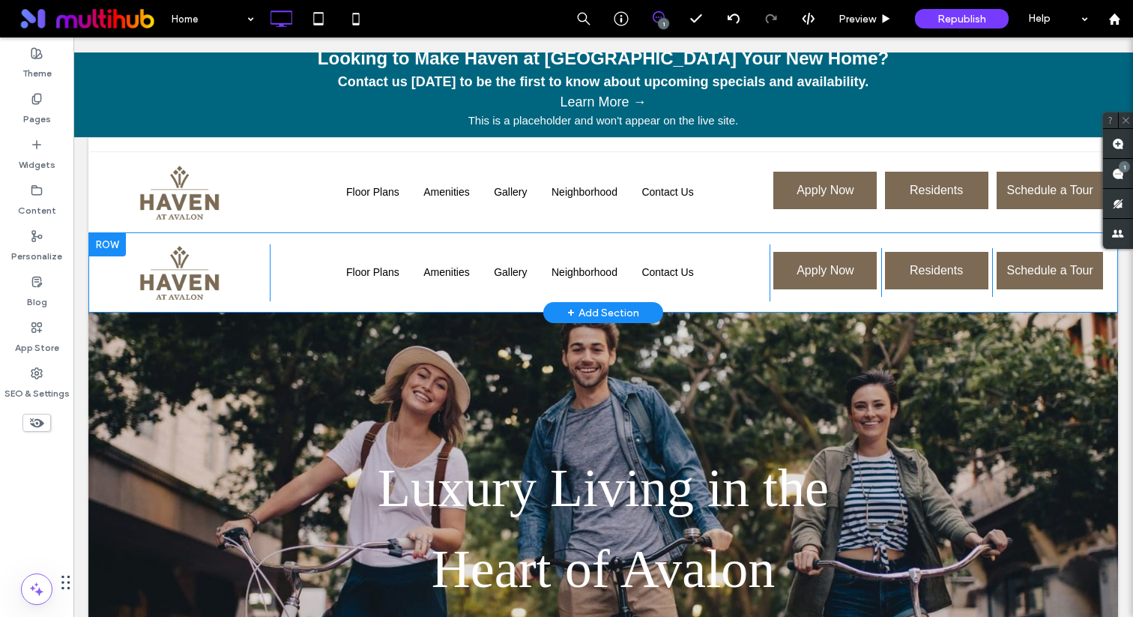
click at [103, 246] on div at bounding box center [106, 244] width 37 height 24
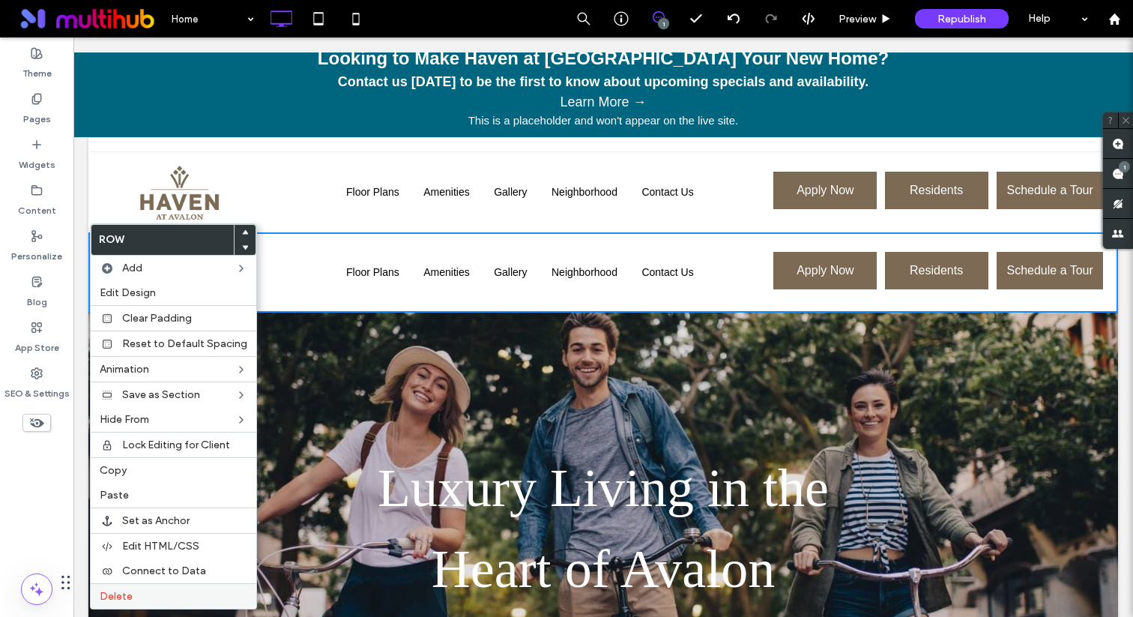
click at [173, 589] on div "Delete" at bounding box center [174, 595] width 166 height 25
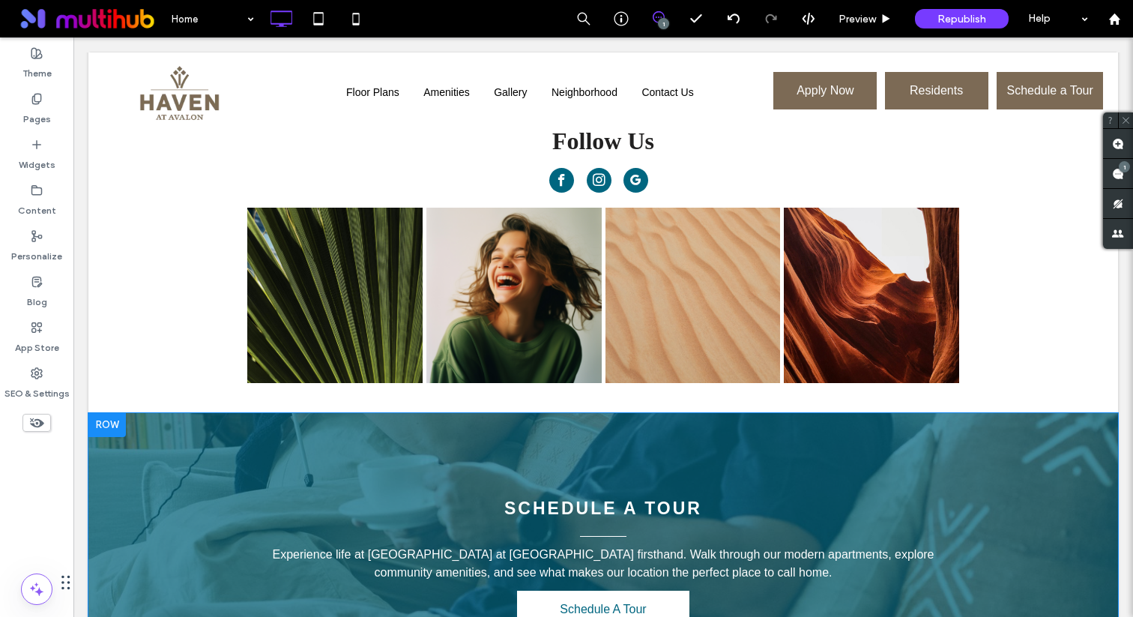
scroll to position [2309, 0]
